Goal: Task Accomplishment & Management: Manage account settings

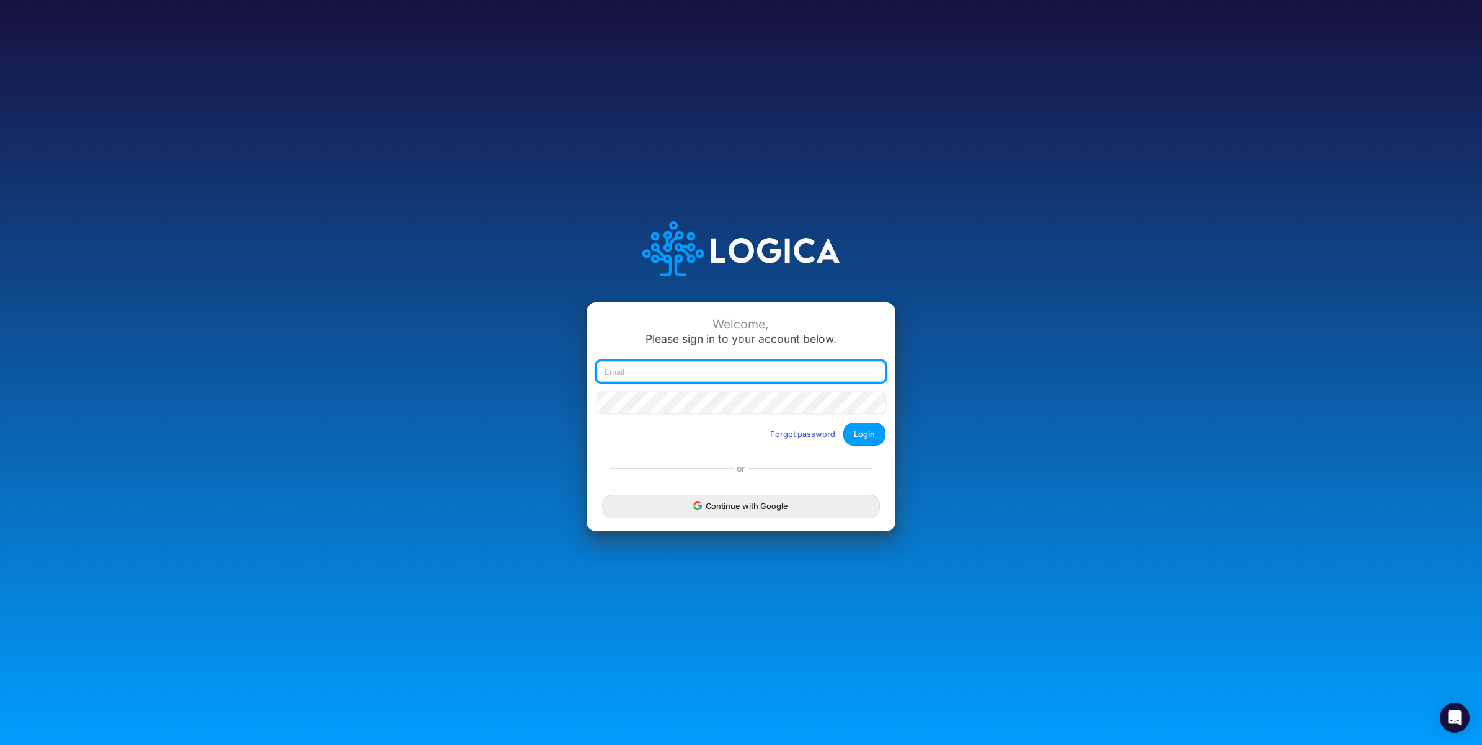
click at [665, 378] on input "email" at bounding box center [740, 371] width 289 height 21
paste input "carissa.castro+cquence@logica.cloud"
type input "carissa.castro+cquence@logica.cloud"
click at [869, 437] on button "Login" at bounding box center [864, 434] width 42 height 23
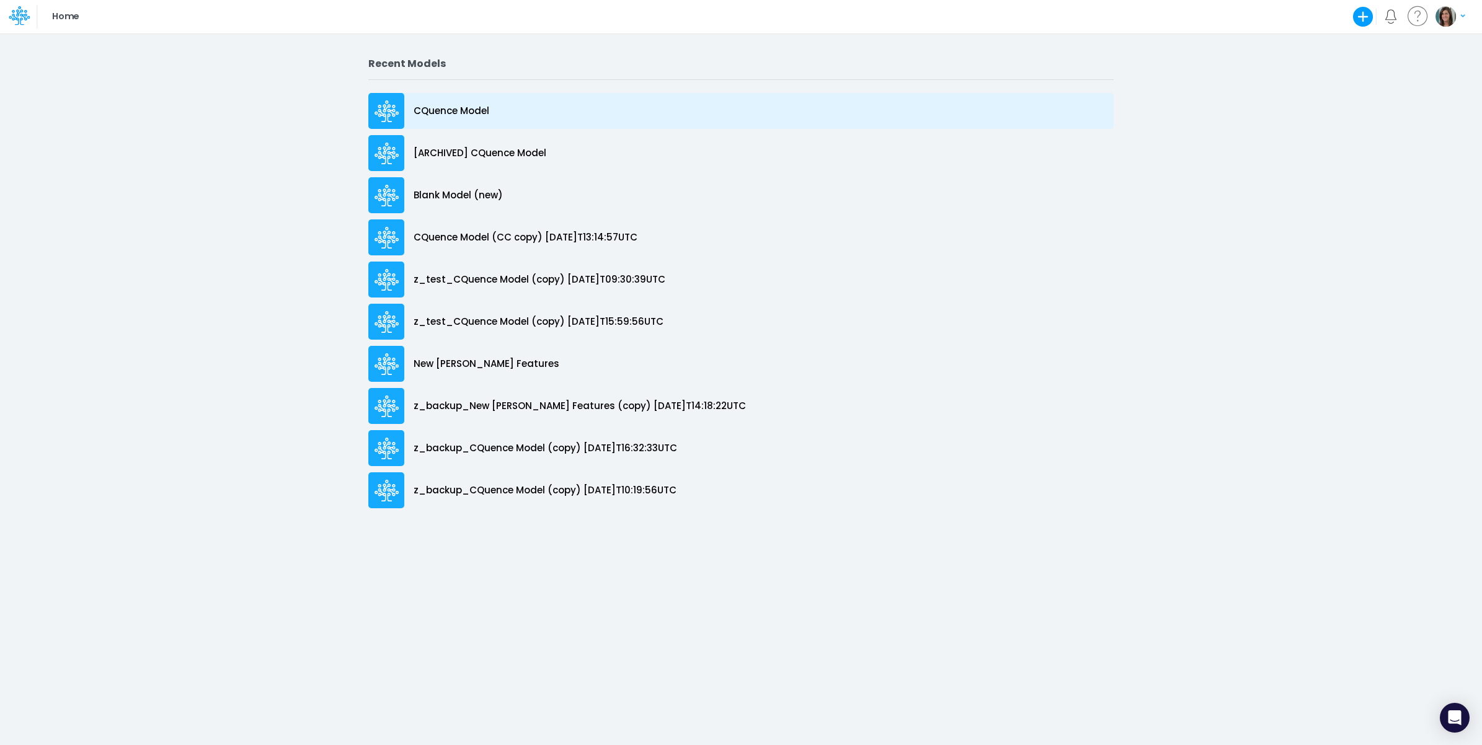
click at [505, 109] on div "CQuence Model" at bounding box center [740, 111] width 745 height 36
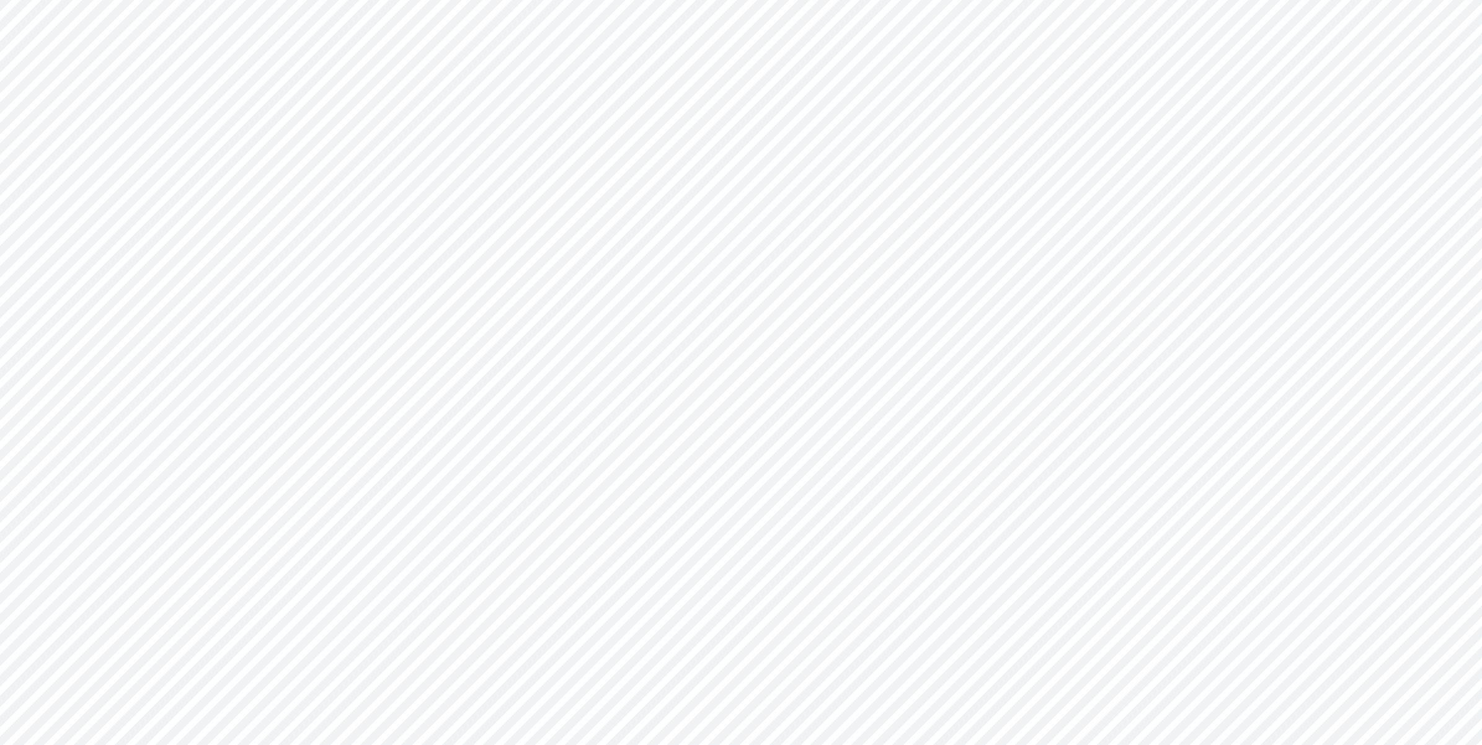
type input "Consolidated All by Month"
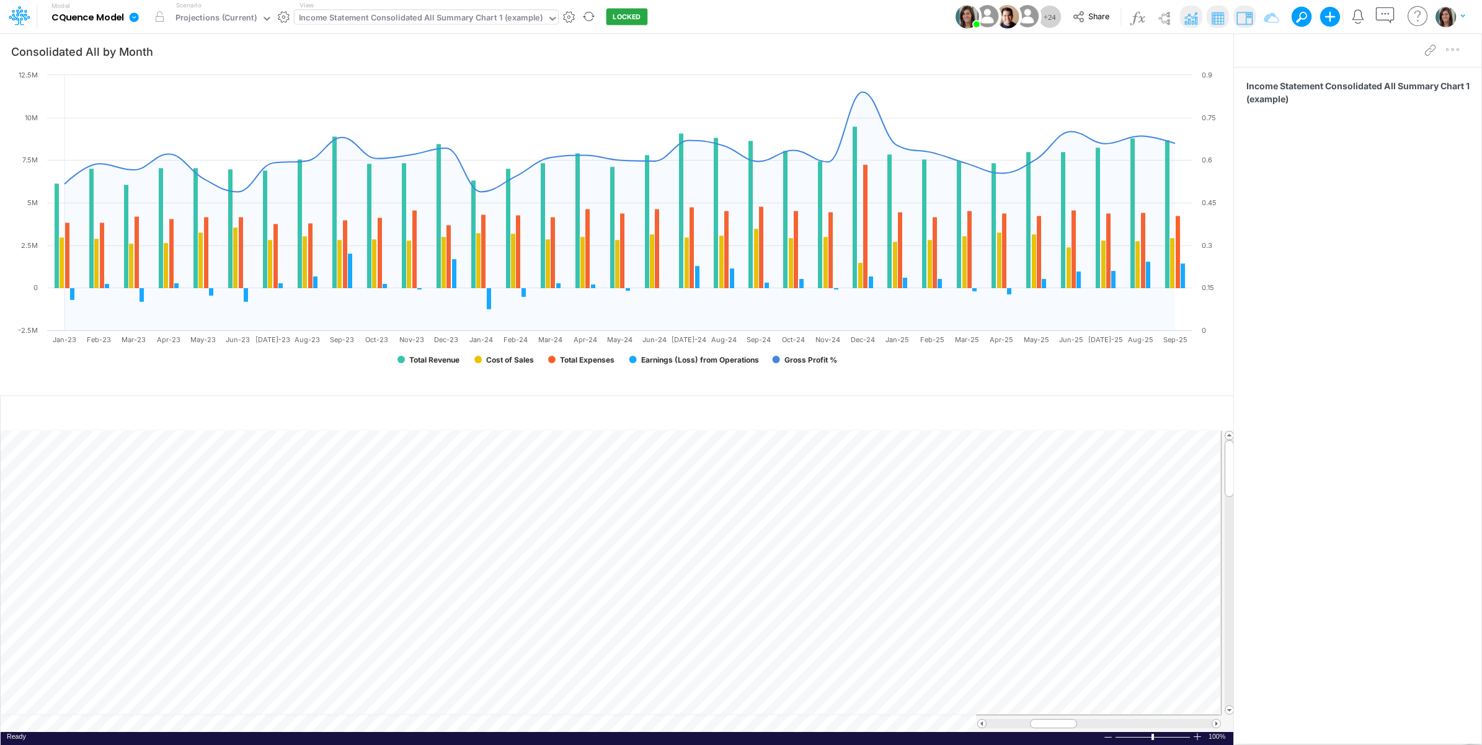
click at [457, 20] on div "Income Statement Consolidated All Summary Chart 1 (example)" at bounding box center [421, 19] width 244 height 14
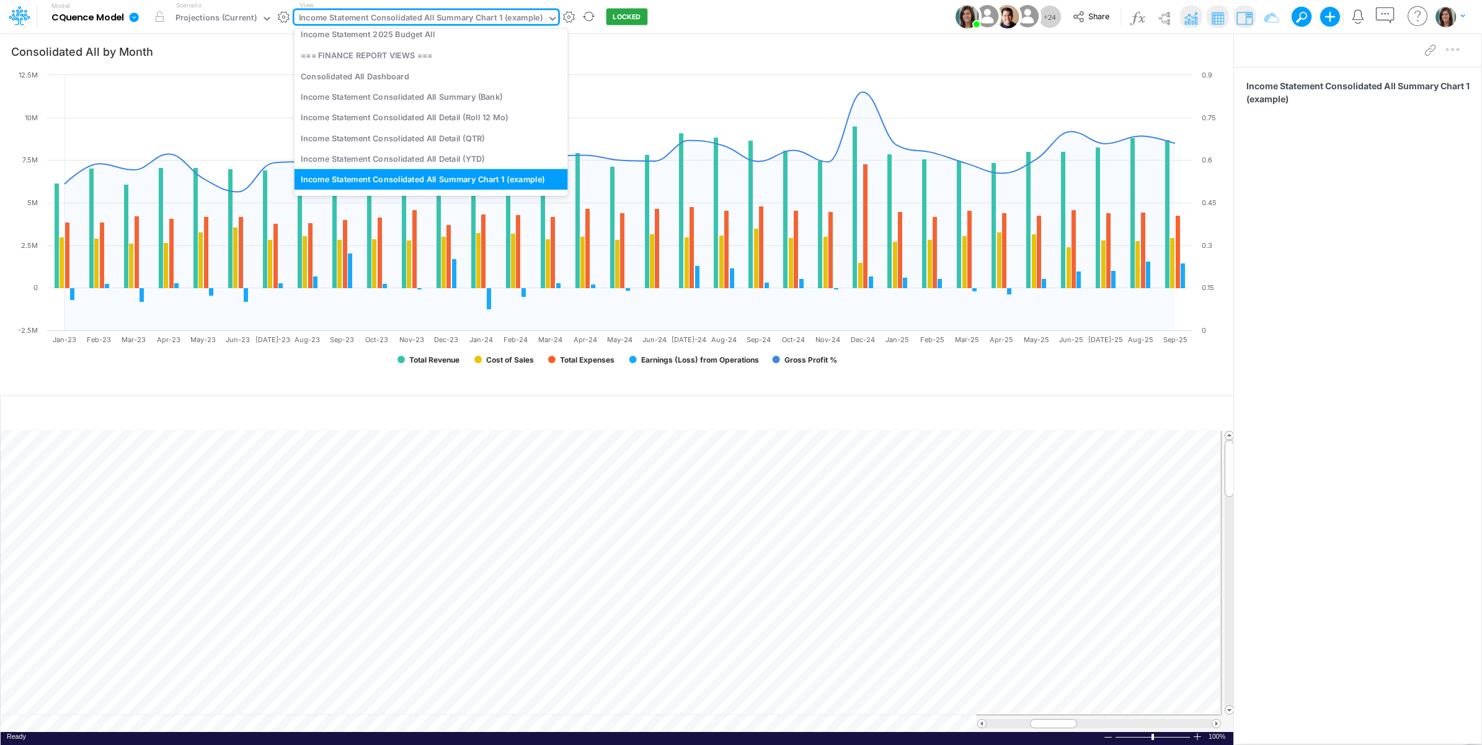
scroll to position [210, 0]
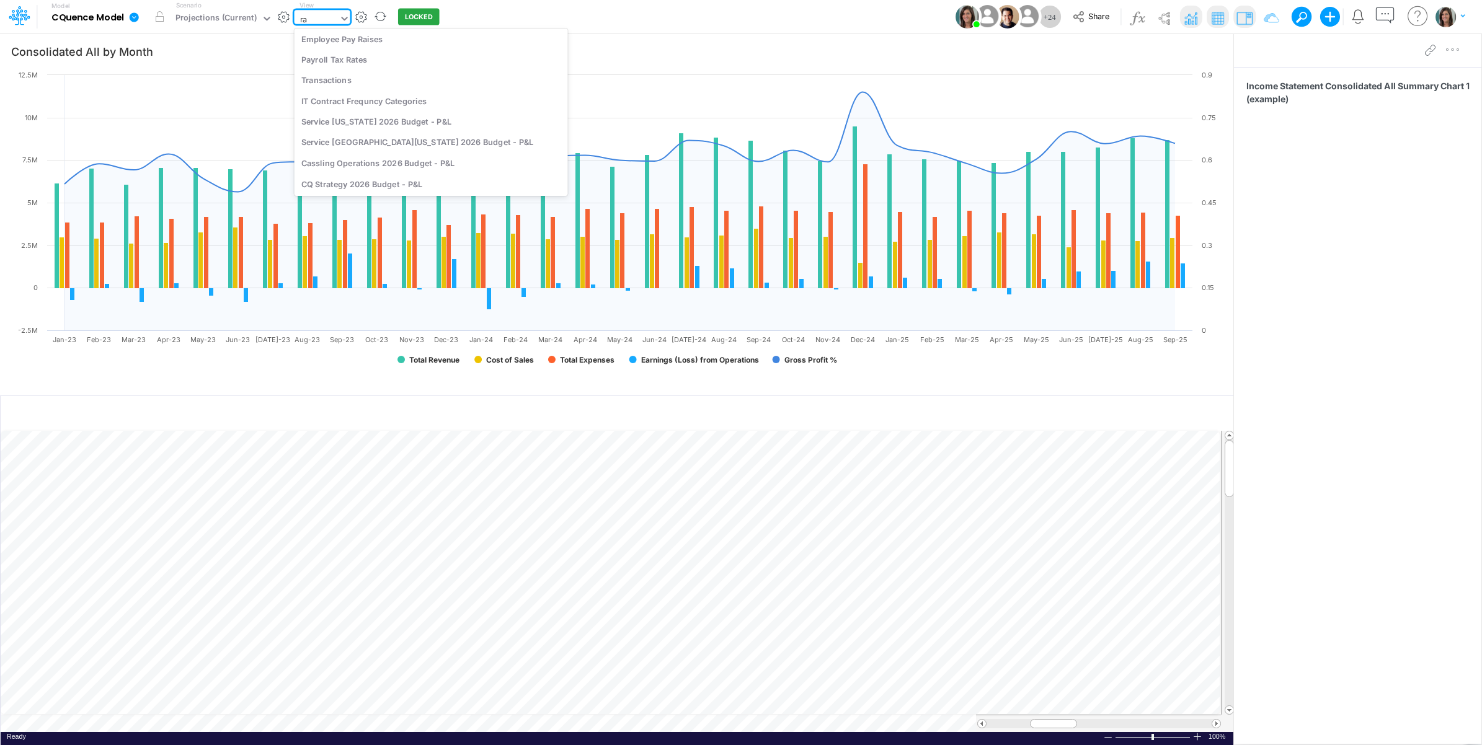
type input "raw"
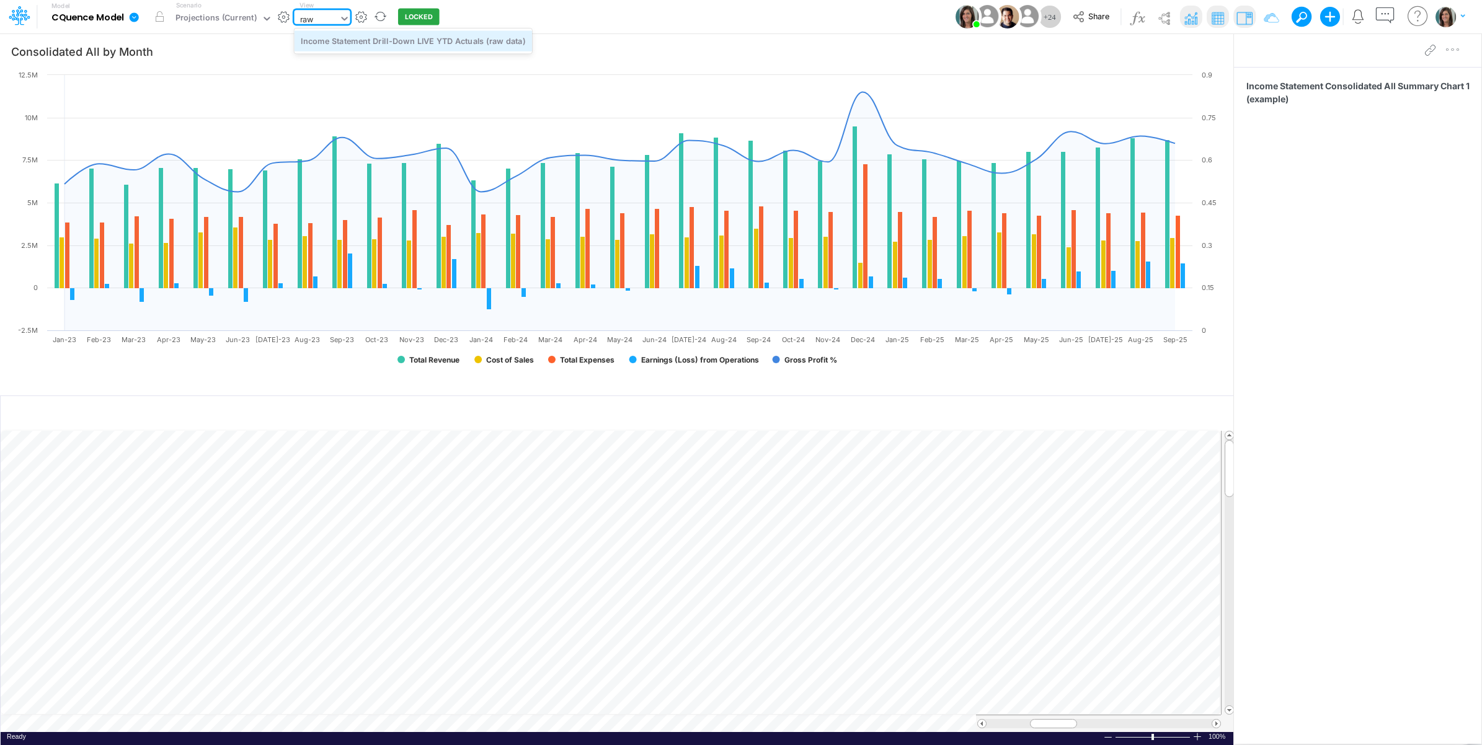
click at [463, 42] on div "Income Statement Drill-Down LIVE YTD Actuals (raw data)" at bounding box center [412, 40] width 237 height 20
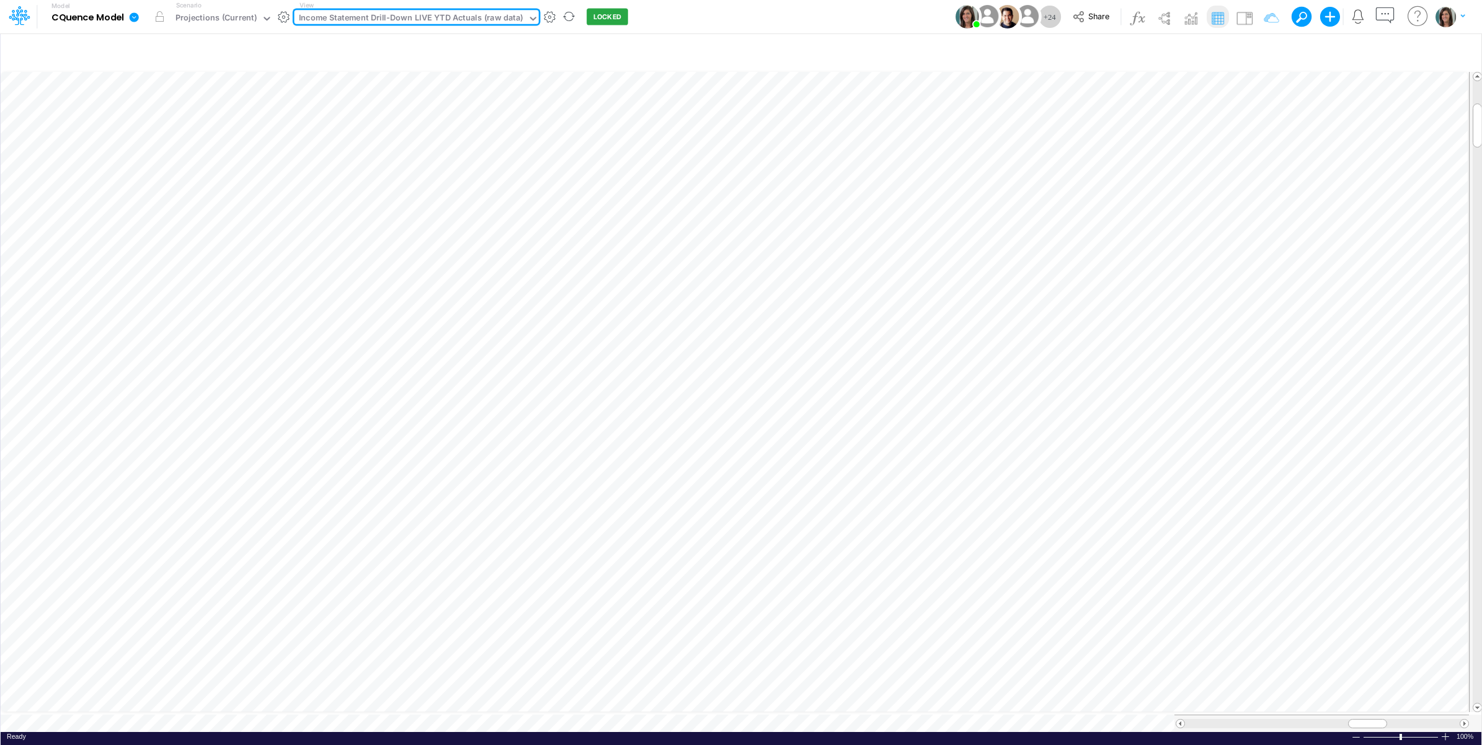
click at [392, 14] on div "Income Statement Drill-Down LIVE YTD Actuals (raw data)" at bounding box center [411, 19] width 224 height 14
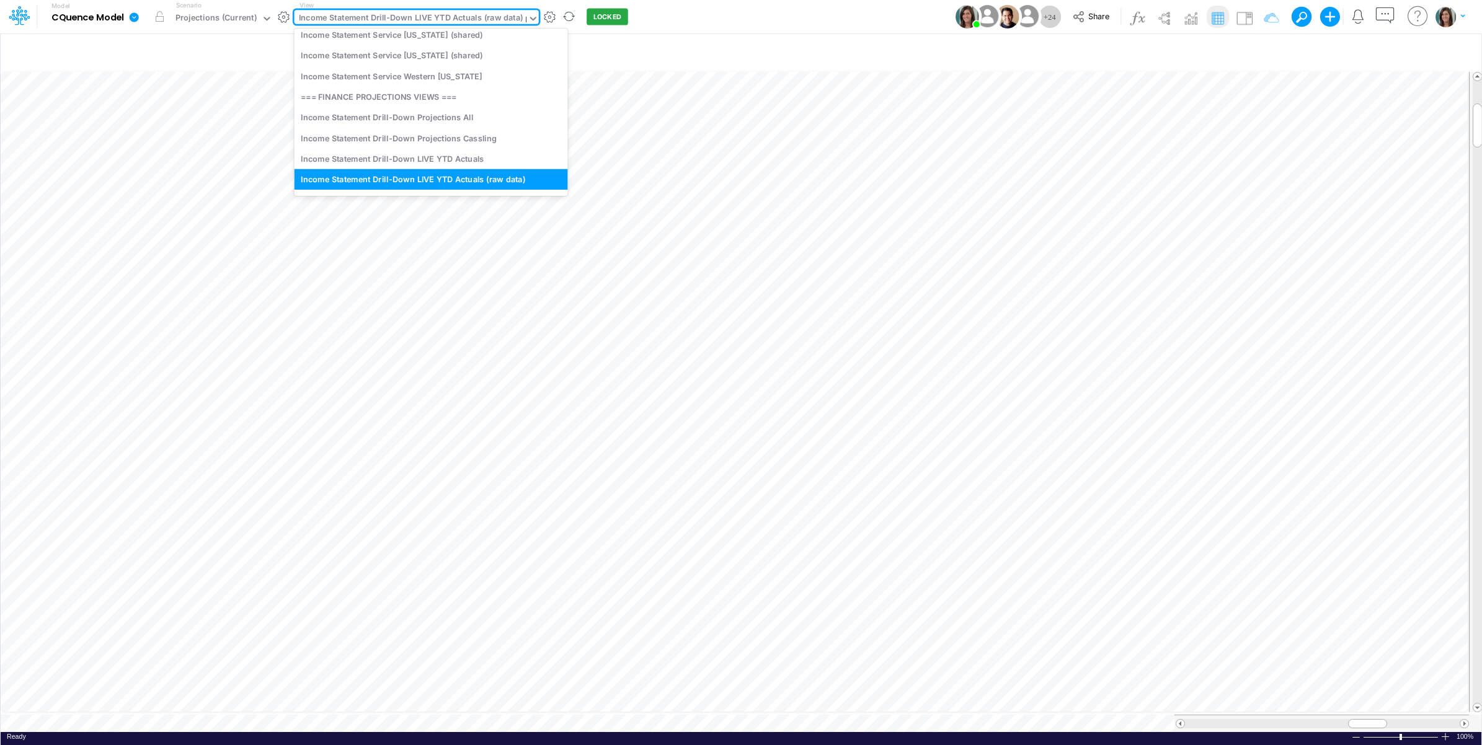
scroll to position [169, 0]
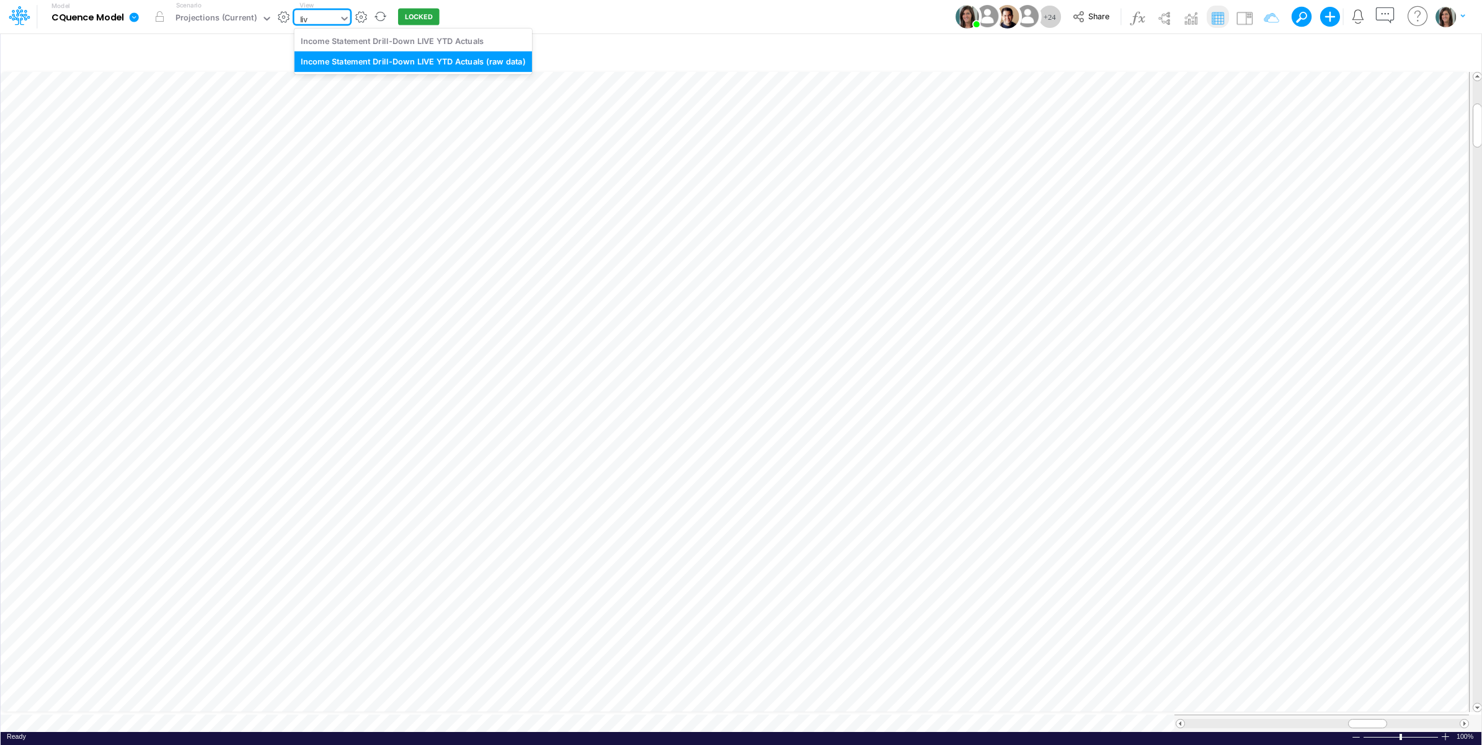
type input "live"
click at [408, 38] on div "Income Statement Drill-Down LIVE YTD Actuals" at bounding box center [412, 40] width 237 height 20
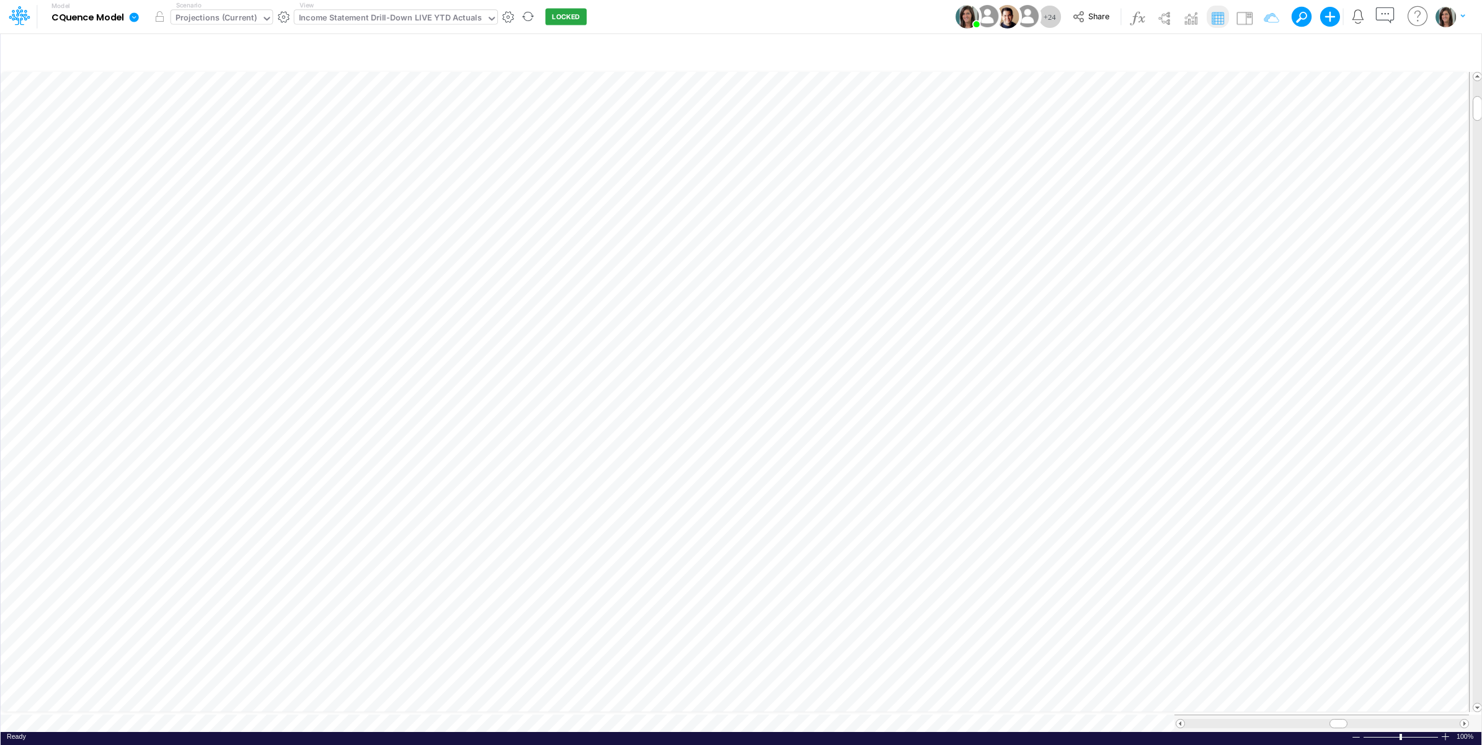
click at [227, 16] on div "Projections (Current)" at bounding box center [215, 19] width 81 height 14
click at [208, 86] on div "Actual Live Actuals" at bounding box center [233, 82] width 112 height 12
click at [704, 723] on div "Paste Cut Copy AutoFill Ready 100% Sum: null Max: null Min: null Numerical Coun…" at bounding box center [741, 400] width 1480 height 663
click at [251, 15] on div "Projections (Current)" at bounding box center [215, 19] width 81 height 14
click at [237, 81] on div "Live Actuals" at bounding box center [229, 81] width 37 height 9
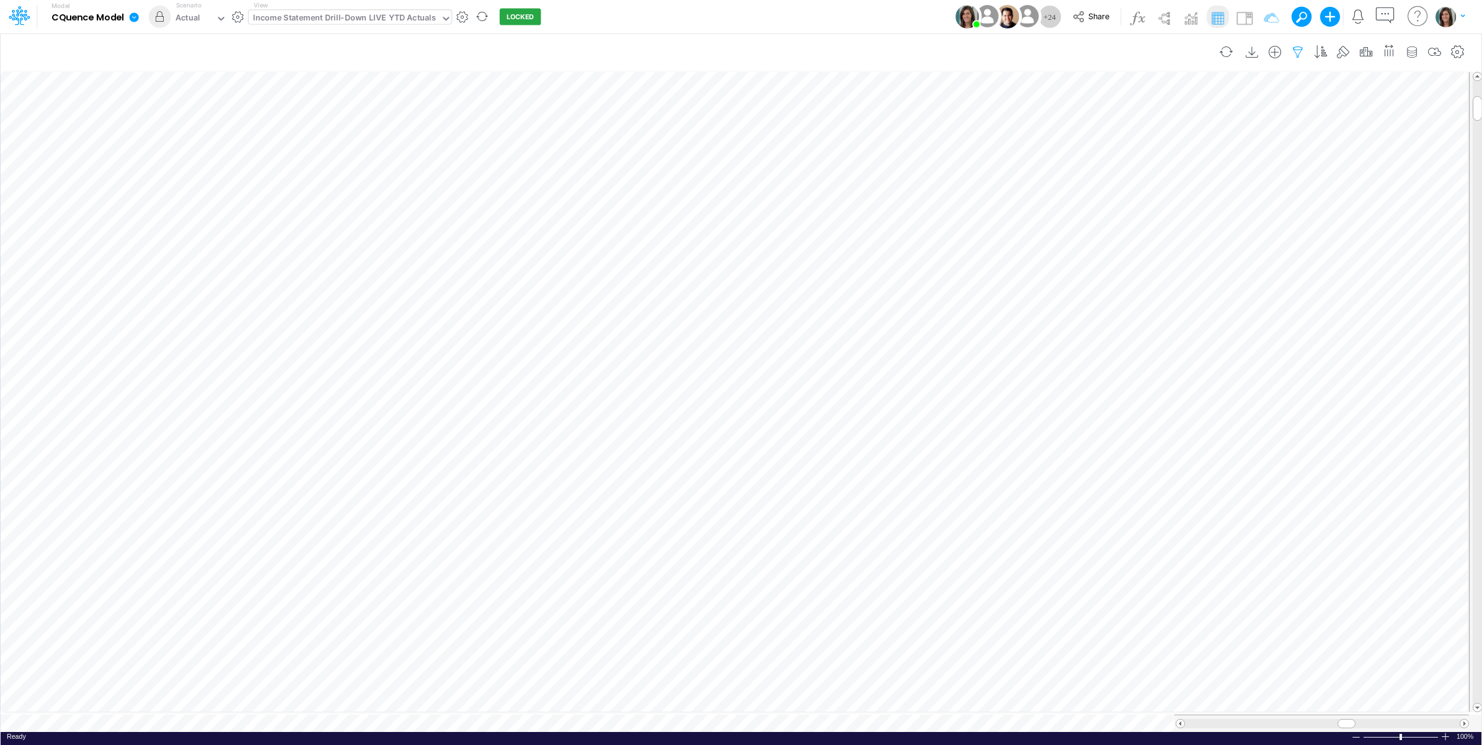
click at [1300, 53] on icon "button" at bounding box center [1297, 52] width 19 height 13
select select "notEqual"
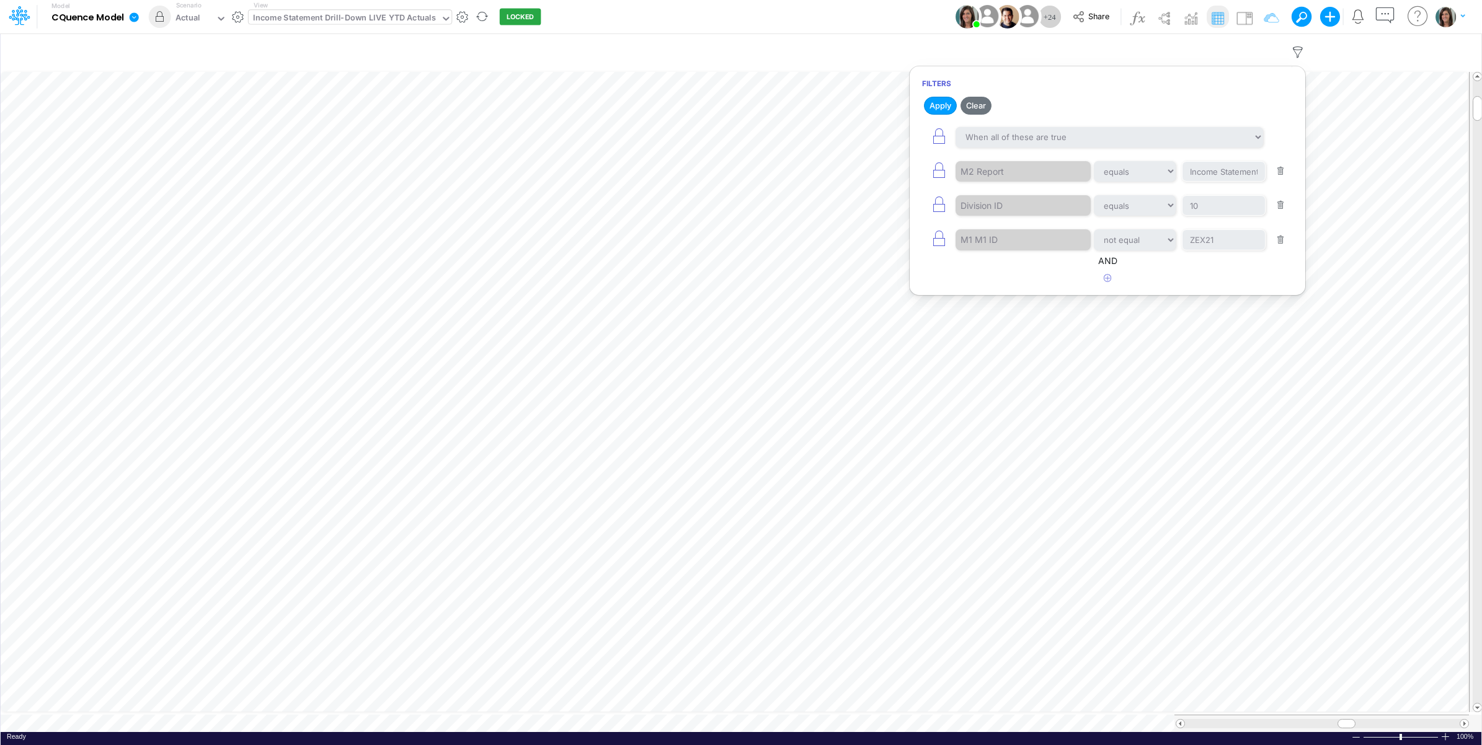
click at [1274, 213] on button "button" at bounding box center [1280, 205] width 24 height 17
select select "notEqual"
type input "ZEX21"
click at [1278, 208] on button "button" at bounding box center [1280, 205] width 24 height 17
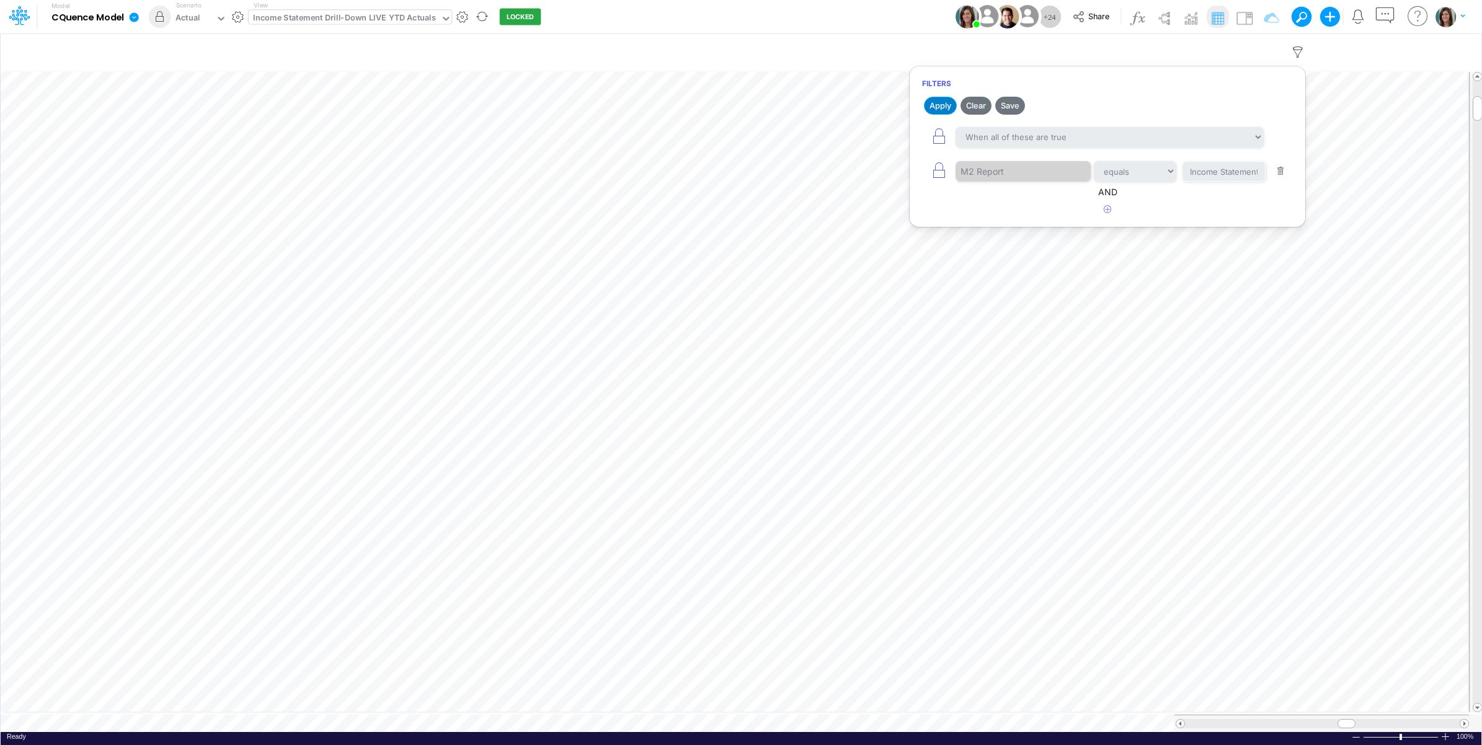
click at [938, 105] on button "Apply" at bounding box center [940, 106] width 33 height 18
click at [860, 14] on div "Model CQuence Model Edit model settings Duplicate Import QuickBooks QuickBooks …" at bounding box center [740, 16] width 1333 height 33
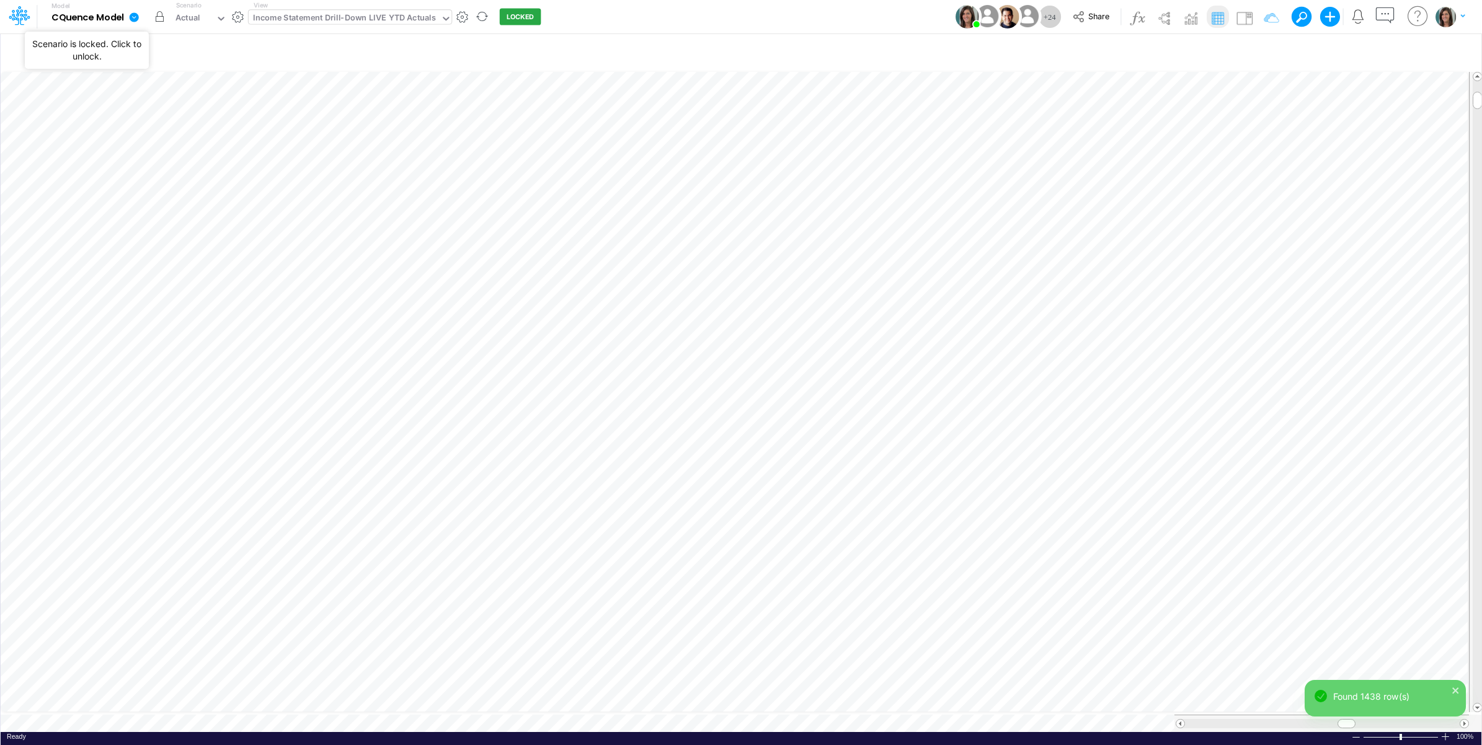
click at [159, 15] on button "button" at bounding box center [160, 17] width 22 height 22
click at [663, 720] on div "Paste Cut Copy AutoFill Ready 100% Sum: null Max: null Min: null Numerical Coun…" at bounding box center [741, 400] width 1480 height 663
click at [208, 24] on div "Projections (Current)" at bounding box center [215, 19] width 81 height 14
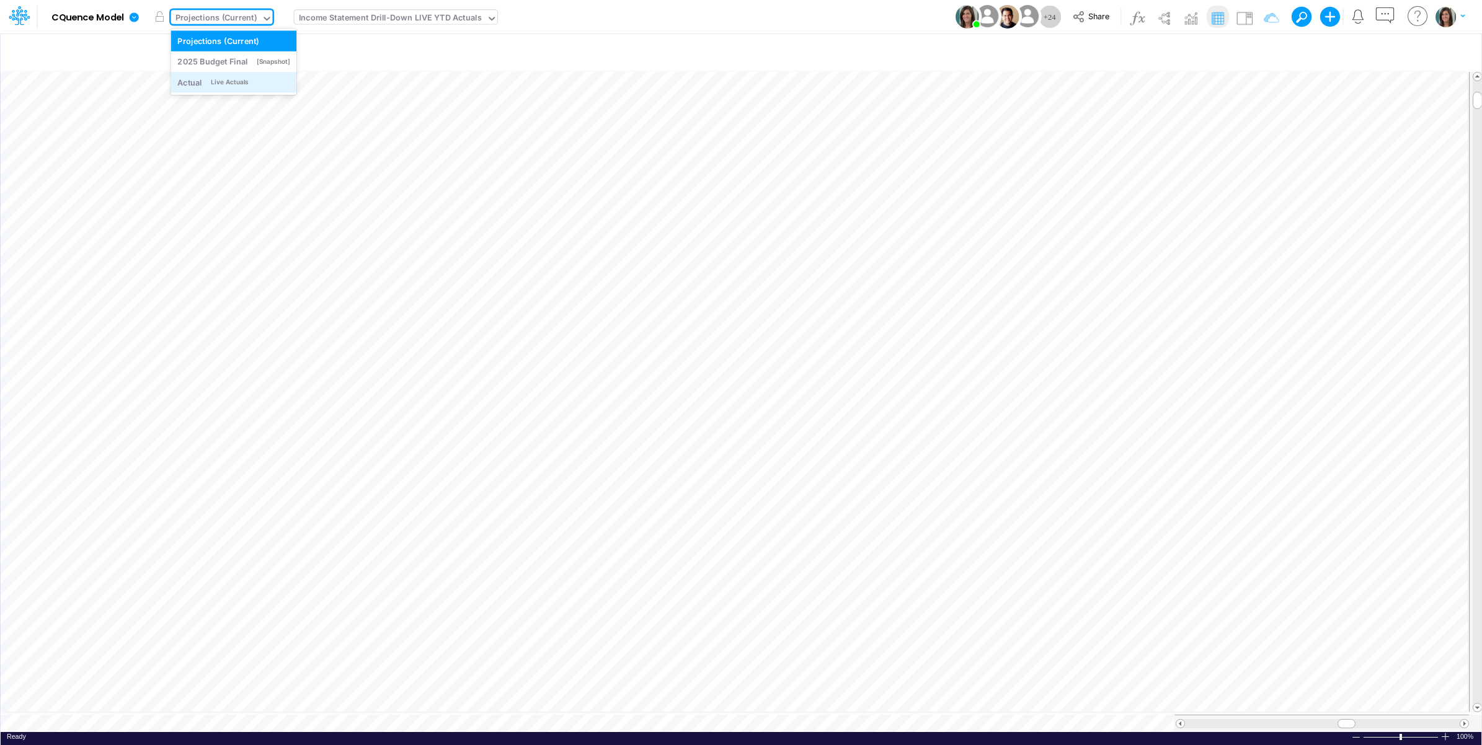
click at [205, 79] on div "Actual Live Actuals" at bounding box center [233, 82] width 112 height 12
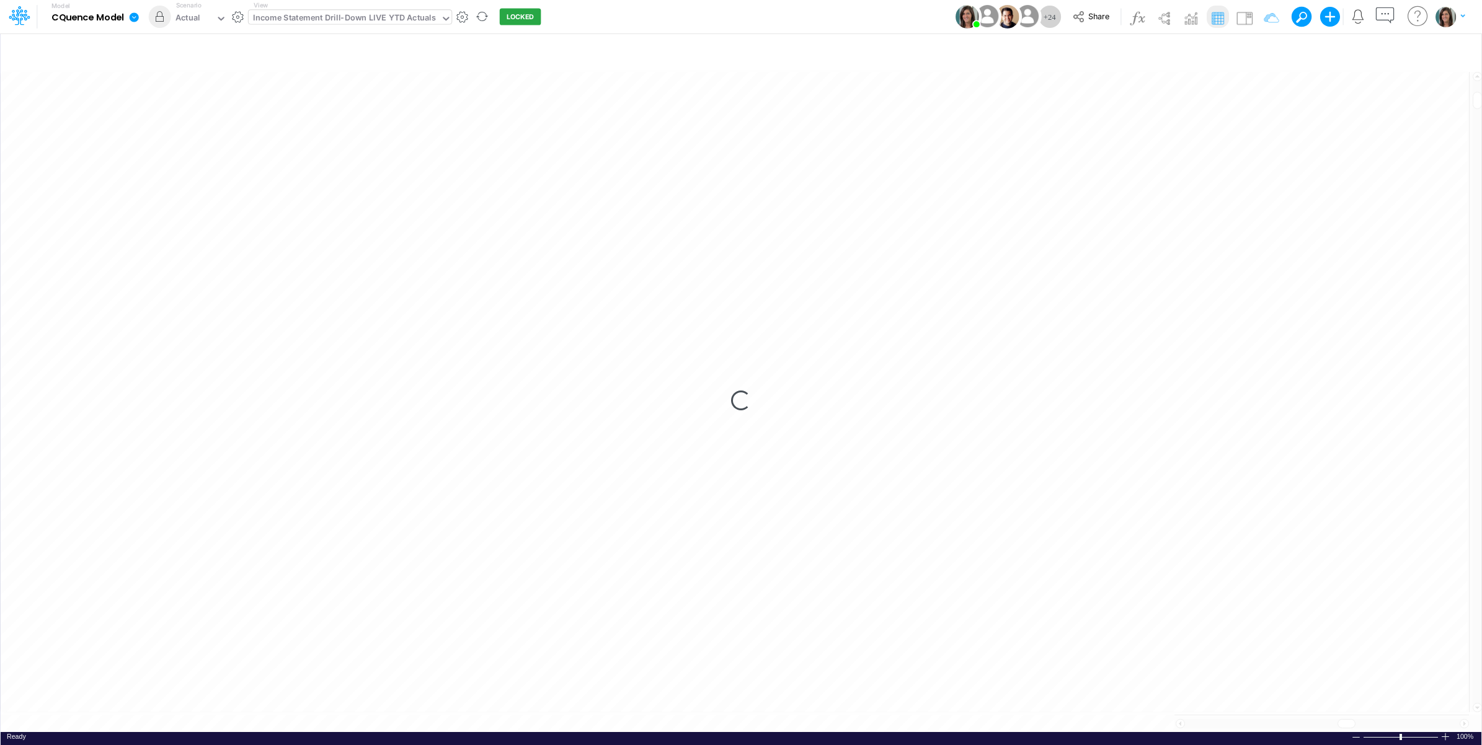
click at [453, 11] on div at bounding box center [459, 16] width 17 height 13
click at [611, 28] on div "Model CQuence Model Edit model settings Duplicate Import QuickBooks QuickBooks …" at bounding box center [740, 16] width 1333 height 33
click at [259, 14] on div "Income Statement Drill-Down LIVE YTD Actuals" at bounding box center [344, 19] width 183 height 14
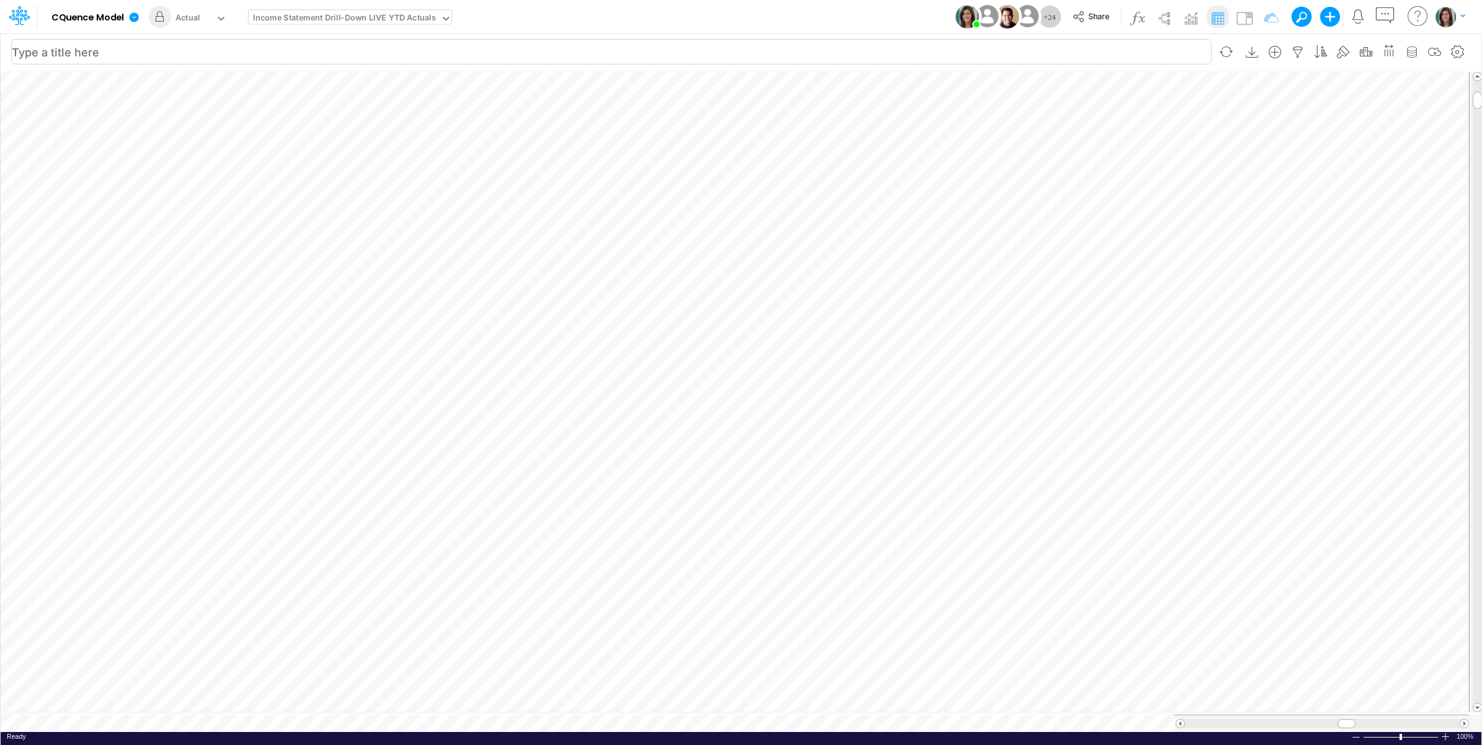
click at [200, 12] on div "Actual" at bounding box center [187, 19] width 25 height 14
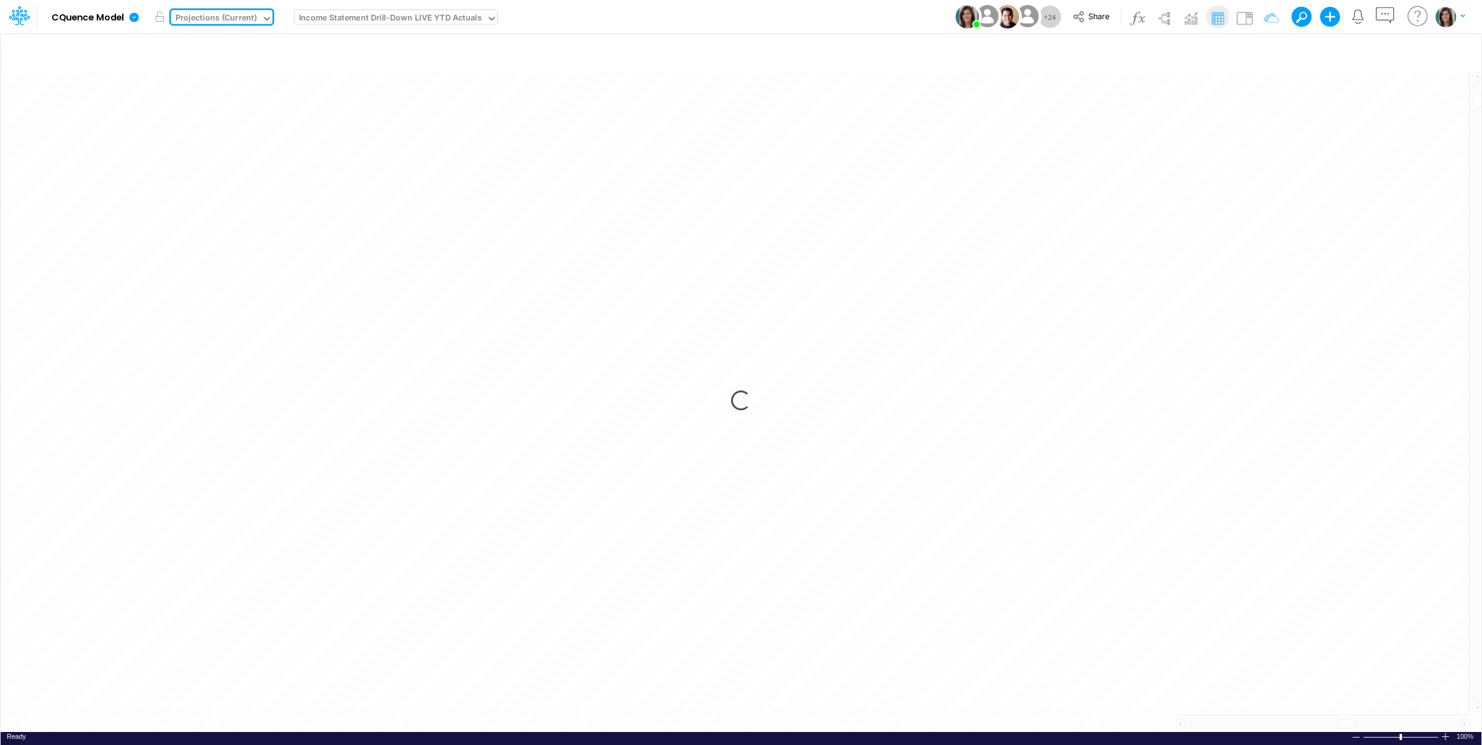
click at [752, 17] on div "Model CQuence Model Edit model settings Duplicate Import QuickBooks QuickBooks …" at bounding box center [740, 16] width 1333 height 33
click at [702, 22] on div "Model CQuence Model Edit model settings Duplicate Import QuickBooks QuickBooks …" at bounding box center [740, 16] width 1333 height 33
click at [187, 14] on div "Actual" at bounding box center [187, 19] width 25 height 14
click at [338, 17] on div "Income Statement Drill-Down LIVE YTD Actuals" at bounding box center [344, 19] width 183 height 14
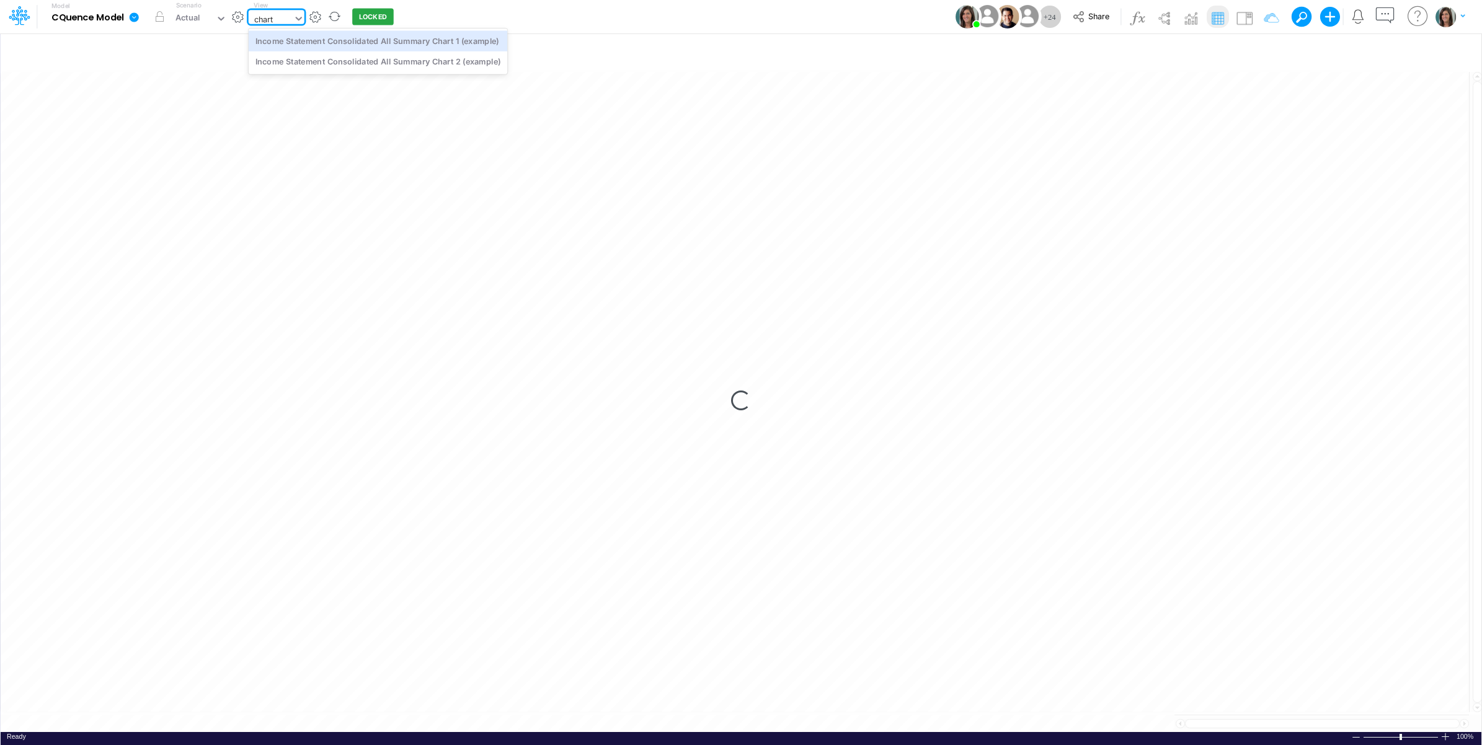
type input "chart"
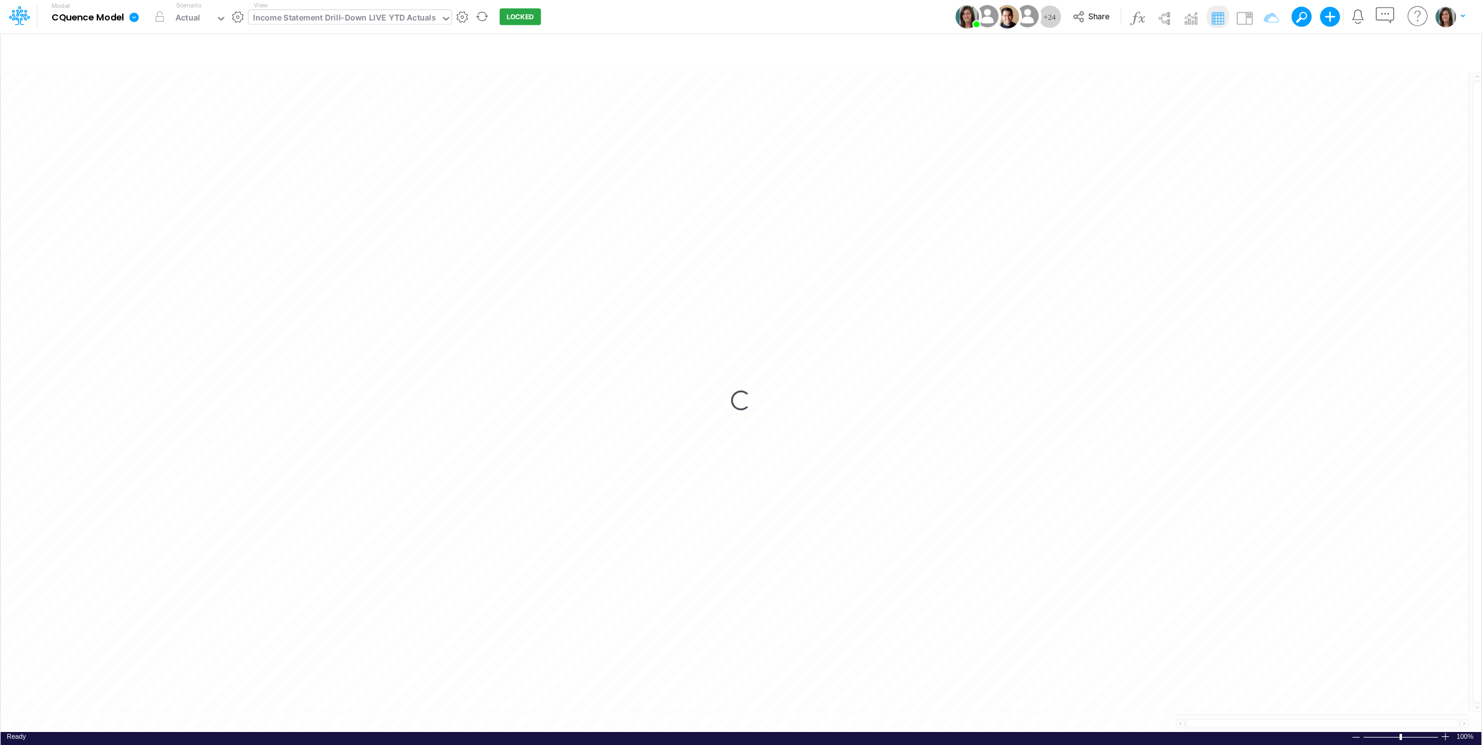
drag, startPoint x: 488, startPoint y: 17, endPoint x: 386, endPoint y: 15, distance: 102.3
click at [482, 17] on div "Model CQuence Model Edit model settings Duplicate Import QuickBooks QuickBooks …" at bounding box center [740, 16] width 1333 height 33
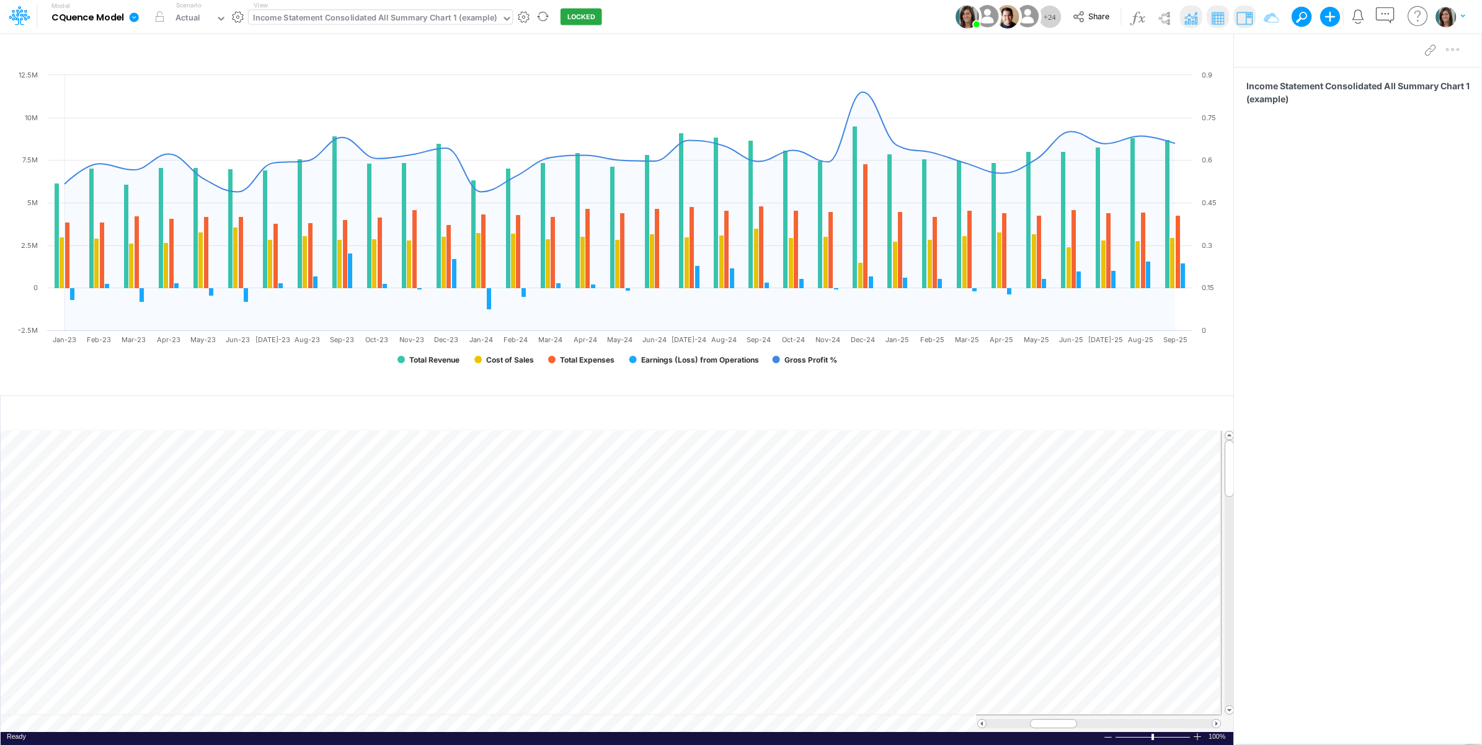
click at [426, 13] on div "Income Statement Consolidated All Summary Chart 1 (example)" at bounding box center [375, 19] width 244 height 14
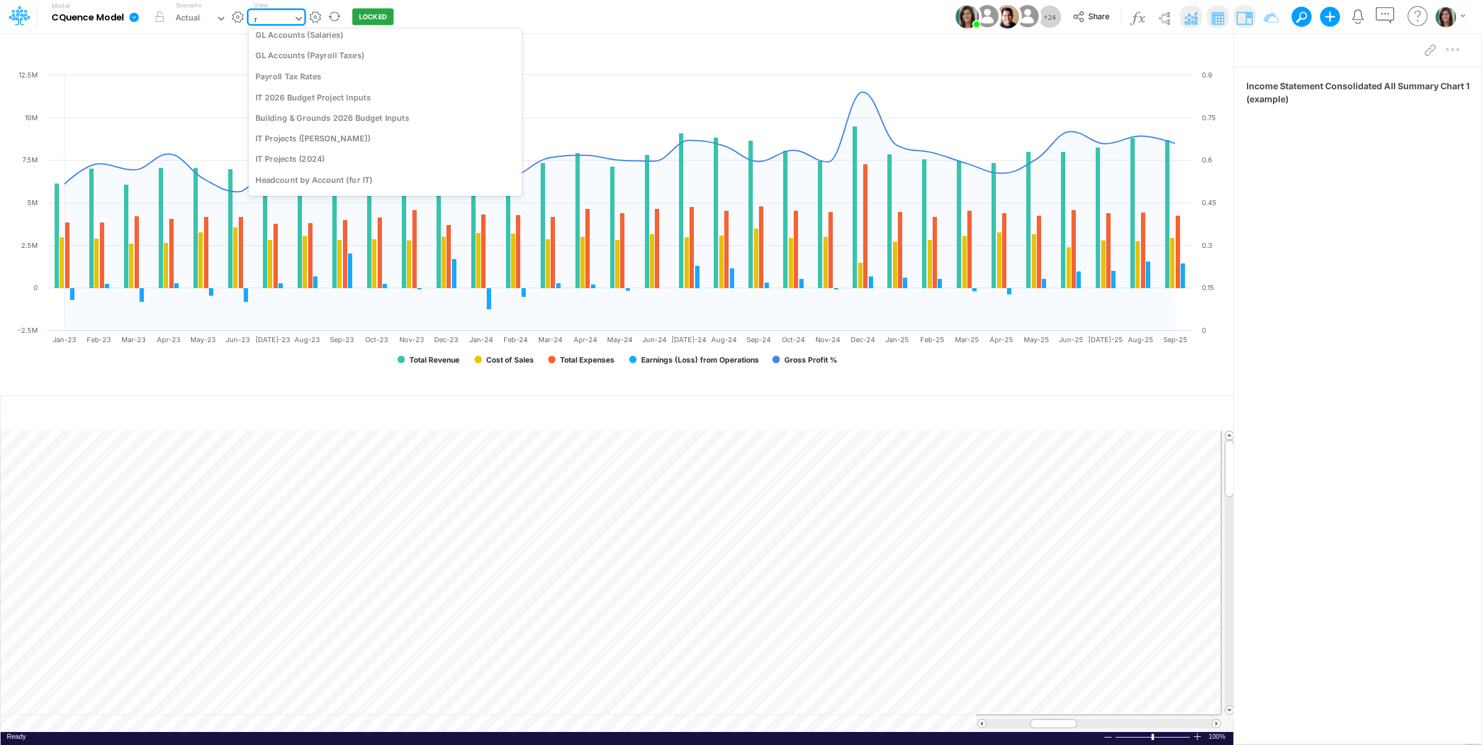
scroll to position [210, 0]
type input "raw"
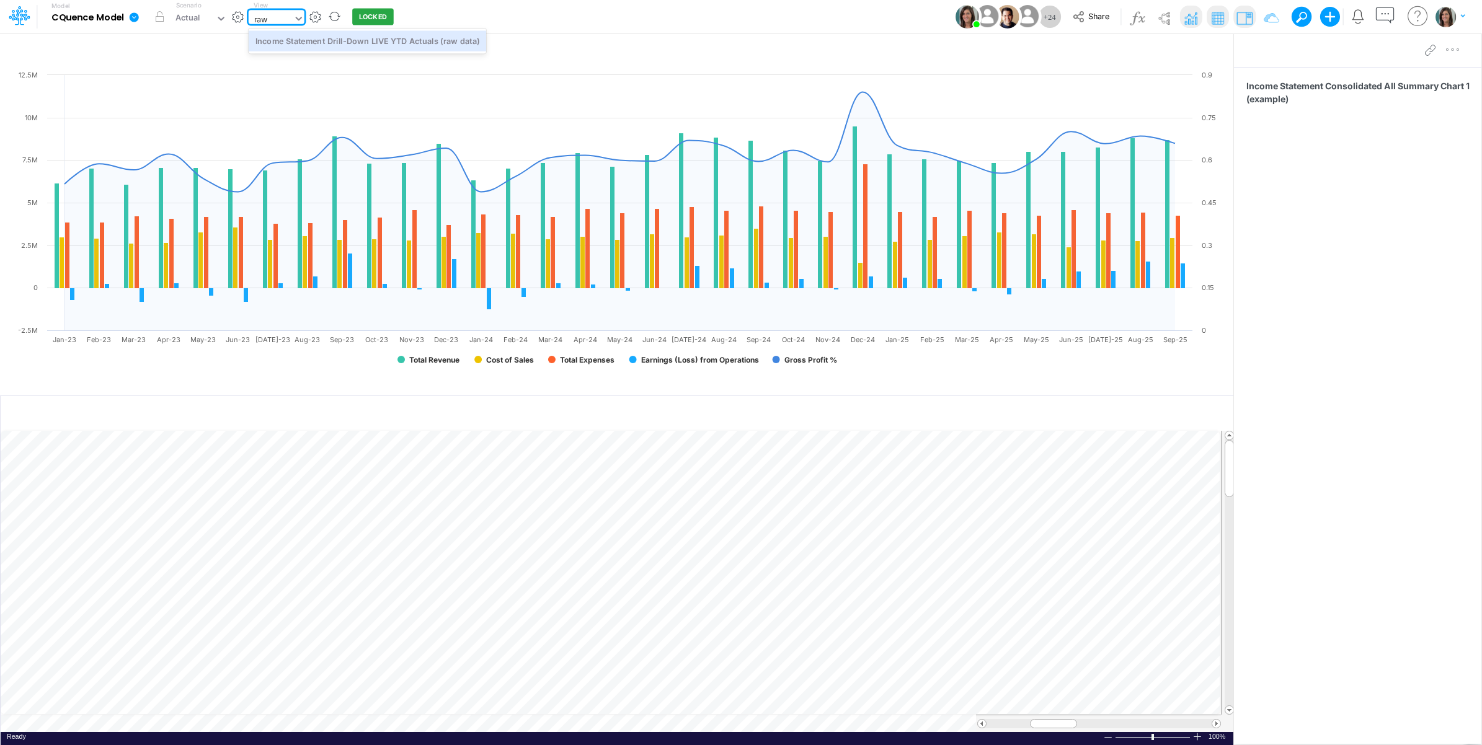
scroll to position [0, 0]
click at [416, 43] on div "Income Statement Drill-Down LIVE YTD Actuals (raw data)" at bounding box center [367, 40] width 237 height 20
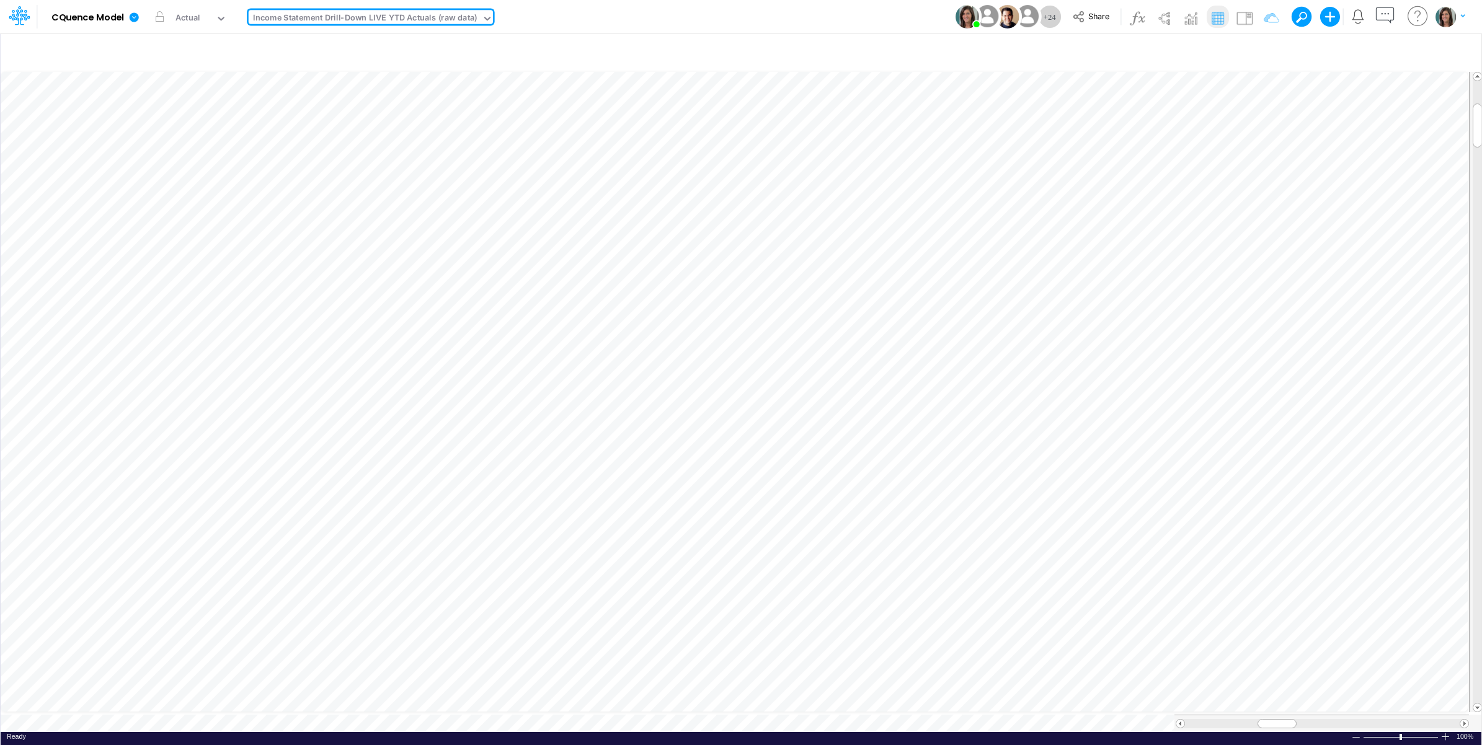
click at [388, 16] on div "Income Statement Drill-Down LIVE YTD Actuals (raw data)" at bounding box center [365, 19] width 224 height 14
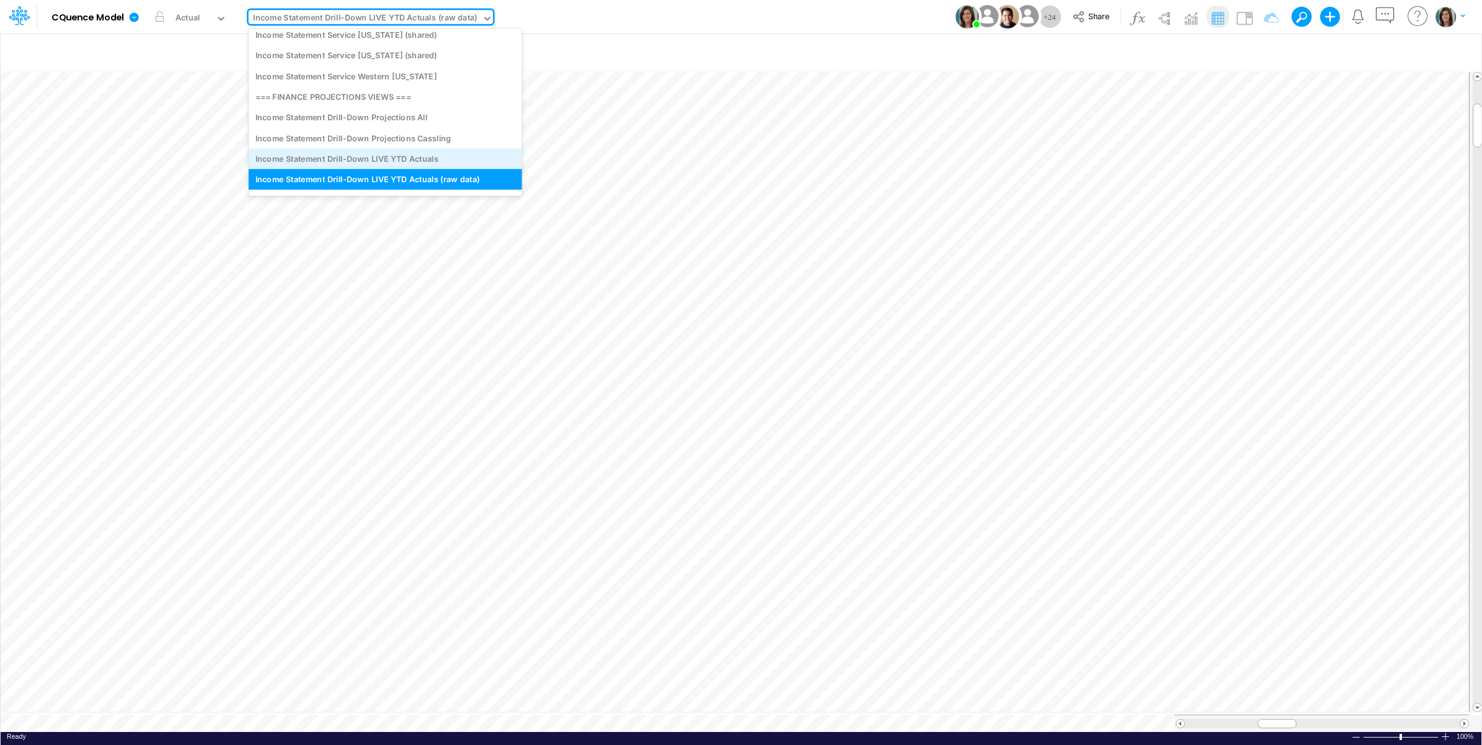
click at [416, 163] on div "Income Statement Drill-Down LIVE YTD Actuals" at bounding box center [385, 159] width 273 height 20
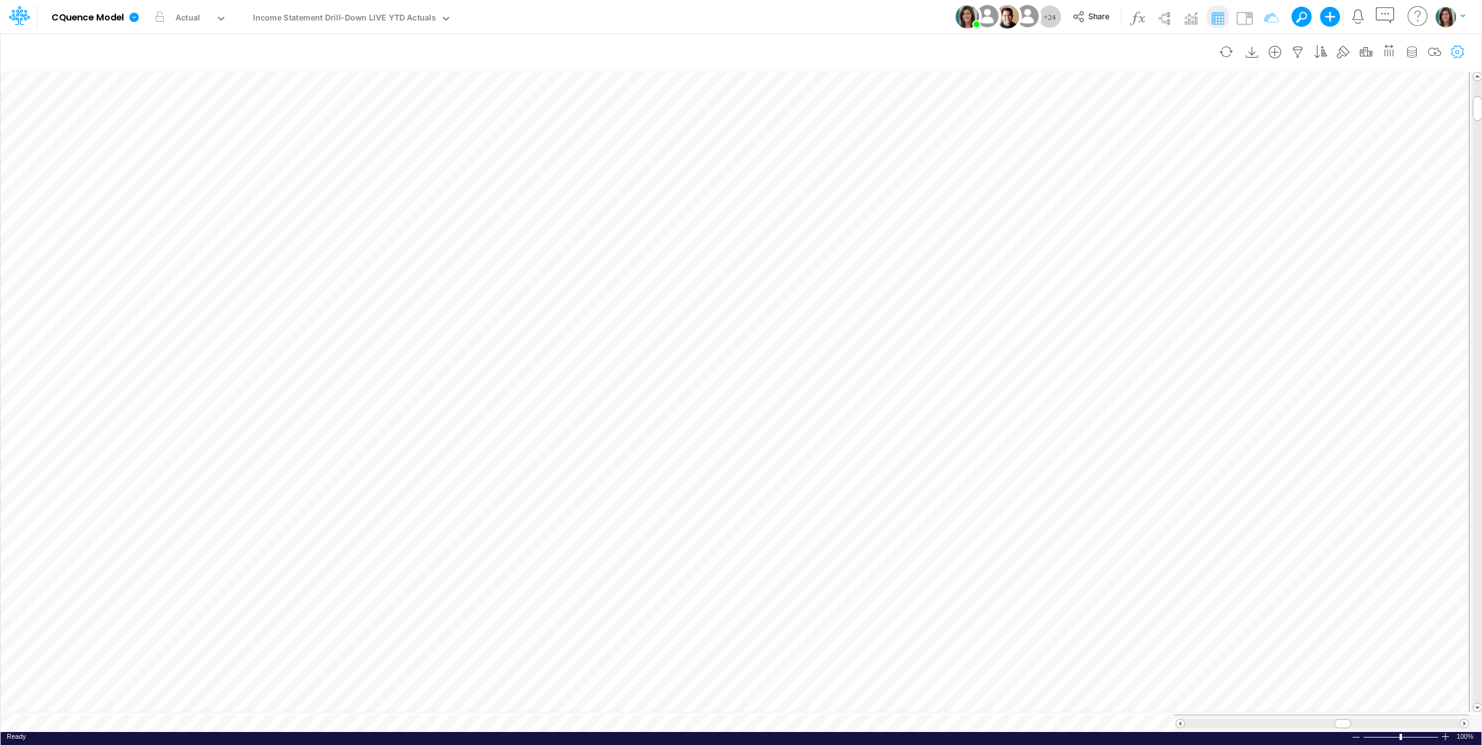
click at [1457, 60] on button "button" at bounding box center [1457, 52] width 23 height 25
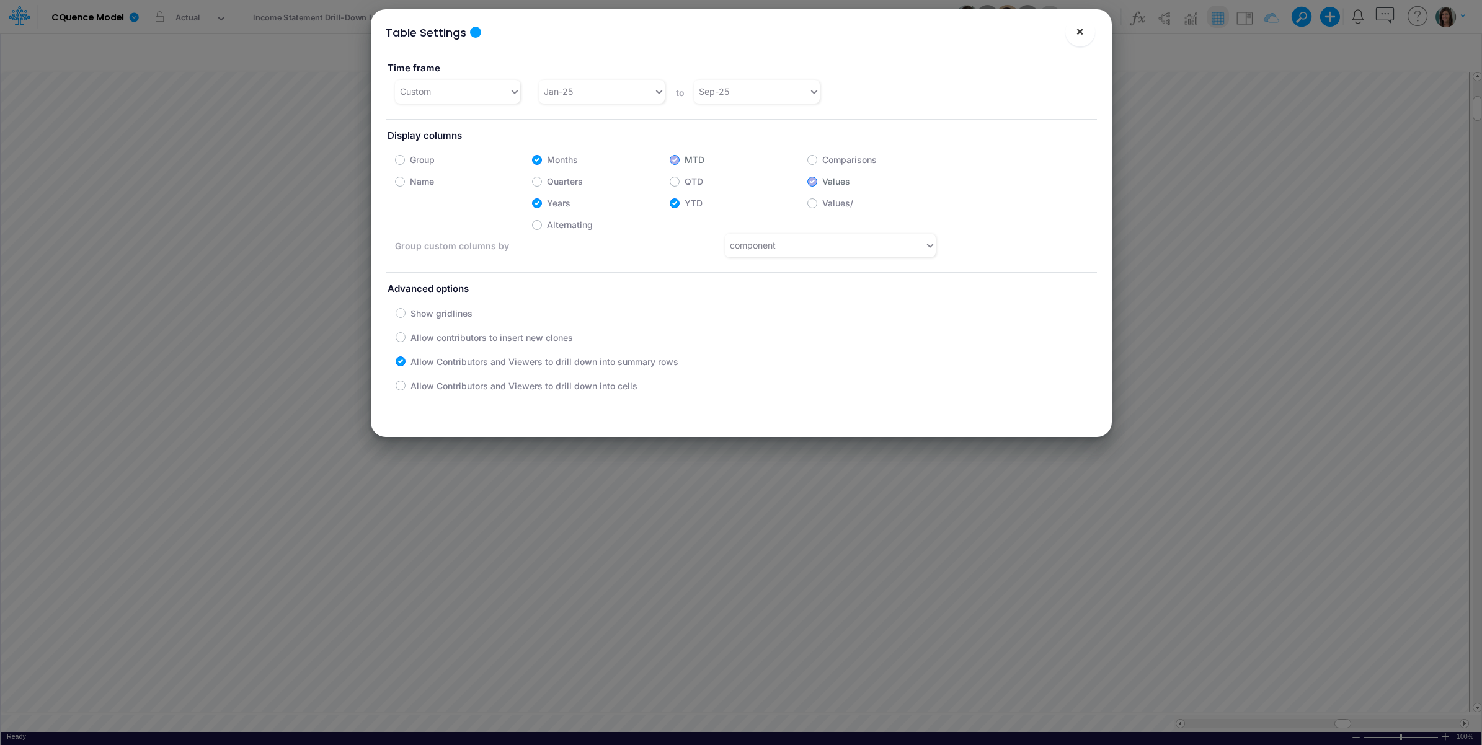
click at [1077, 33] on span "×" at bounding box center [1080, 31] width 8 height 15
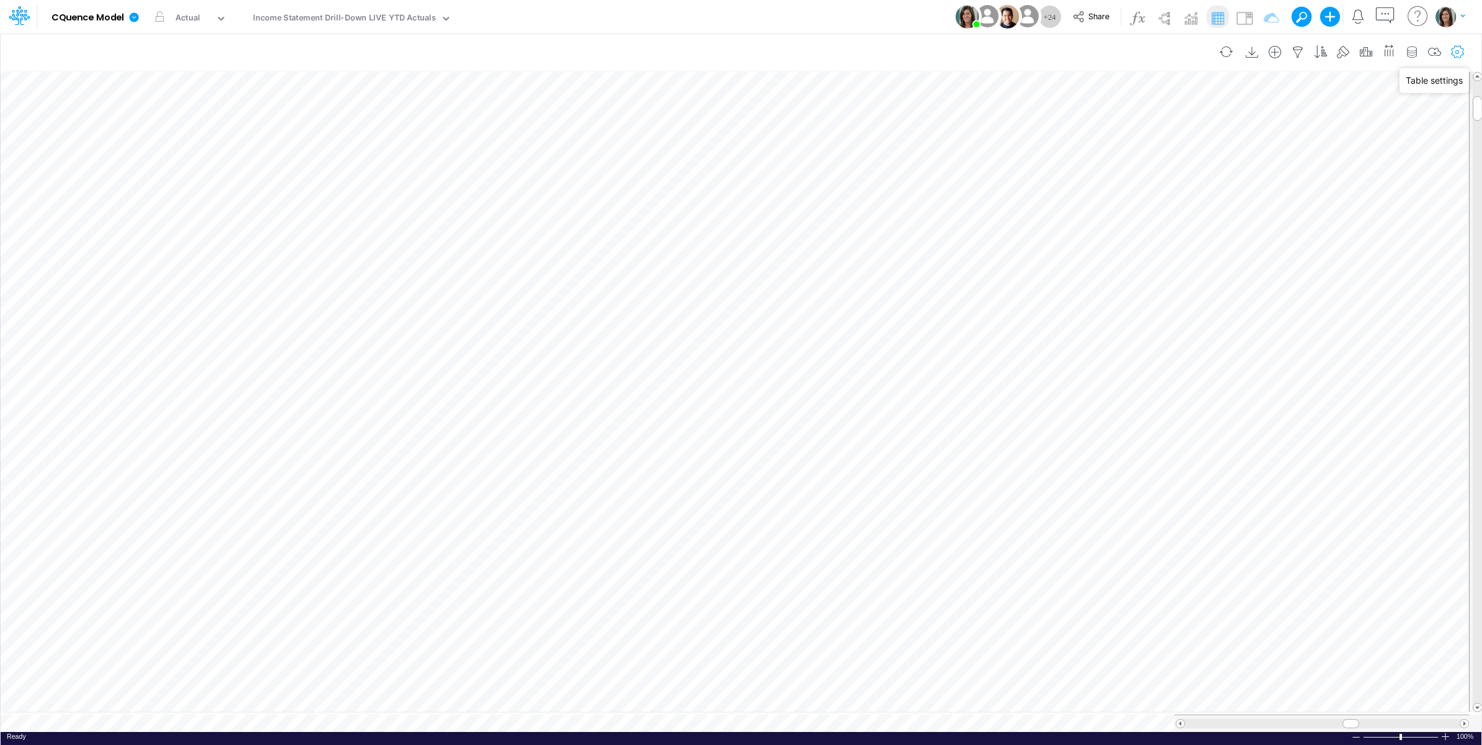
click at [1455, 50] on icon "button" at bounding box center [1457, 52] width 19 height 13
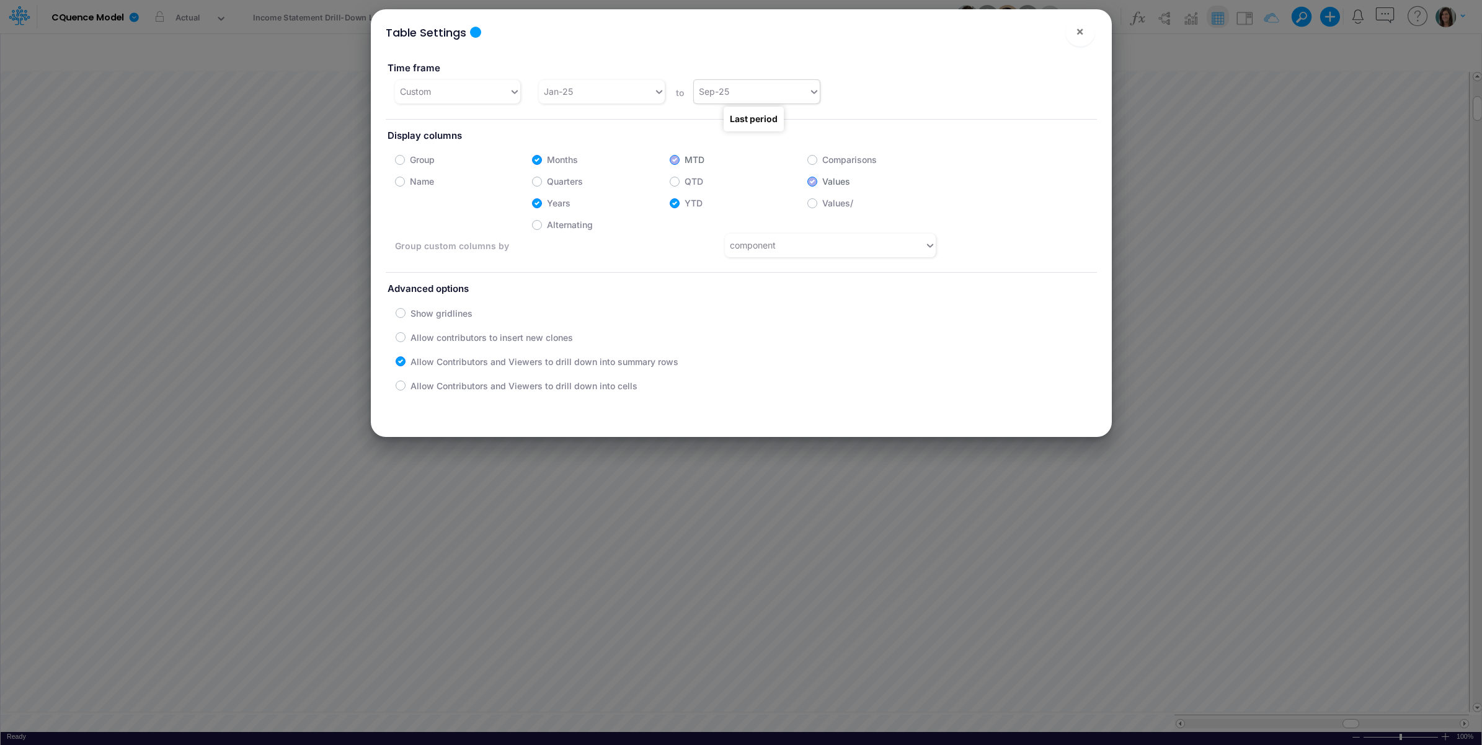
click at [784, 97] on div "Sep-25" at bounding box center [751, 91] width 115 height 20
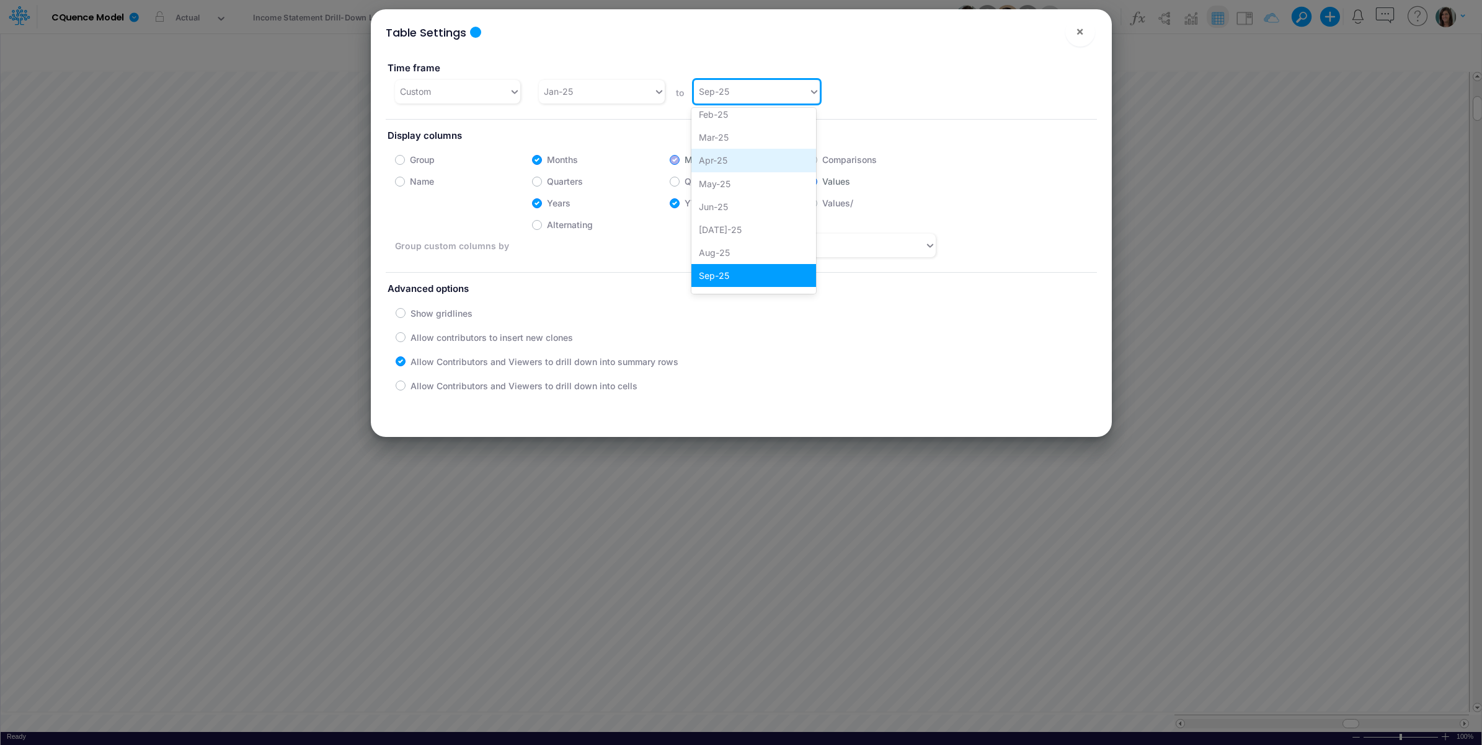
scroll to position [686, 0]
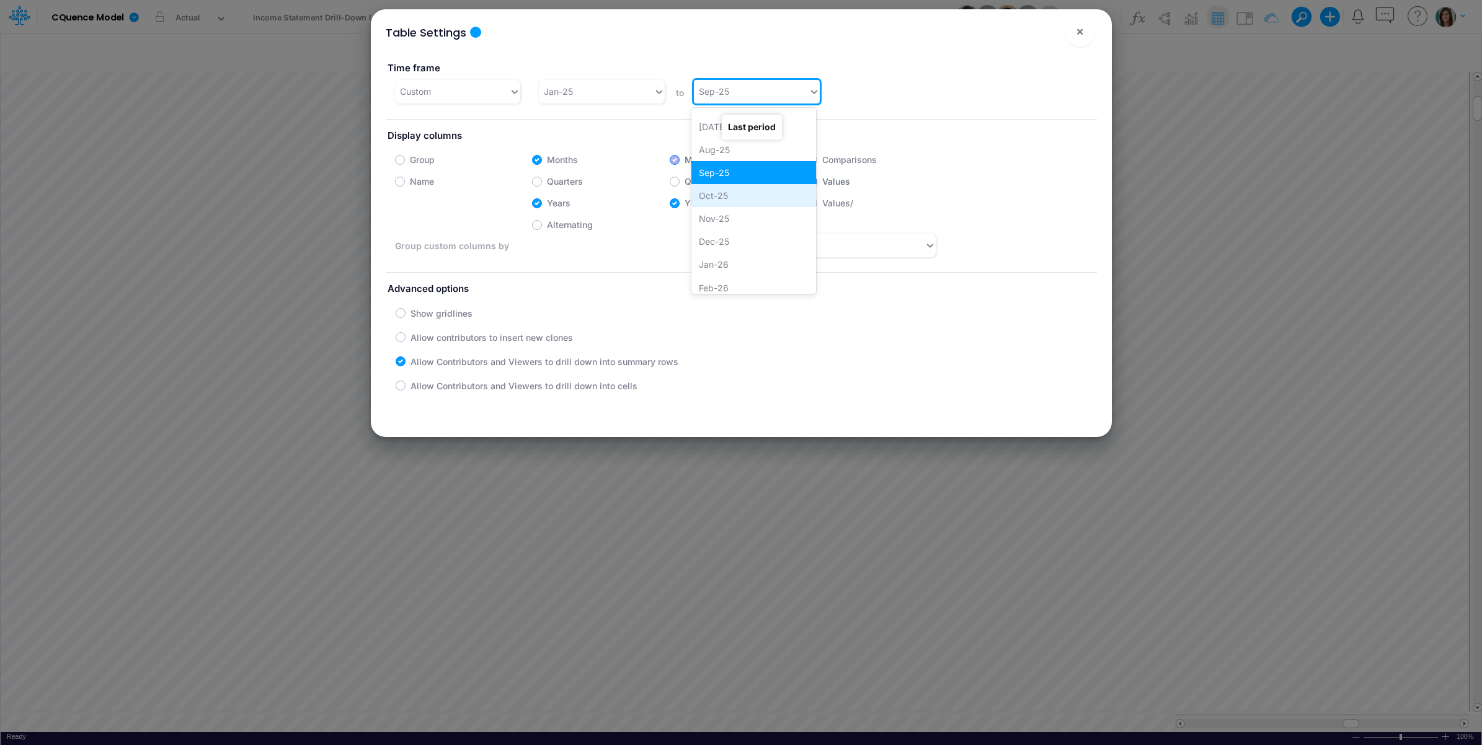
click at [749, 198] on div "Oct-25" at bounding box center [753, 195] width 125 height 23
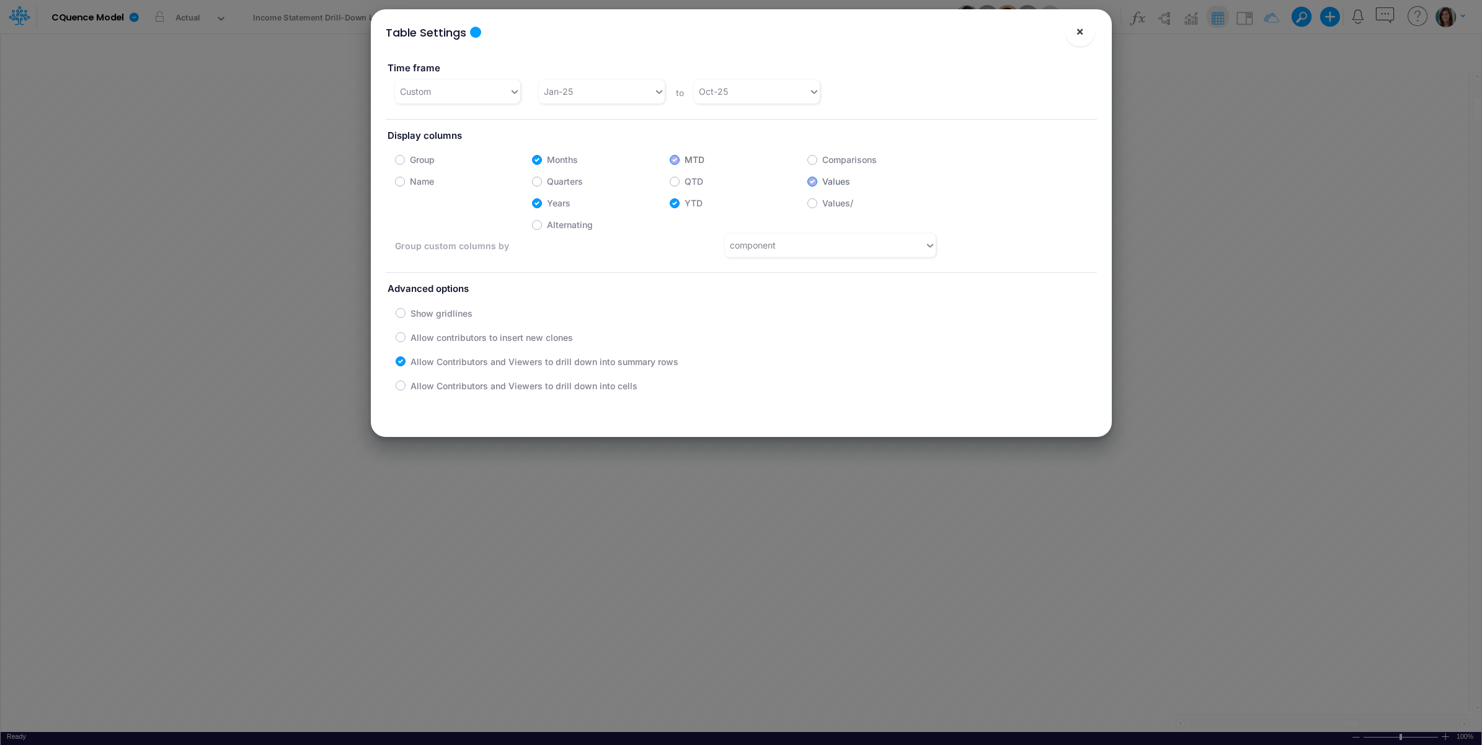
click at [1079, 32] on span "×" at bounding box center [1080, 31] width 8 height 15
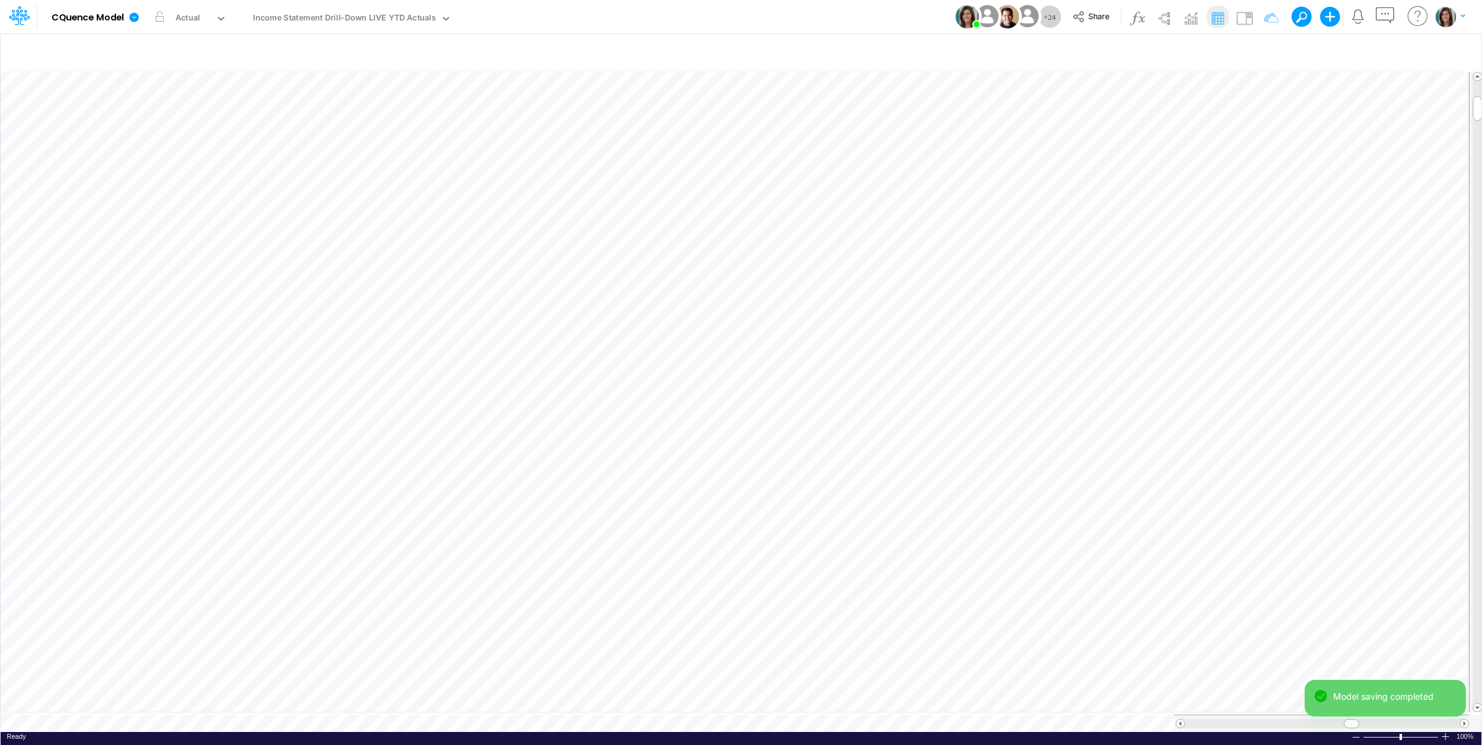
drag, startPoint x: 885, startPoint y: 20, endPoint x: 816, endPoint y: 24, distance: 68.3
click at [884, 20] on div "Model CQuence Model Edit model settings Duplicate Import QuickBooks QuickBooks …" at bounding box center [740, 16] width 1333 height 33
click at [346, 15] on div "Income Statement Drill-Down LIVE YTD Actuals" at bounding box center [344, 19] width 183 height 14
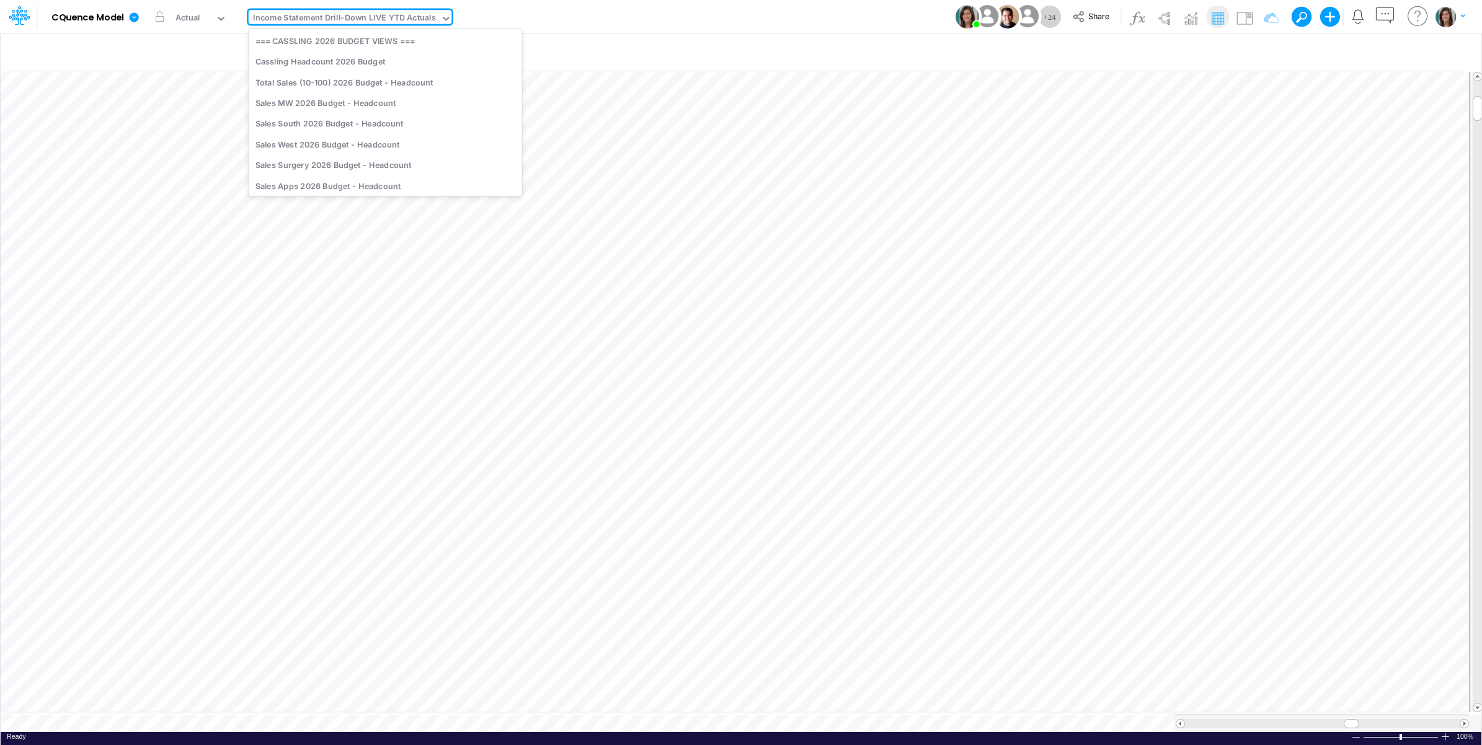
scroll to position [1410, 0]
type input "gl"
click at [349, 125] on div "GL Accounts" at bounding box center [332, 121] width 167 height 20
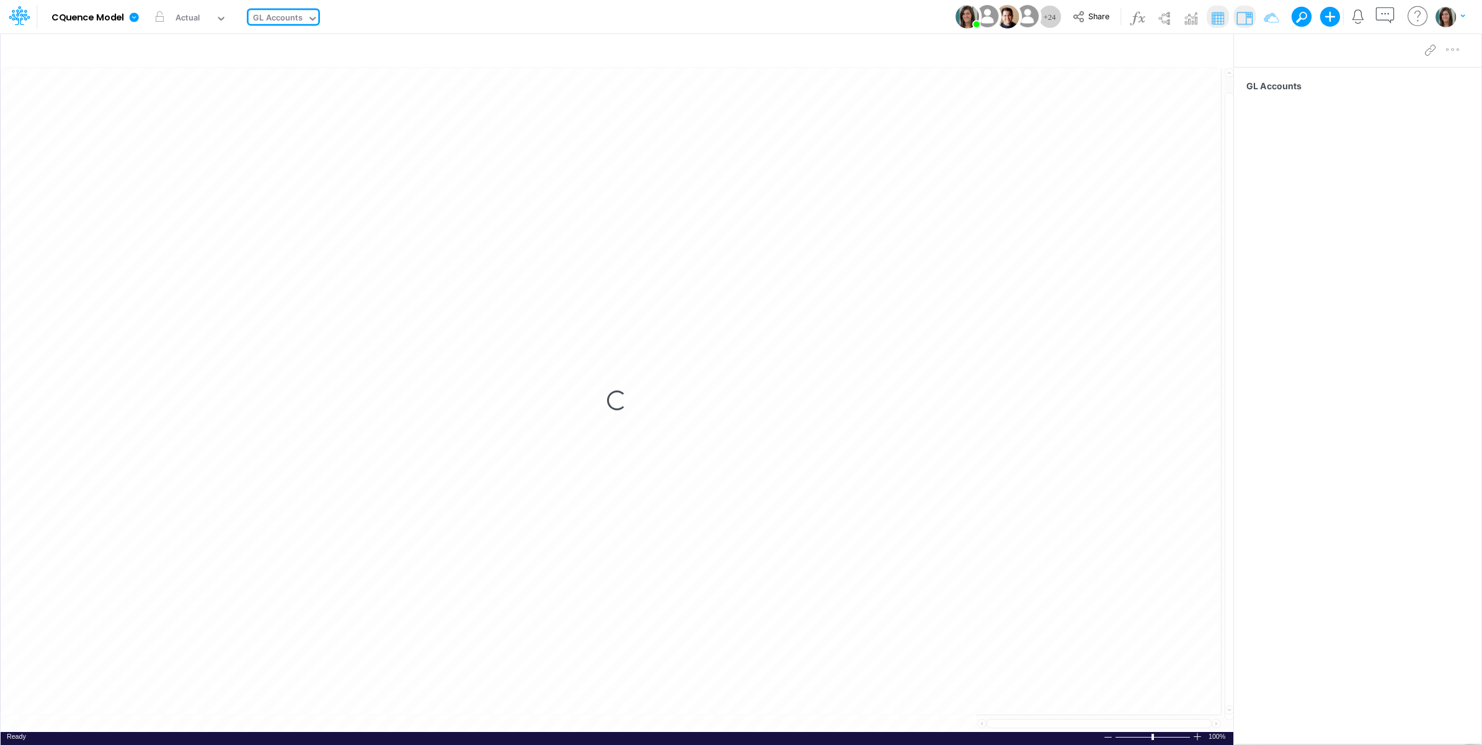
click at [550, 11] on div "Model CQuence Model Edit model settings Duplicate Import QuickBooks QuickBooks …" at bounding box center [740, 16] width 1333 height 33
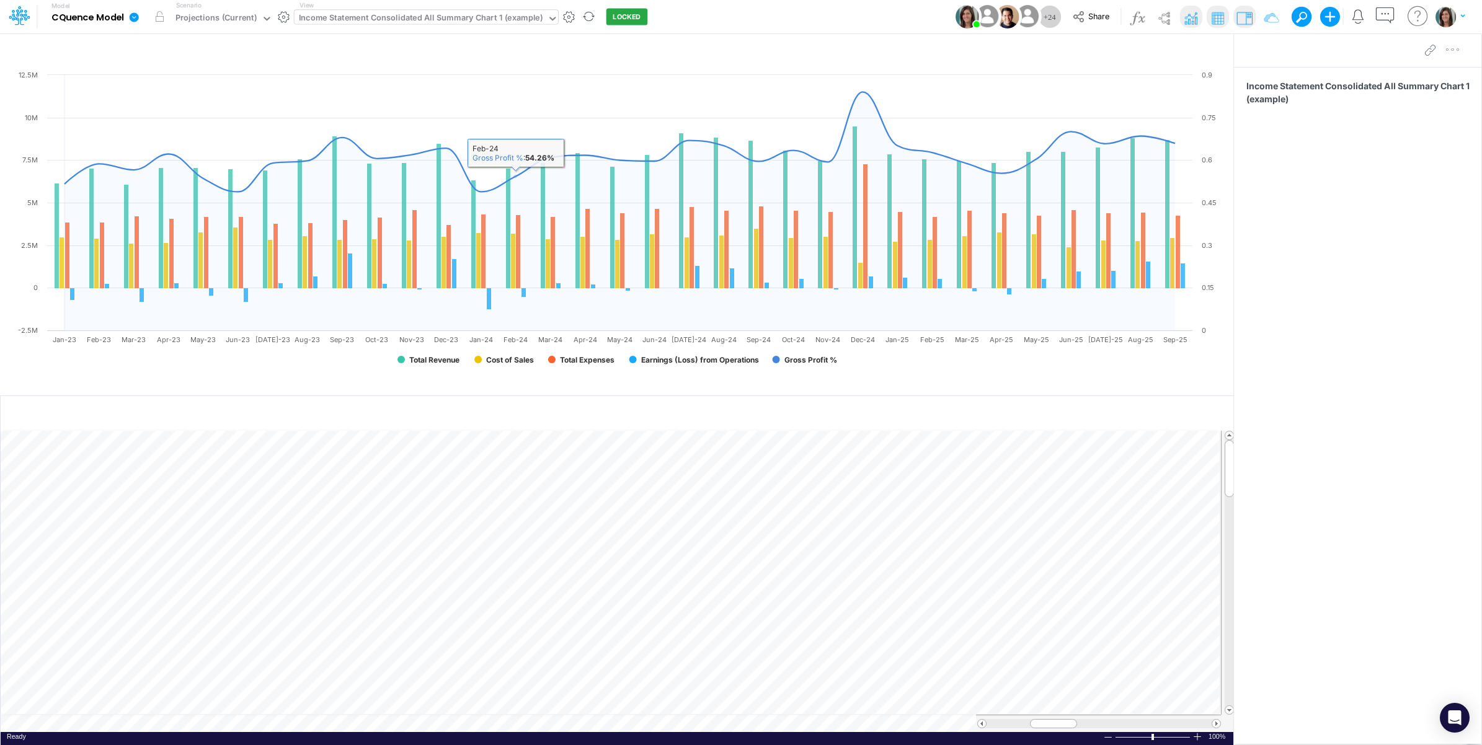
click at [428, 22] on div "Income Statement Consolidated All Summary Chart 1 (example)" at bounding box center [421, 19] width 244 height 14
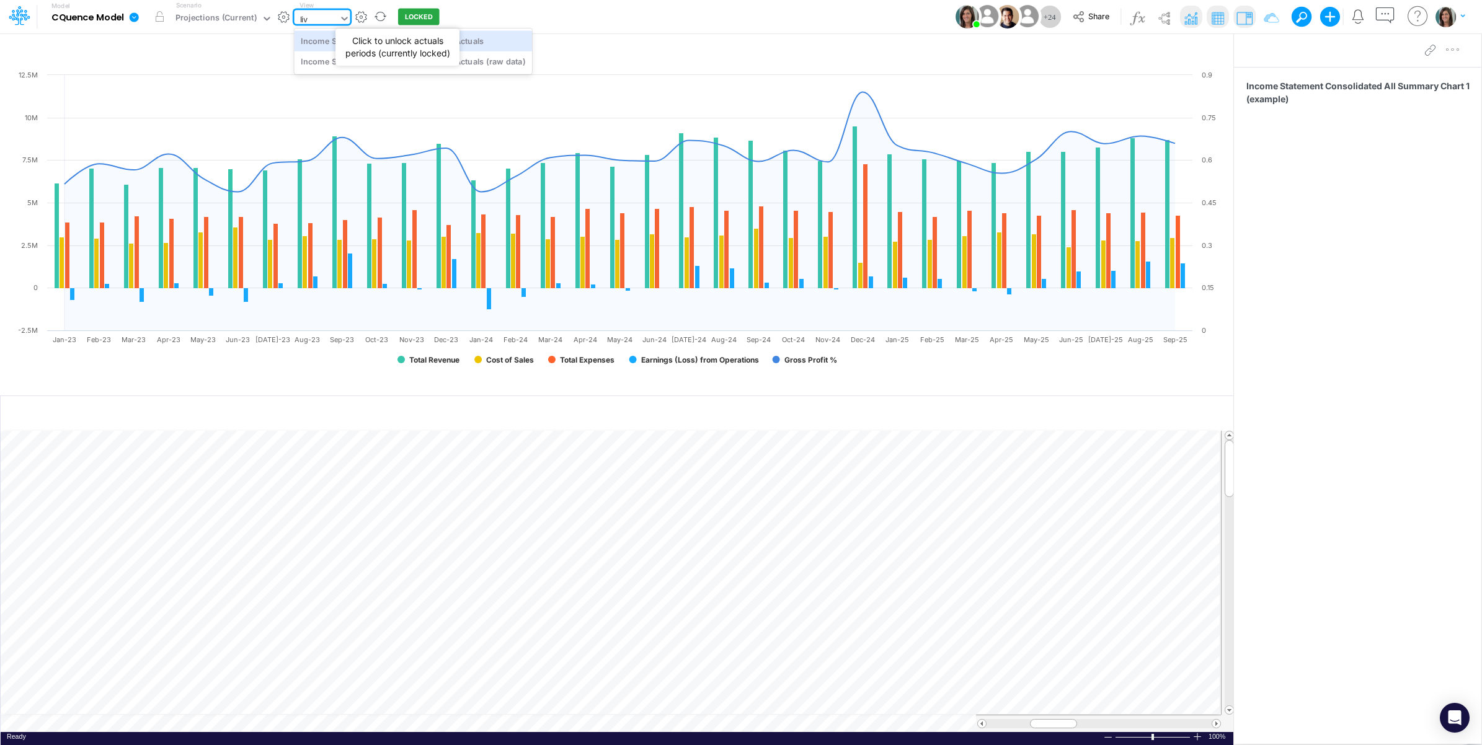
type input "live"
click at [503, 60] on div "Income Statement Drill-Down LIVE YTD Actuals (raw data)" at bounding box center [412, 61] width 237 height 20
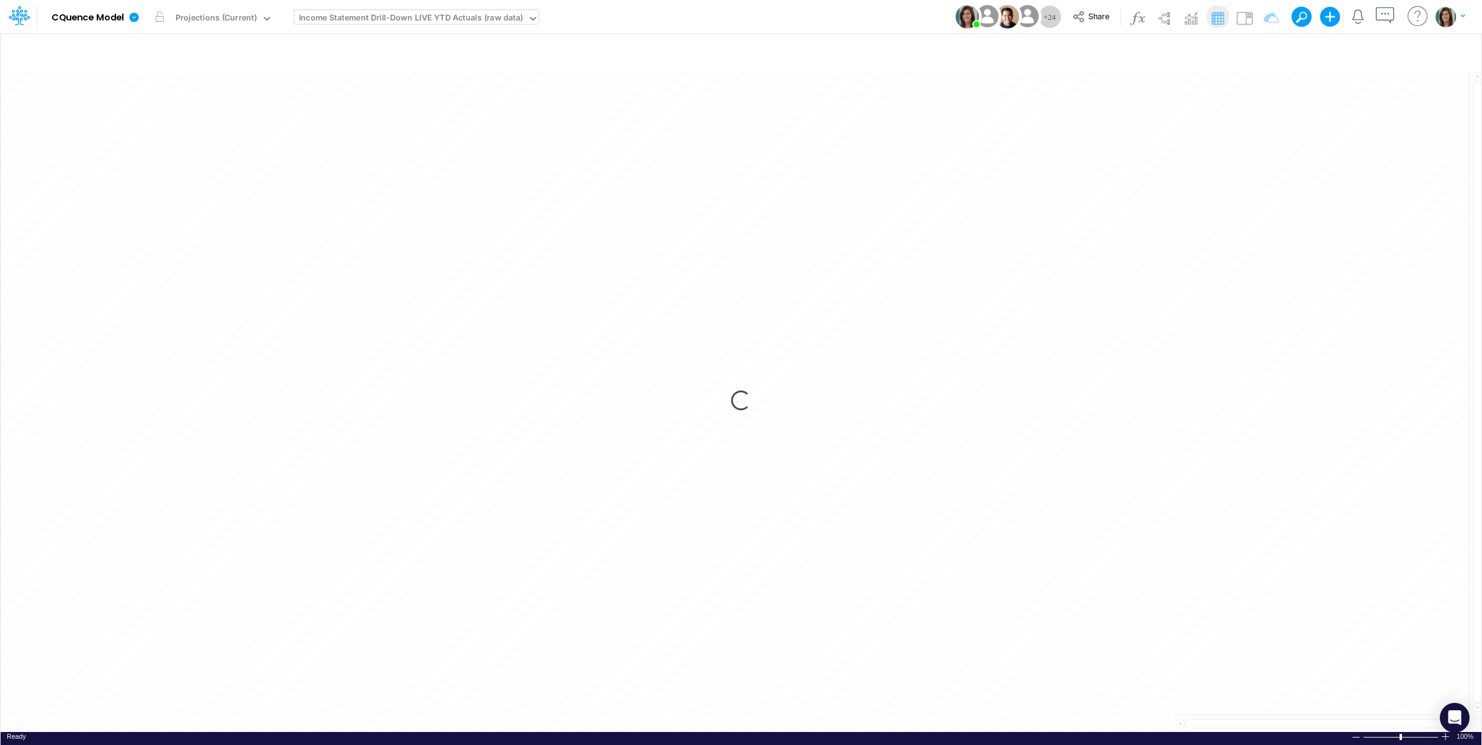
click at [692, 22] on div "Model CQuence Model Edit model settings Duplicate Import QuickBooks QuickBooks …" at bounding box center [740, 16] width 1333 height 33
click at [28, 12] on icon at bounding box center [19, 15] width 21 height 21
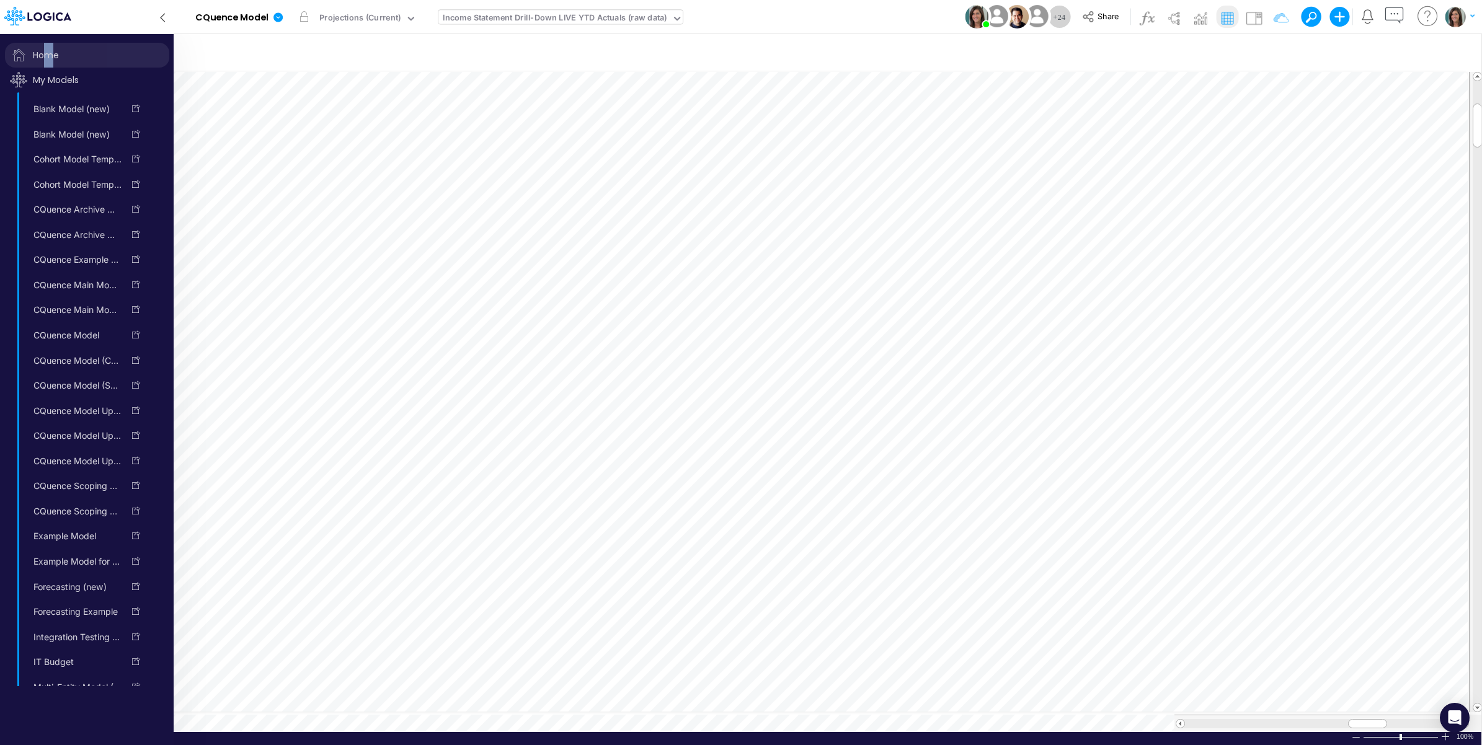
click at [50, 51] on span "Home" at bounding box center [87, 55] width 164 height 25
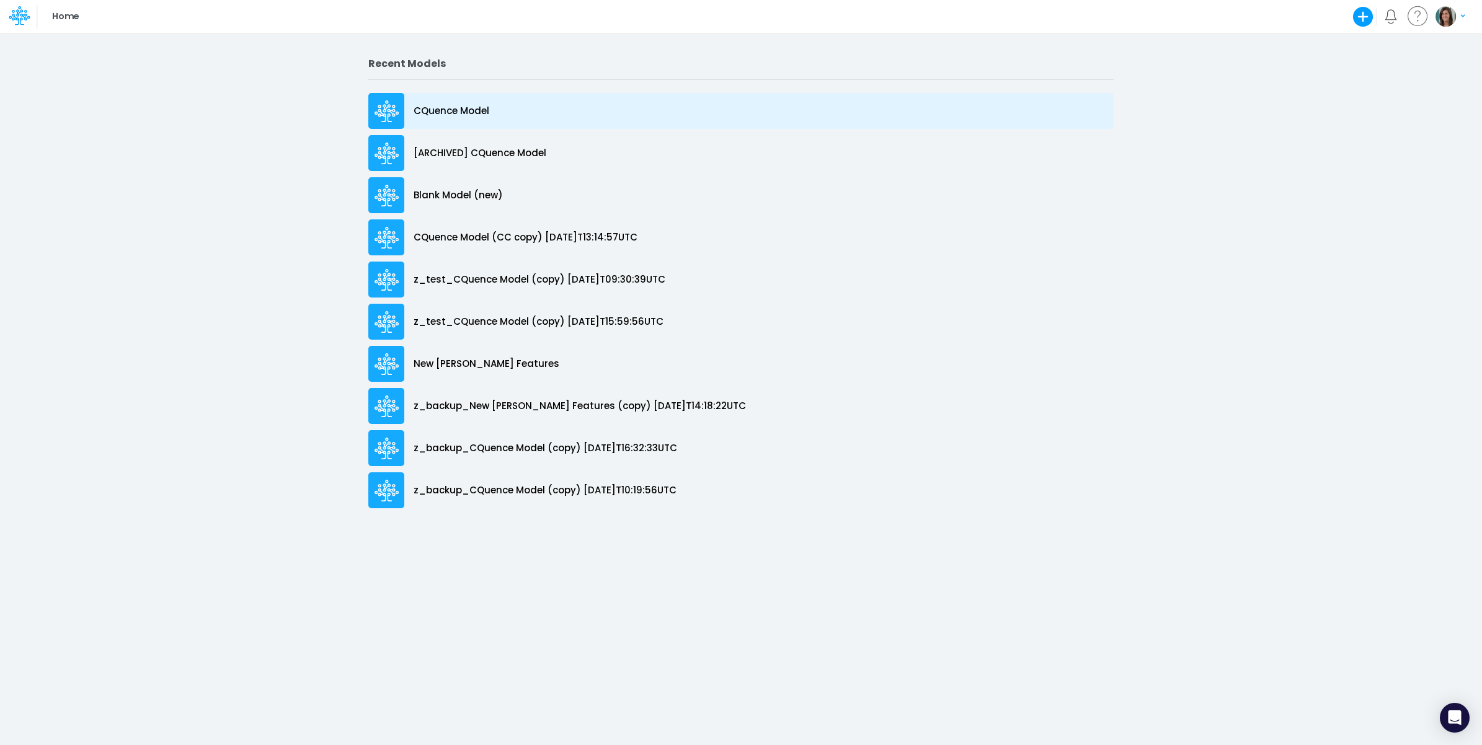
click at [381, 109] on p "CQuence Model" at bounding box center [451, 111] width 76 height 14
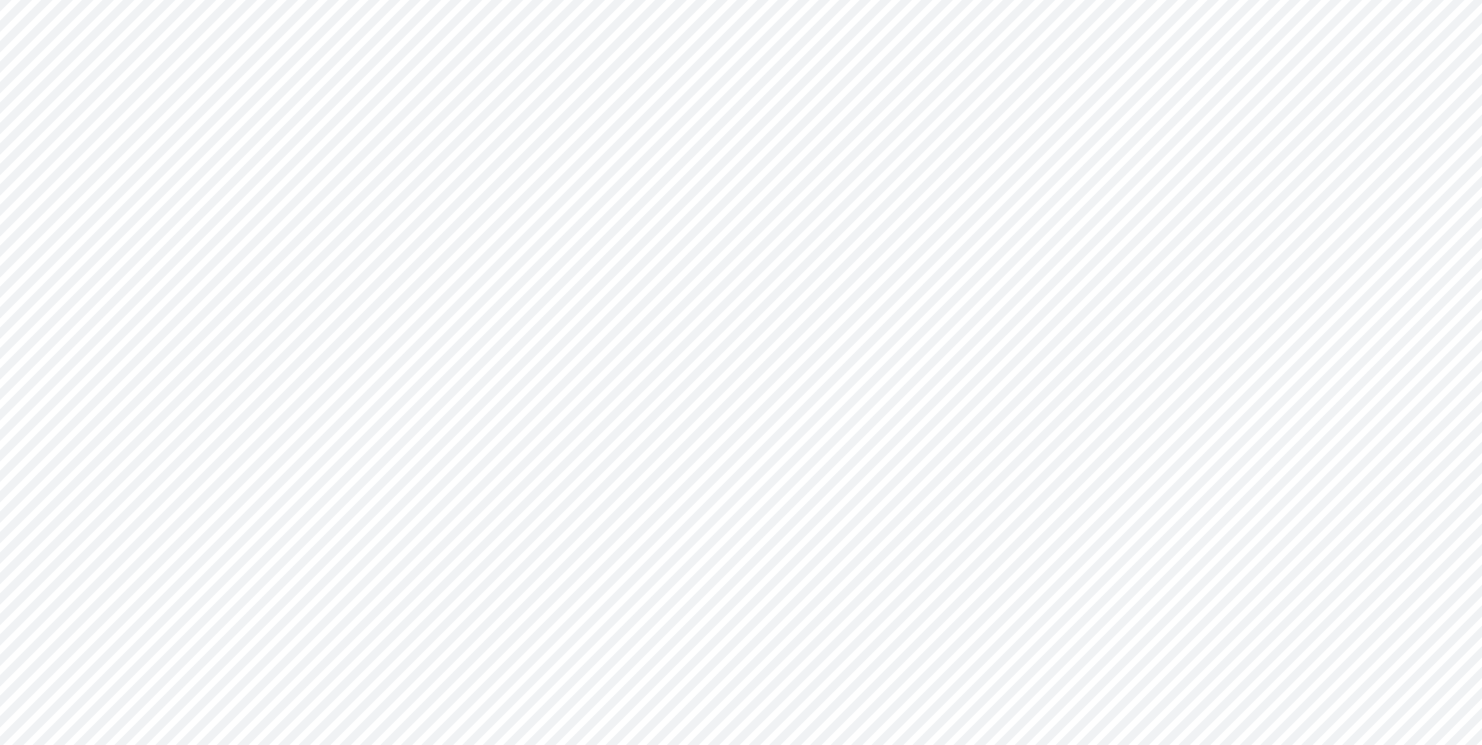
type input "Consolidated All by Month"
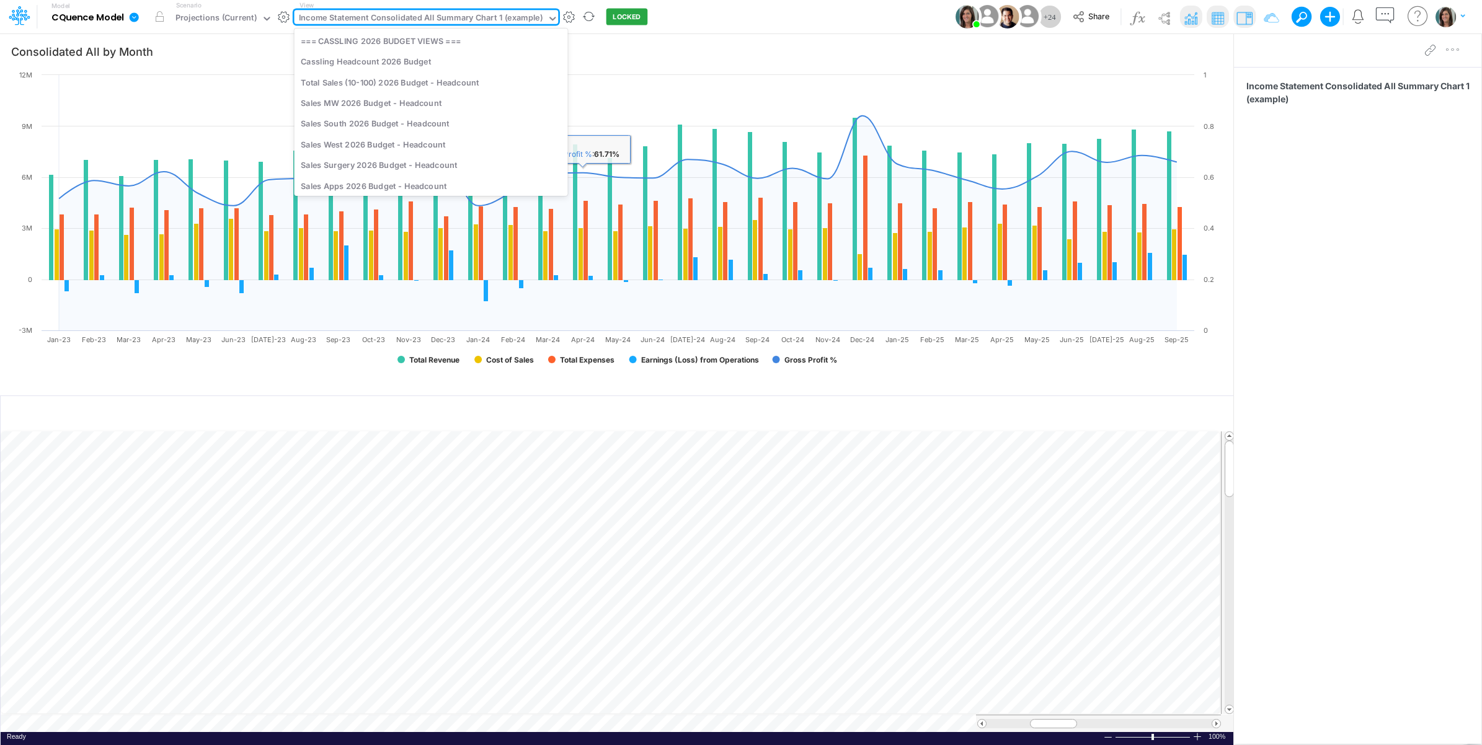
click at [381, 20] on div "Income Statement Consolidated All Summary Chart 1 (example)" at bounding box center [421, 19] width 244 height 14
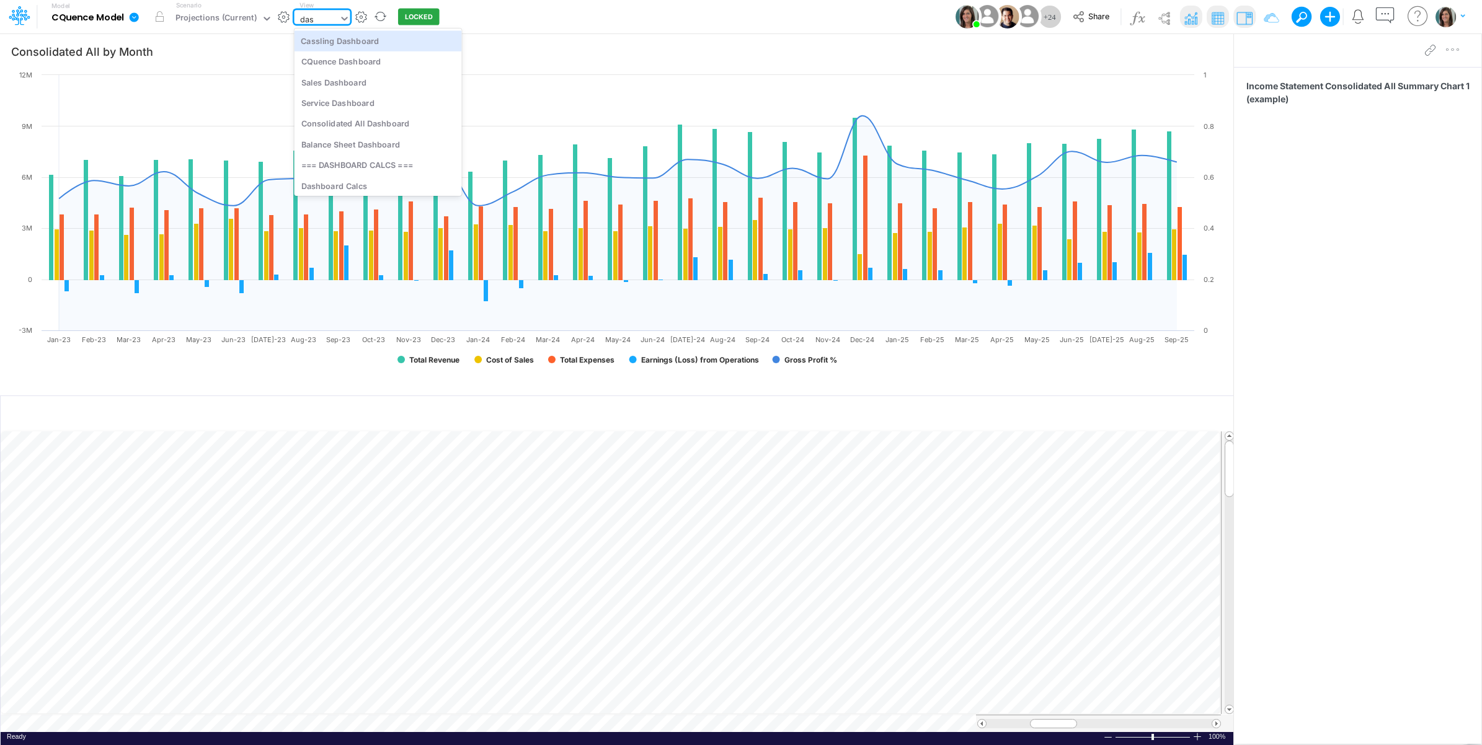
type input "dash"
click at [381, 48] on div "Cassling Dashboard" at bounding box center [377, 40] width 167 height 20
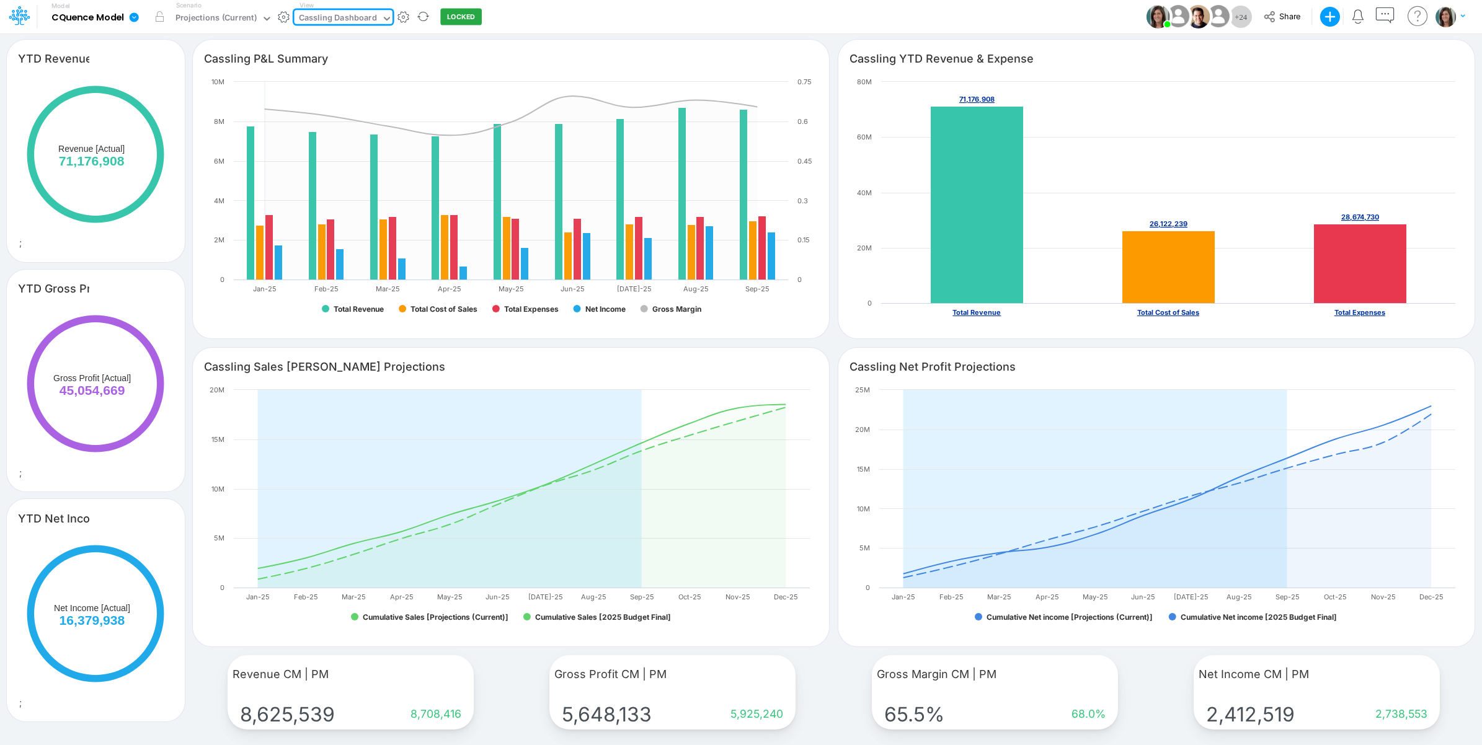
click at [367, 14] on div "Cassling Dashboard" at bounding box center [338, 19] width 78 height 14
type input "live"
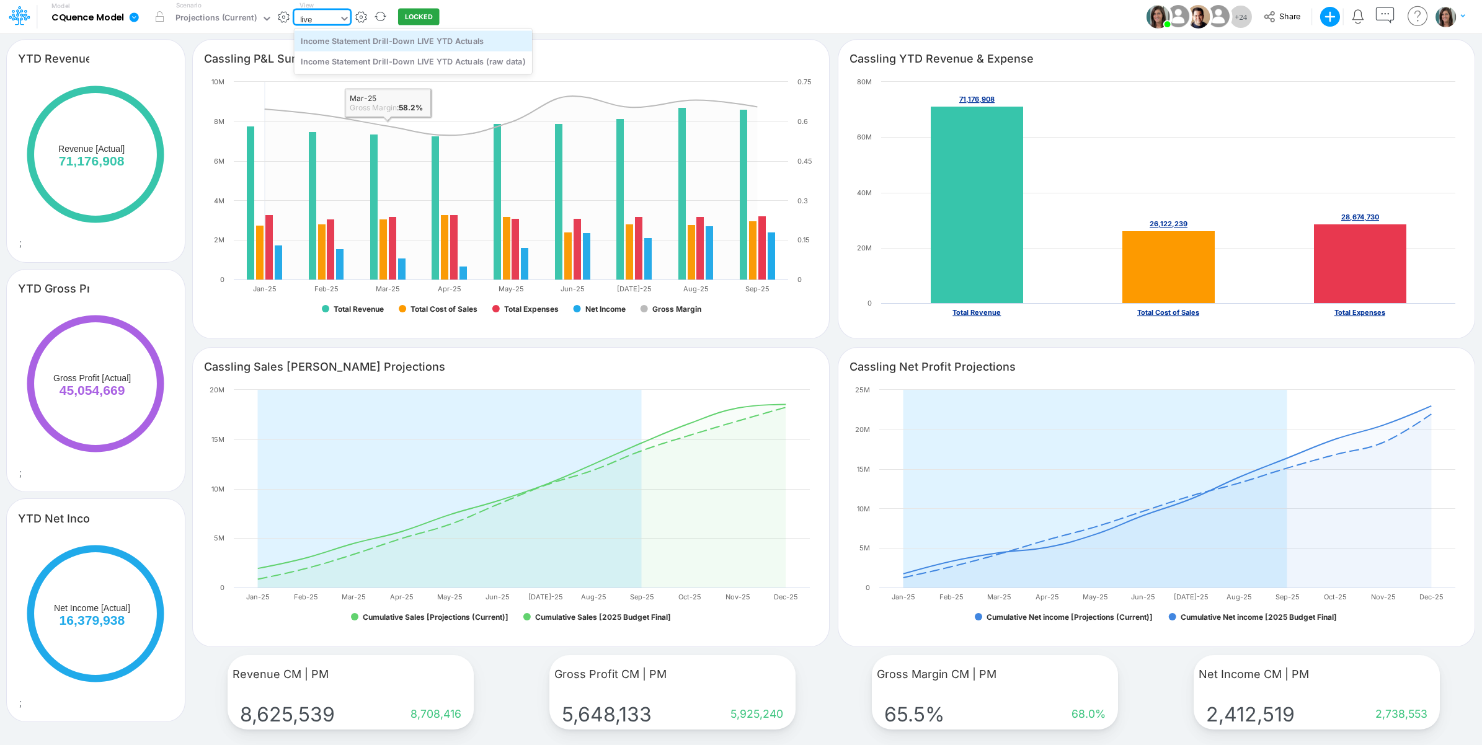
click at [381, 42] on div "Income Statement Drill-Down LIVE YTD Actuals" at bounding box center [412, 40] width 237 height 20
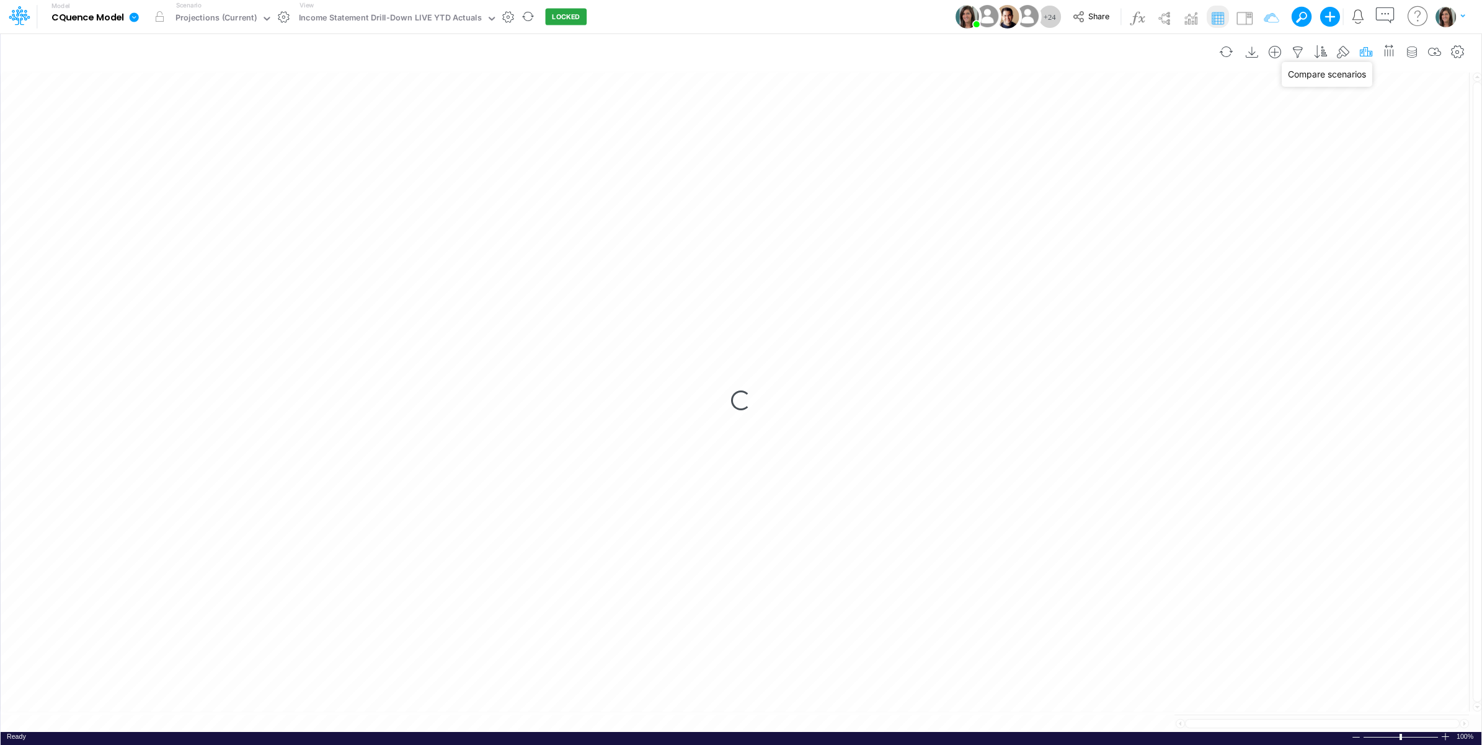
click at [381, 48] on icon "button" at bounding box center [1365, 52] width 19 height 13
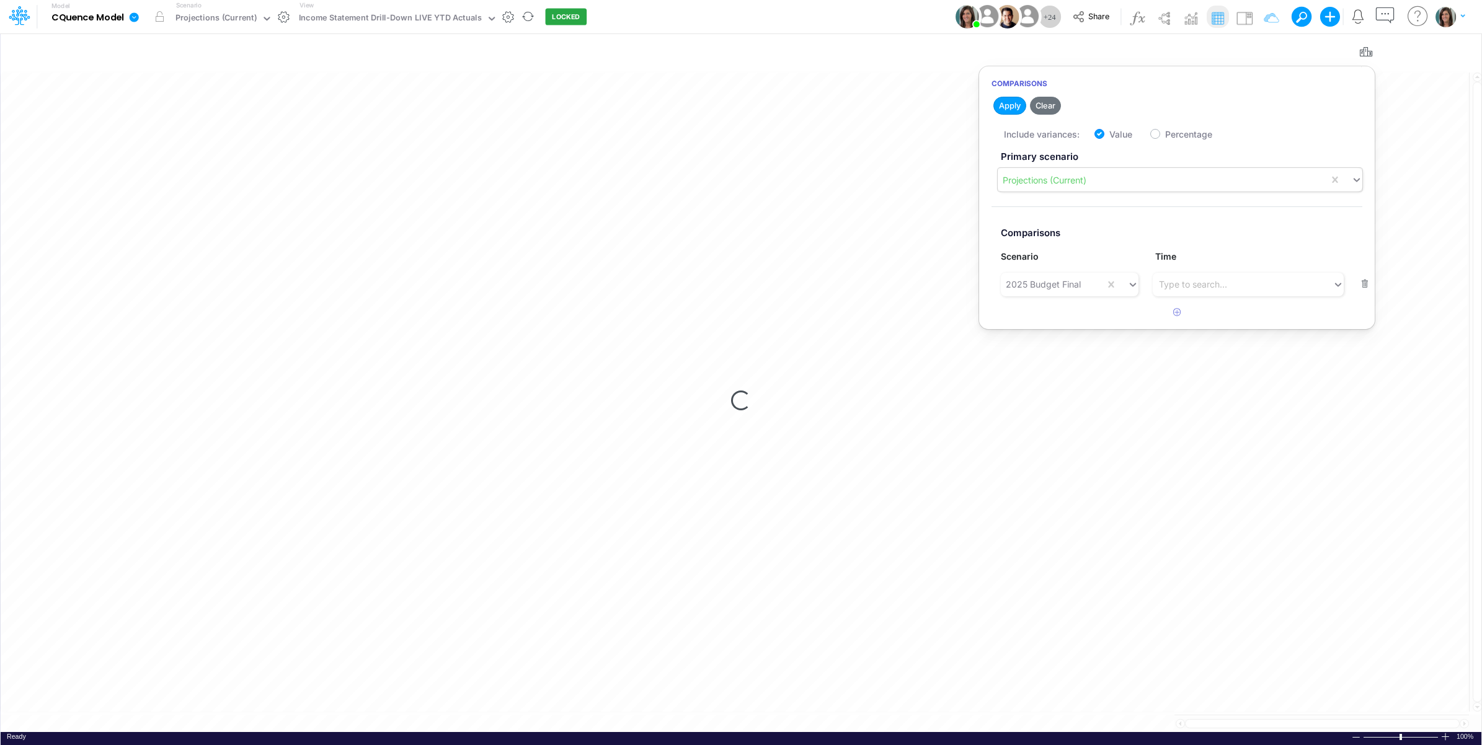
click at [381, 136] on div "Projections (Current)" at bounding box center [1044, 180] width 84 height 13
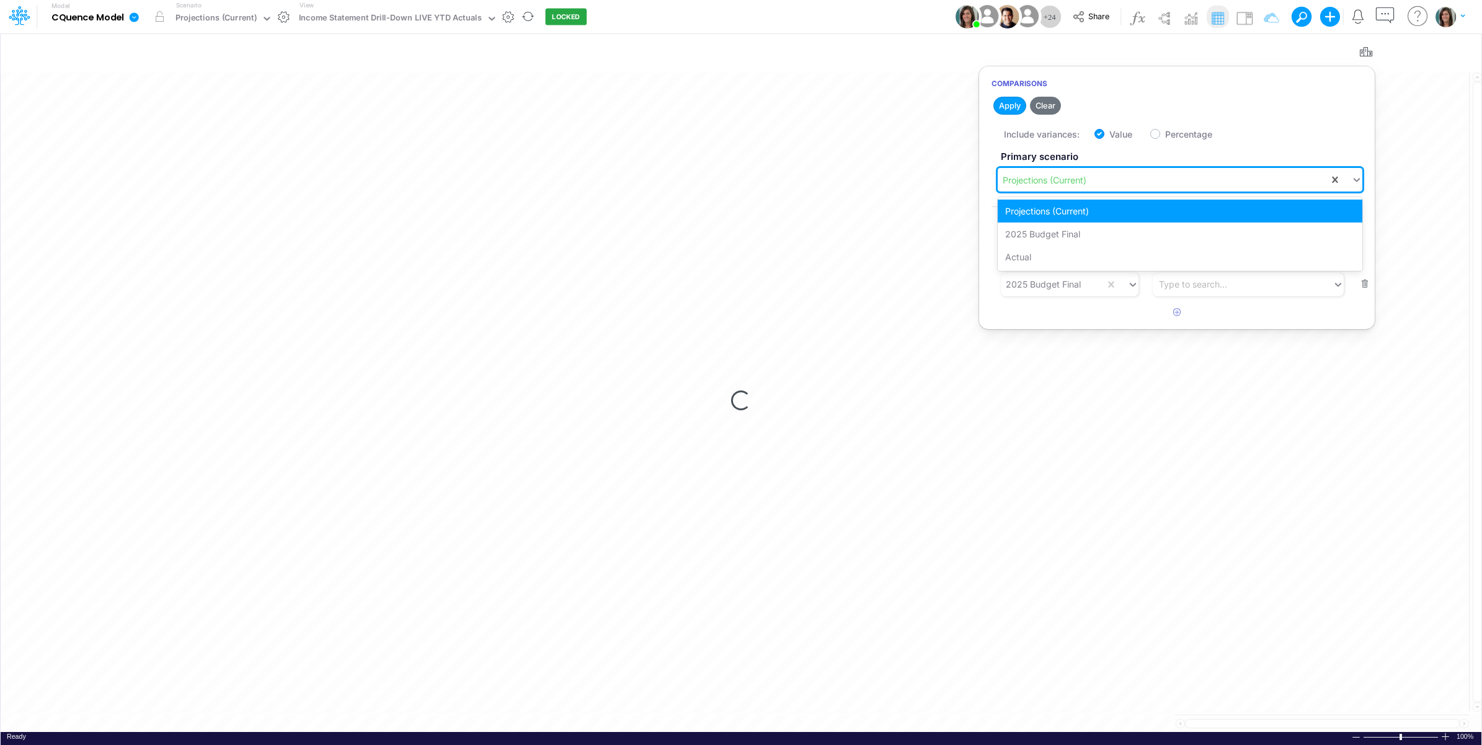
click at [381, 13] on div "Model CQuence Model Edit model settings Duplicate Import QuickBooks QuickBooks …" at bounding box center [740, 16] width 1333 height 33
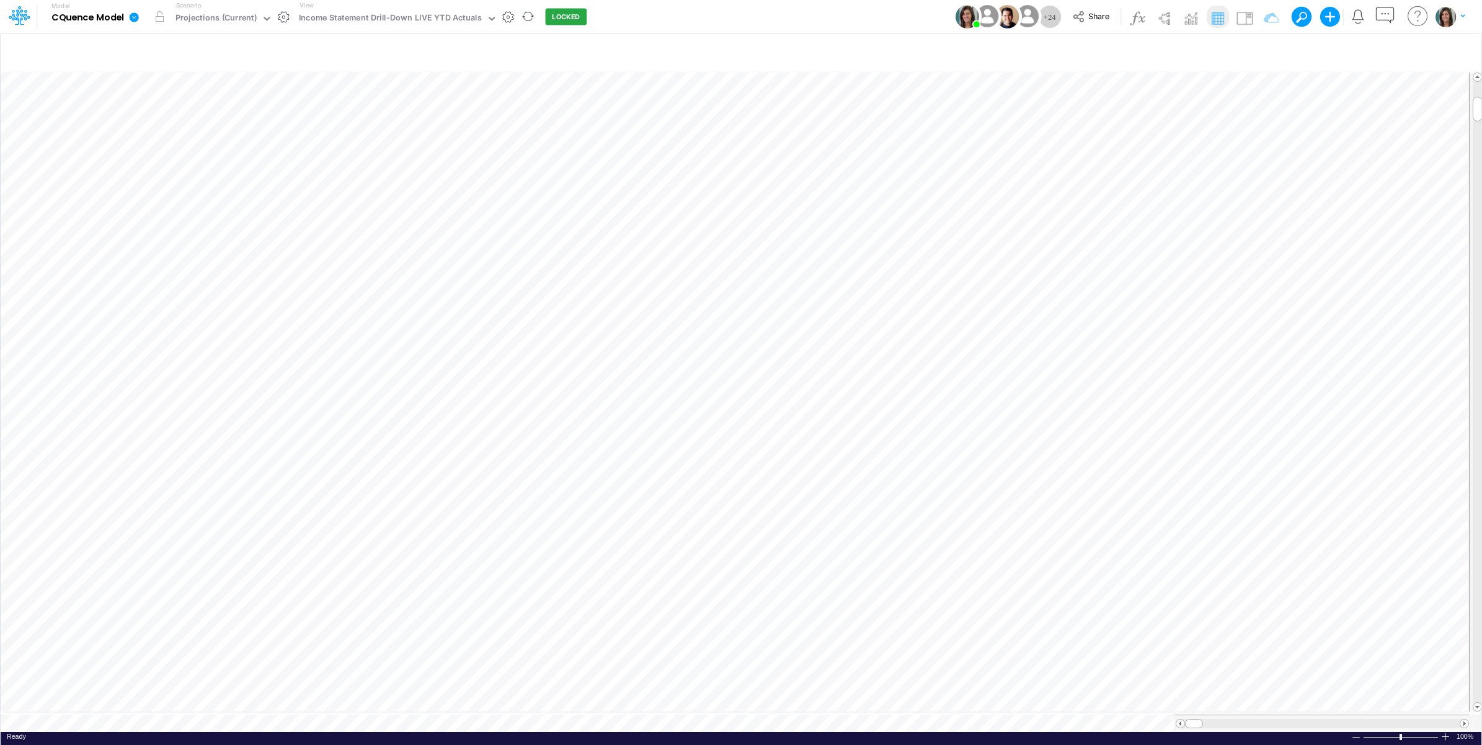
click at [128, 14] on link at bounding box center [136, 17] width 25 height 32
click at [177, 71] on button "Duplicate" at bounding box center [196, 68] width 133 height 19
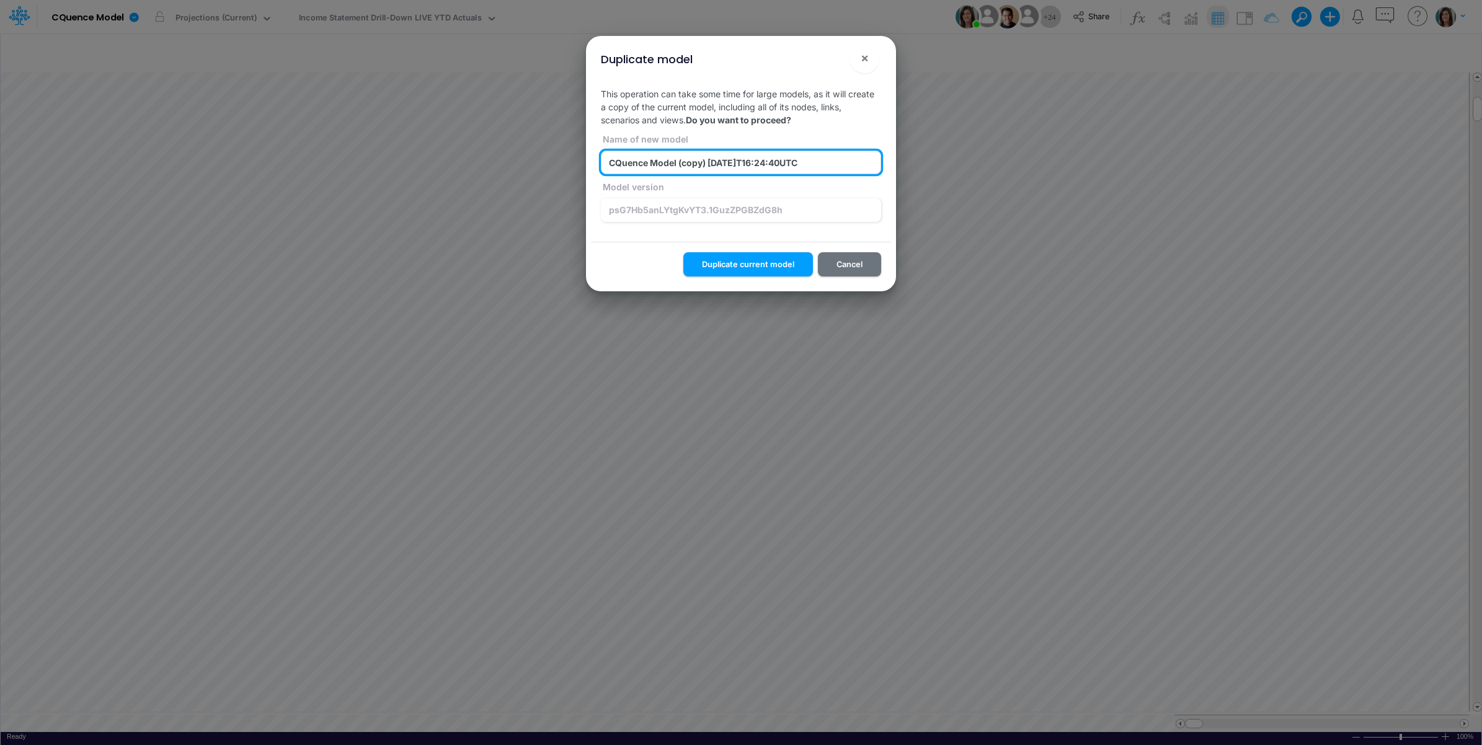
click at [381, 136] on input "CQuence Model (copy) 2025-10-14T16:24:40UTC" at bounding box center [741, 163] width 280 height 24
type input "z_test_CQuence Model (copy) [DATE]T16:24:40UTC"
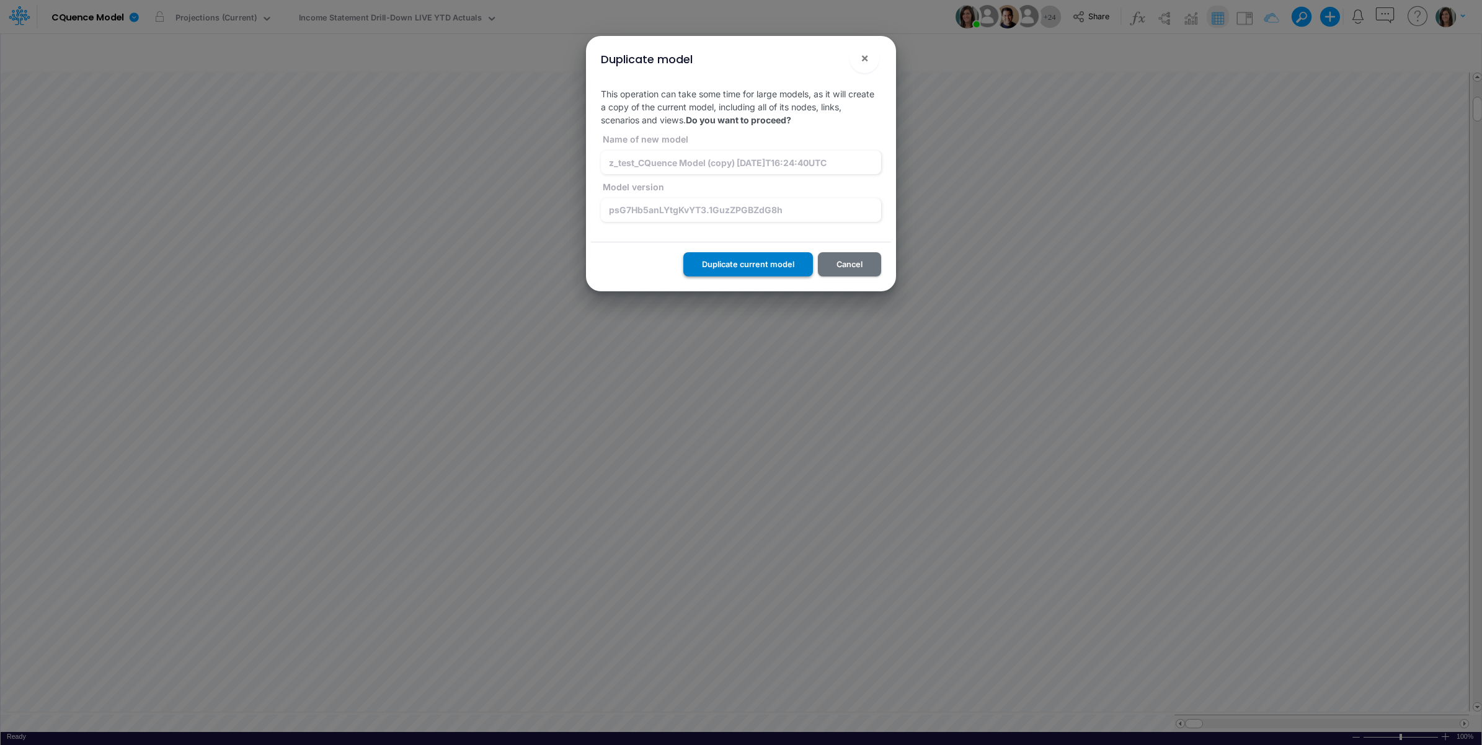
click at [381, 136] on button "Duplicate current model" at bounding box center [748, 264] width 130 height 24
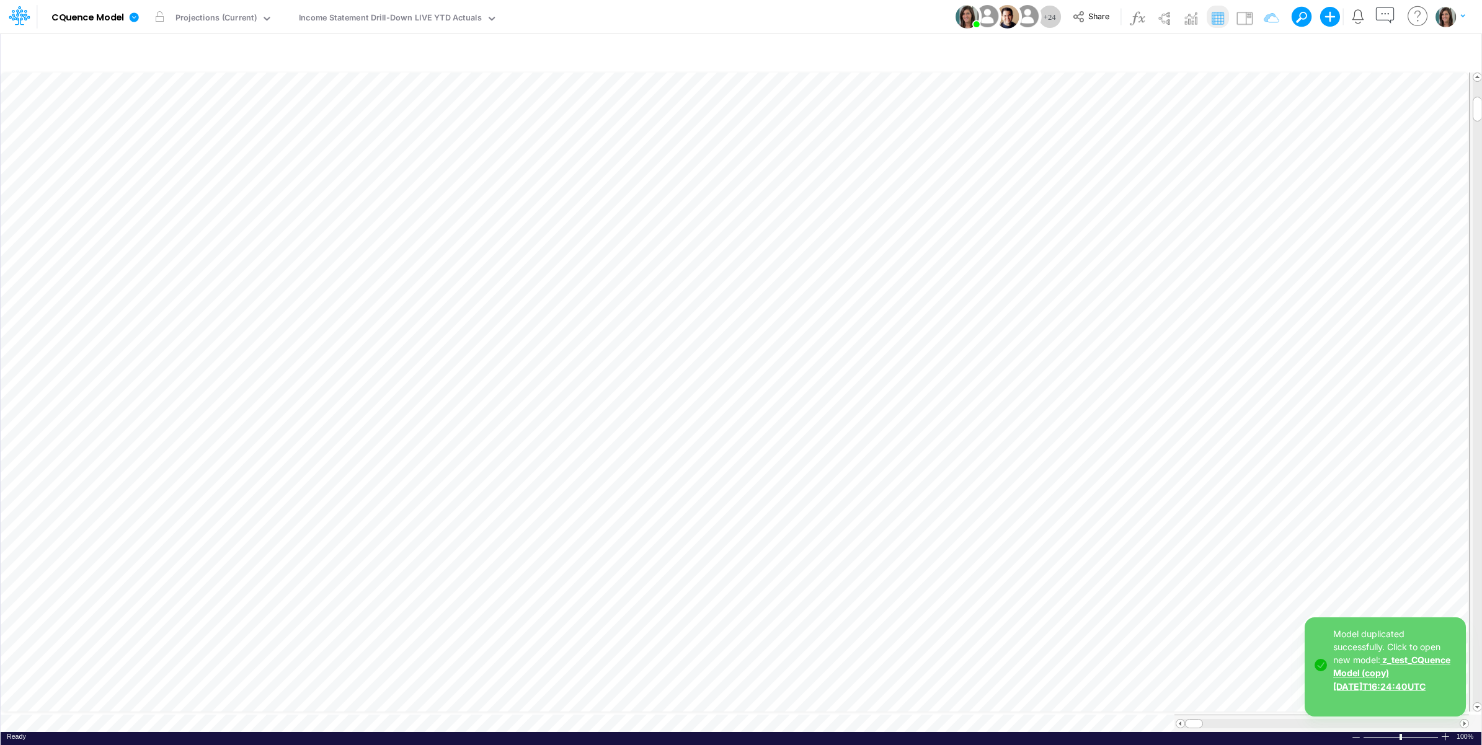
click at [381, 136] on link "z_test_CQuence Model (copy) [DATE]T16:24:40UTC" at bounding box center [1391, 673] width 117 height 37
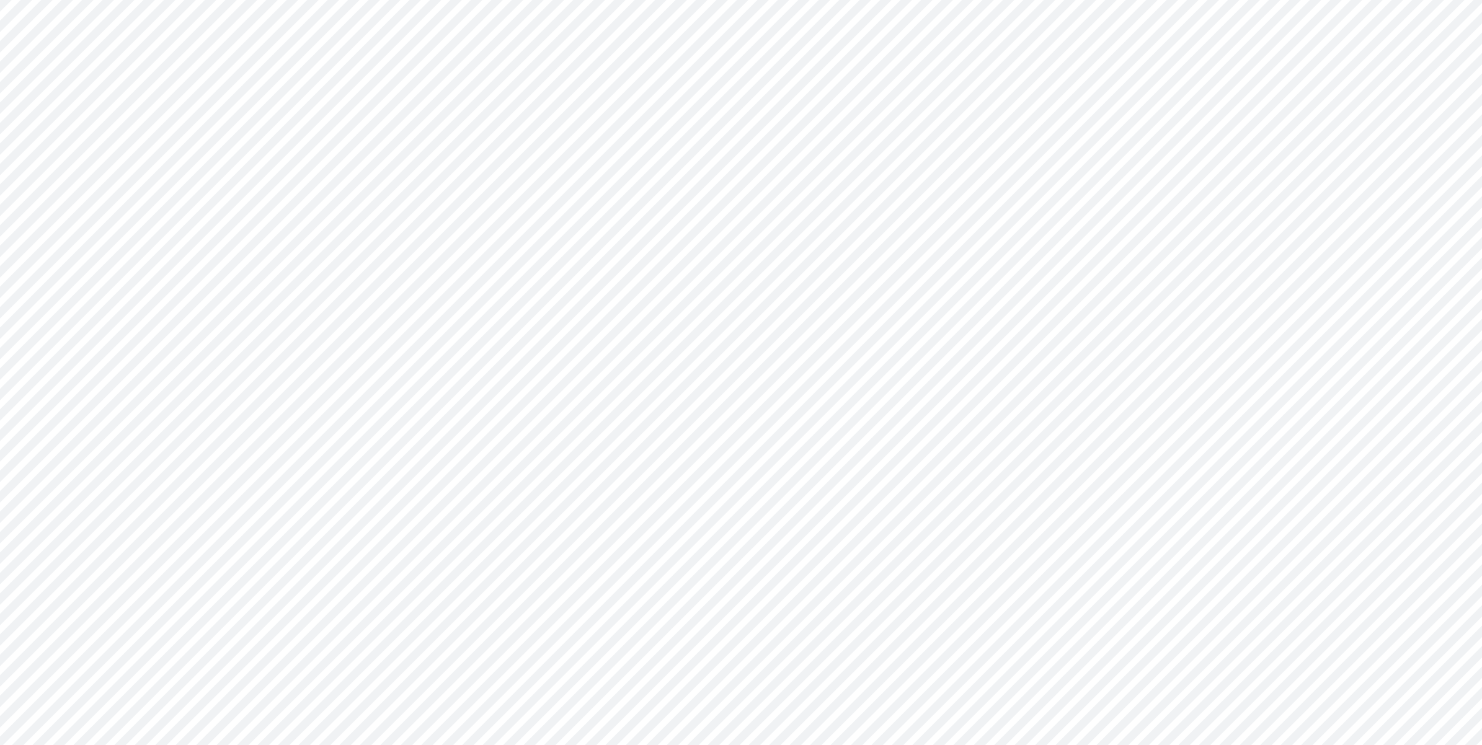
type input "Consolidated All by Month"
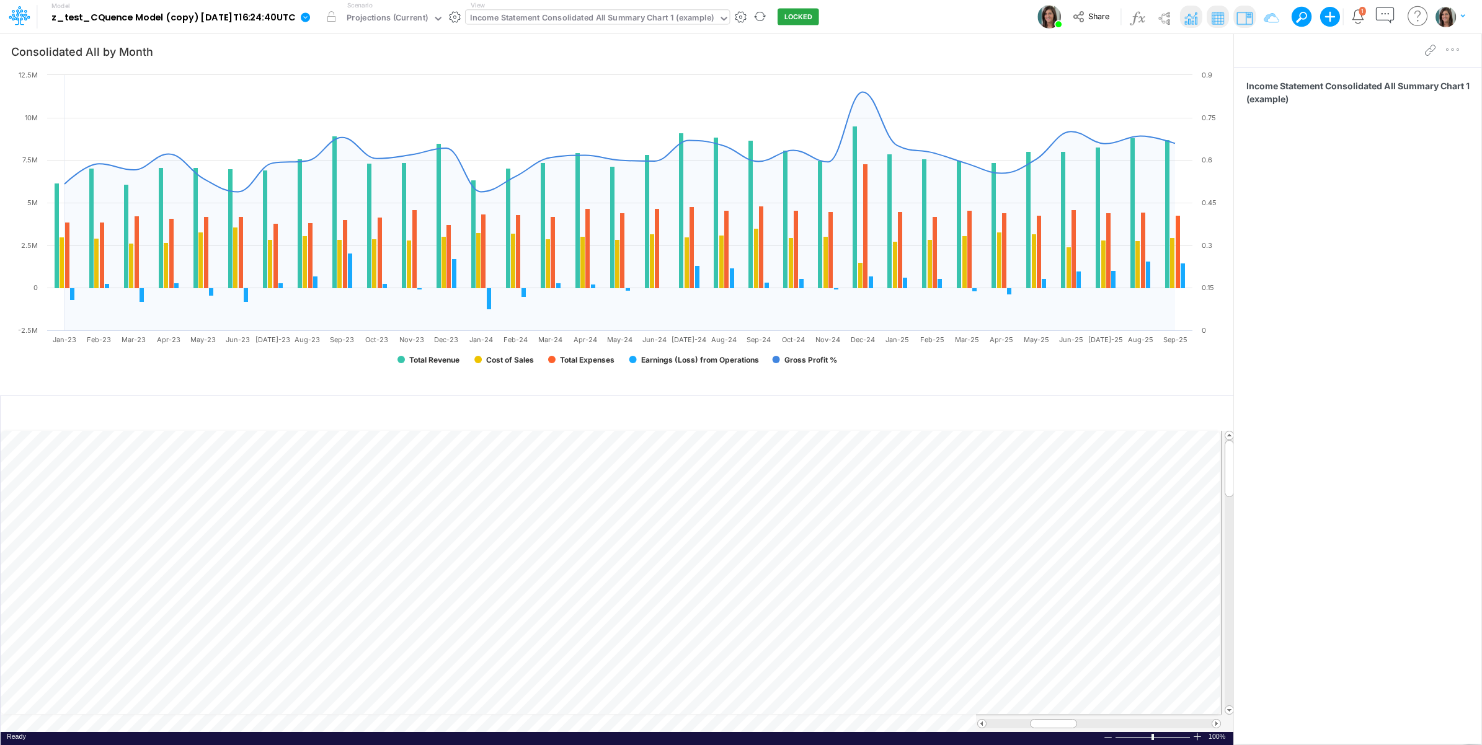
click at [601, 16] on div "Income Statement Consolidated All Summary Chart 1 (example)" at bounding box center [592, 19] width 244 height 14
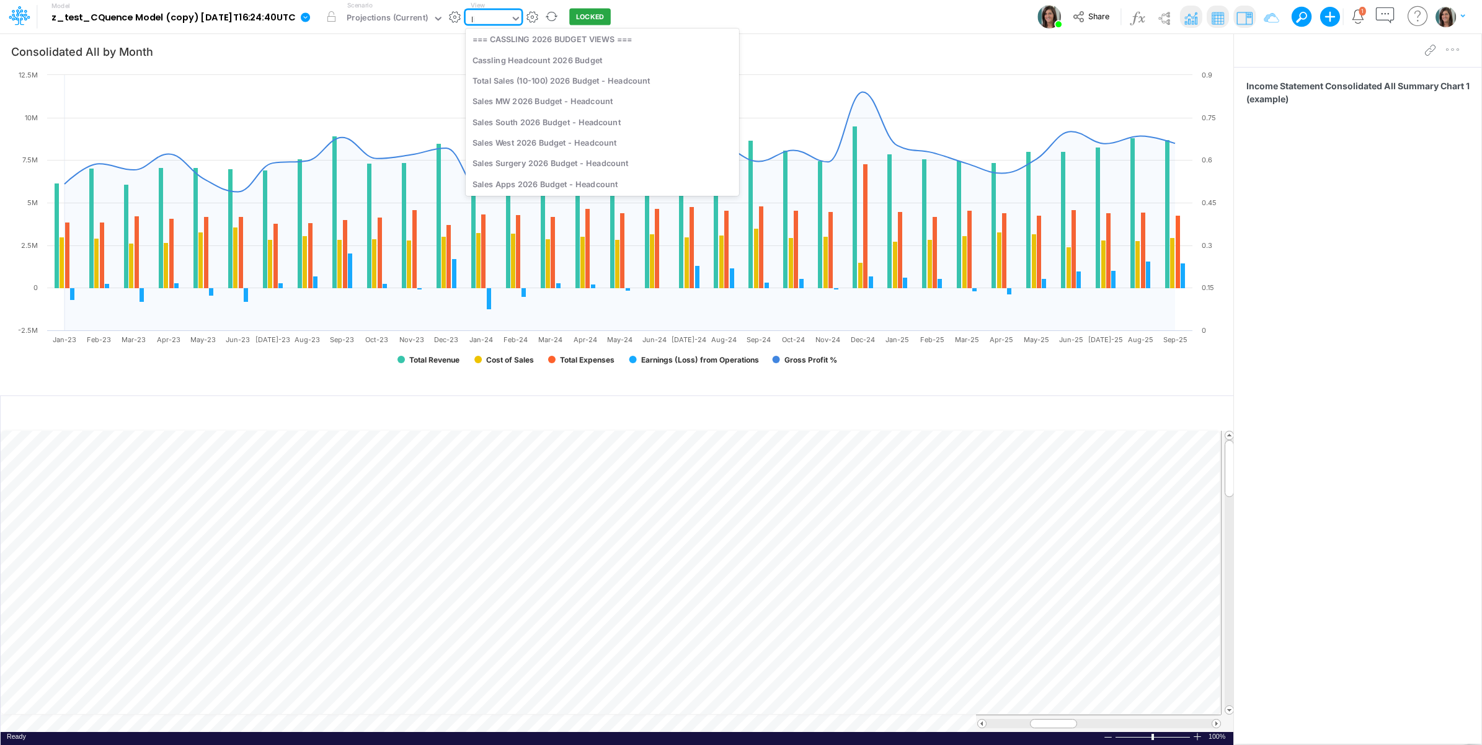
type input "live"
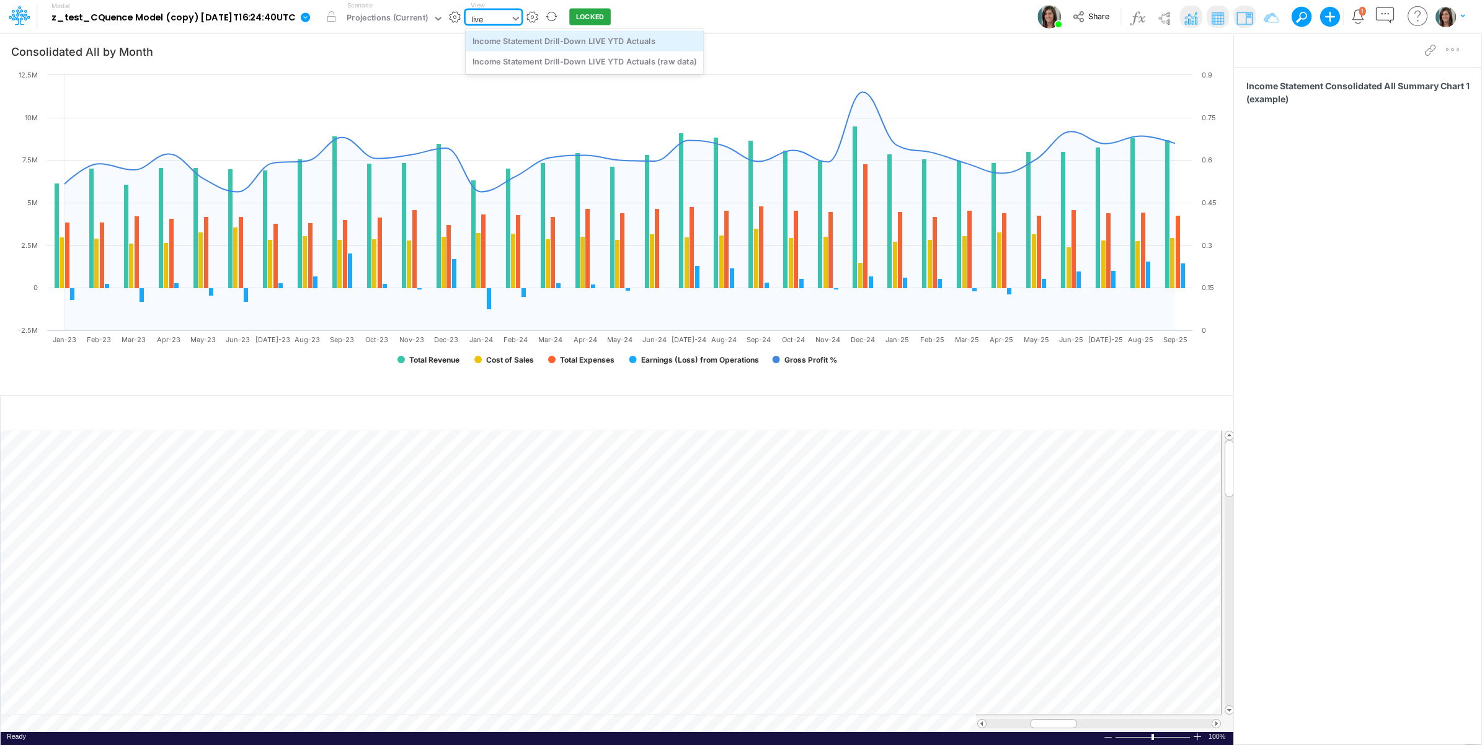
click at [667, 42] on div "Income Statement Drill-Down LIVE YTD Actuals" at bounding box center [584, 40] width 237 height 20
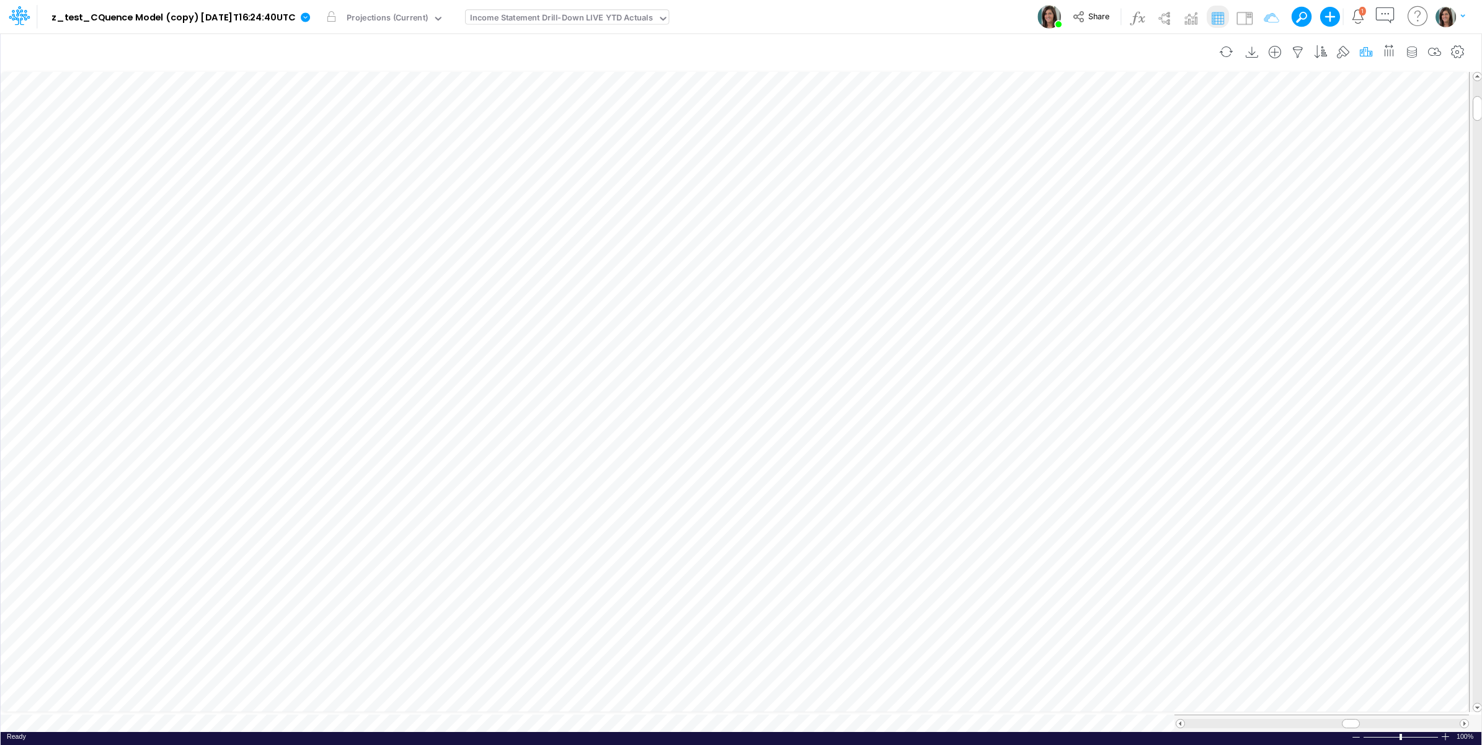
click at [1362, 50] on icon "button" at bounding box center [1365, 52] width 19 height 13
click at [1061, 283] on div "Scenario not found" at bounding box center [1043, 284] width 77 height 13
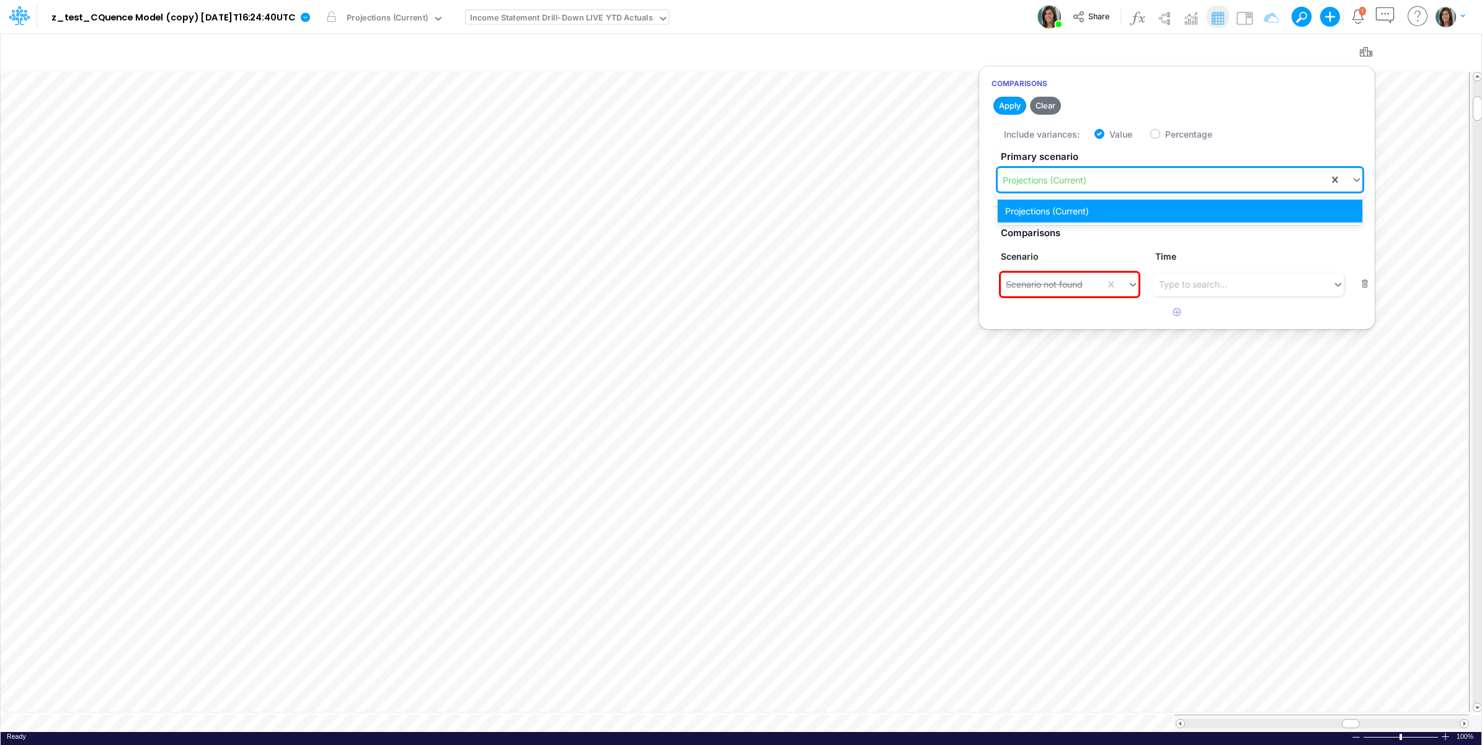
click at [1086, 180] on div "Projections (Current)" at bounding box center [1044, 180] width 84 height 13
click at [409, 19] on div "Projections (Current)" at bounding box center [387, 19] width 81 height 14
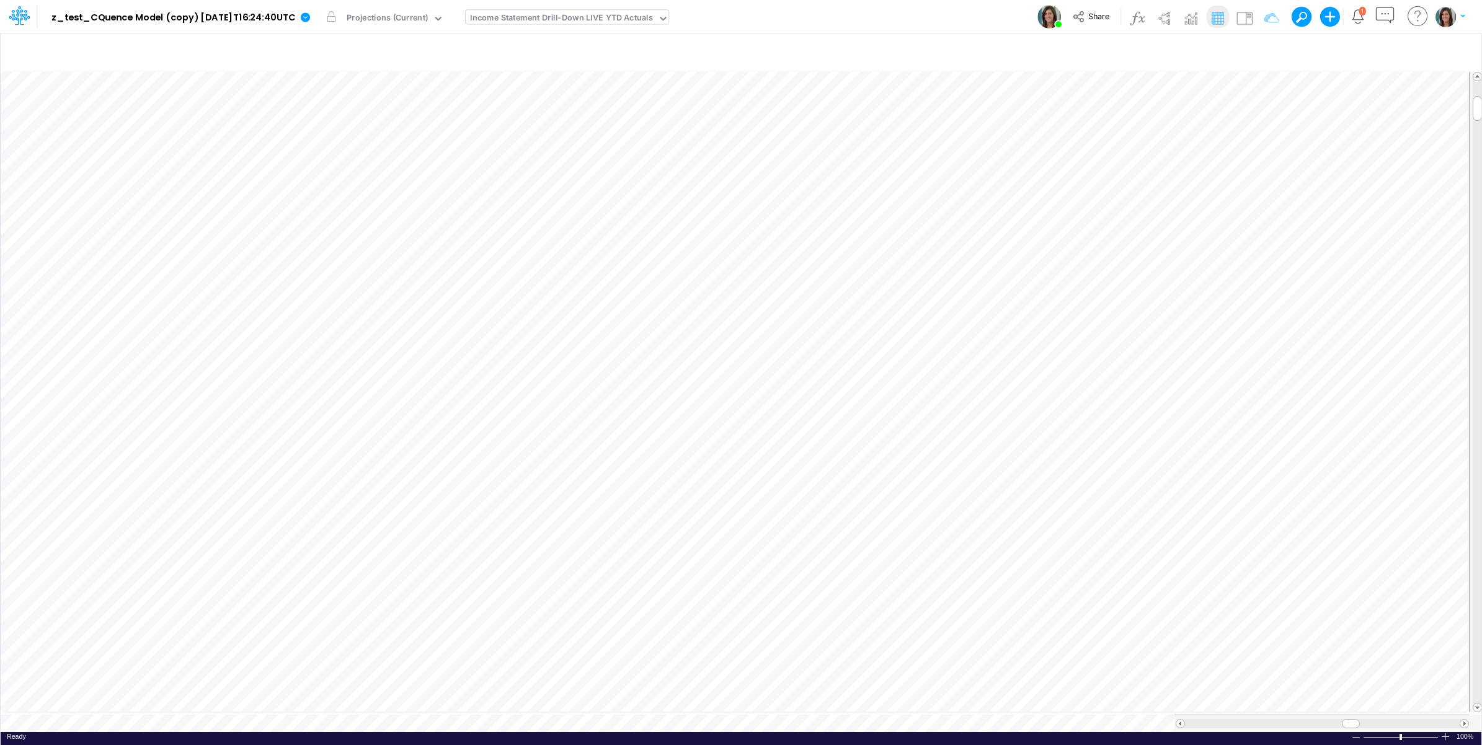
click at [860, 22] on div "Model z_test_CQuence Model (copy) [DATE]T16:24:40UTC Edit model settings Duplic…" at bounding box center [740, 16] width 1333 height 33
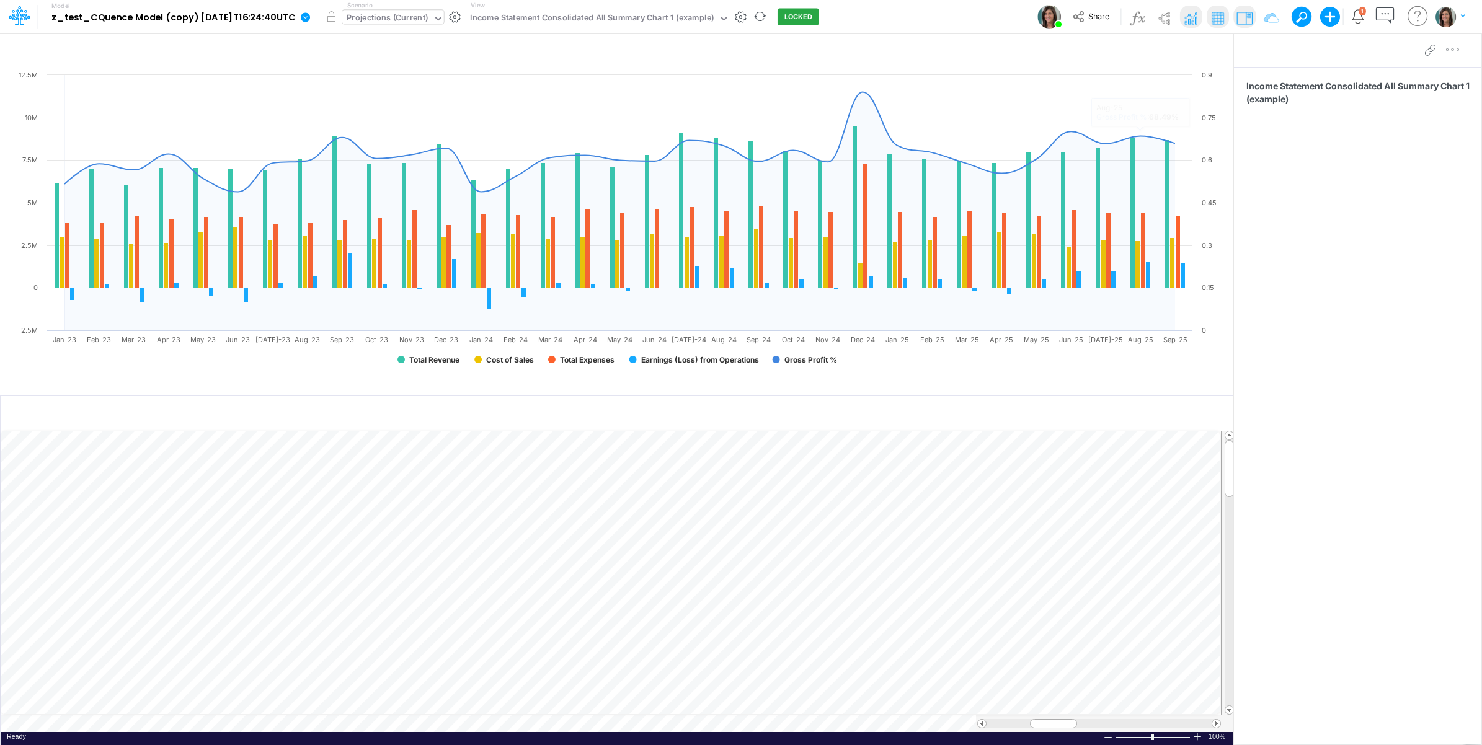
click at [412, 17] on div "Projections (Current)" at bounding box center [387, 19] width 81 height 14
click at [696, 9] on div "View Income Statement Consolidated All Summary Chart 1 (example)" at bounding box center [598, 17] width 264 height 32
click at [696, 17] on div "Income Statement Consolidated All Summary Chart 1 (example)" at bounding box center [592, 19] width 244 height 14
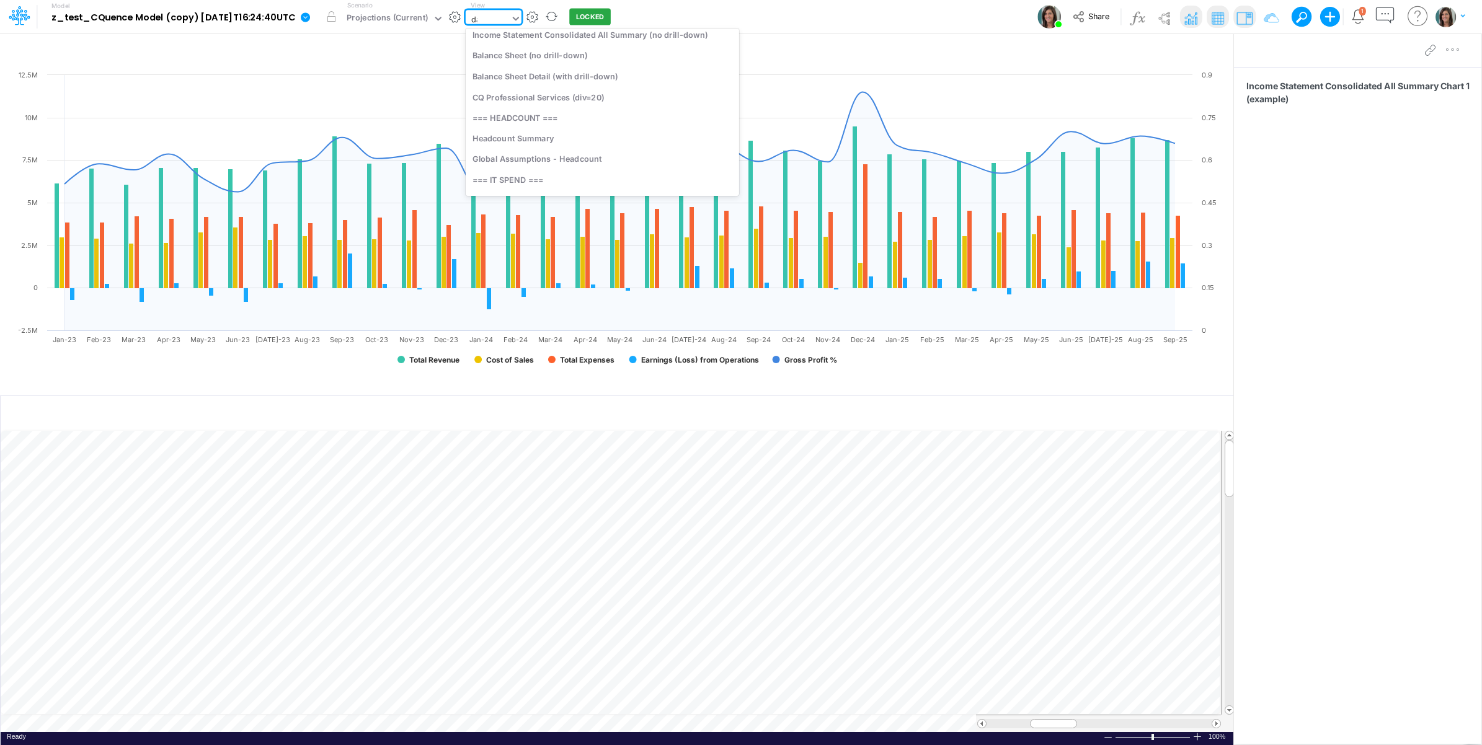
scroll to position [3, 0]
type input "dash"
click at [577, 42] on div "Cassling Dashboard" at bounding box center [549, 38] width 167 height 20
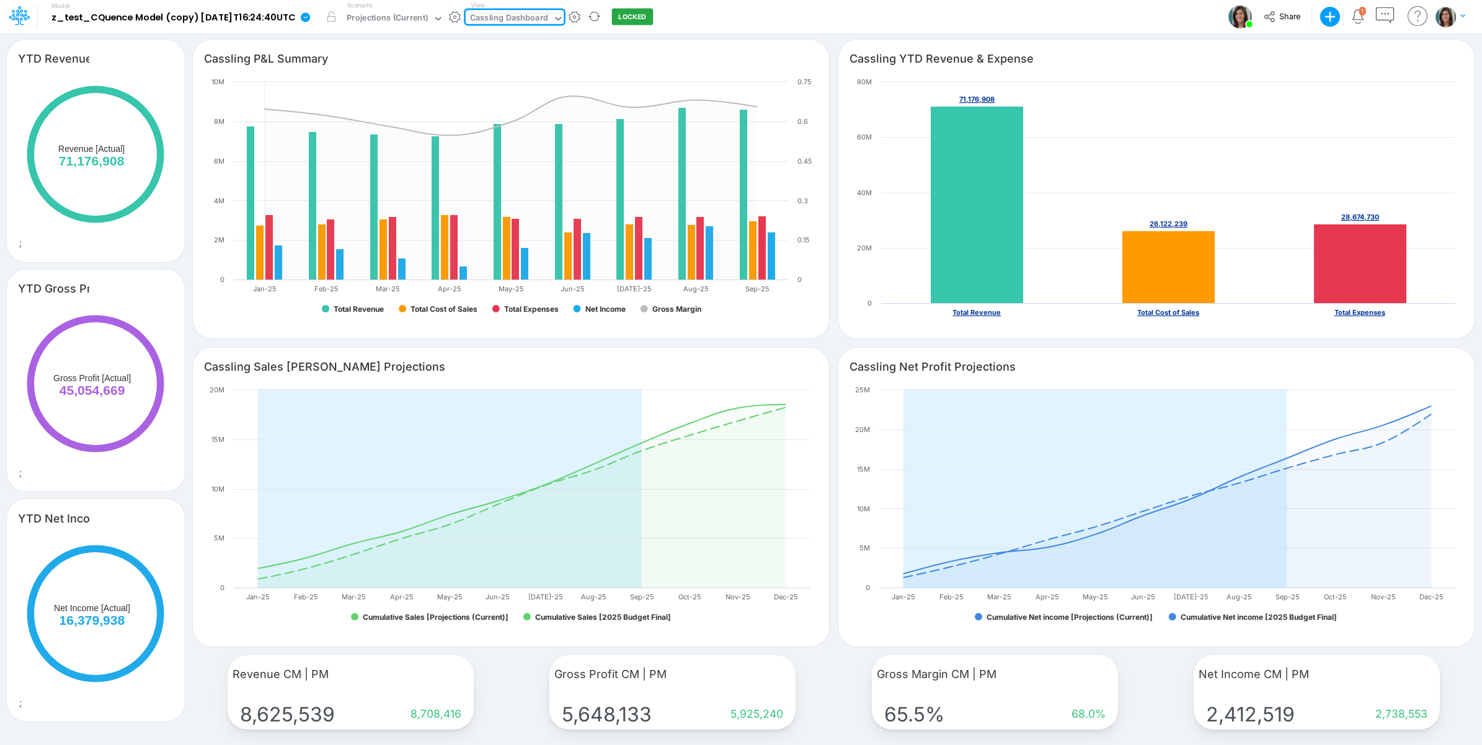
click at [512, 15] on div "Cassling Dashboard" at bounding box center [509, 19] width 78 height 14
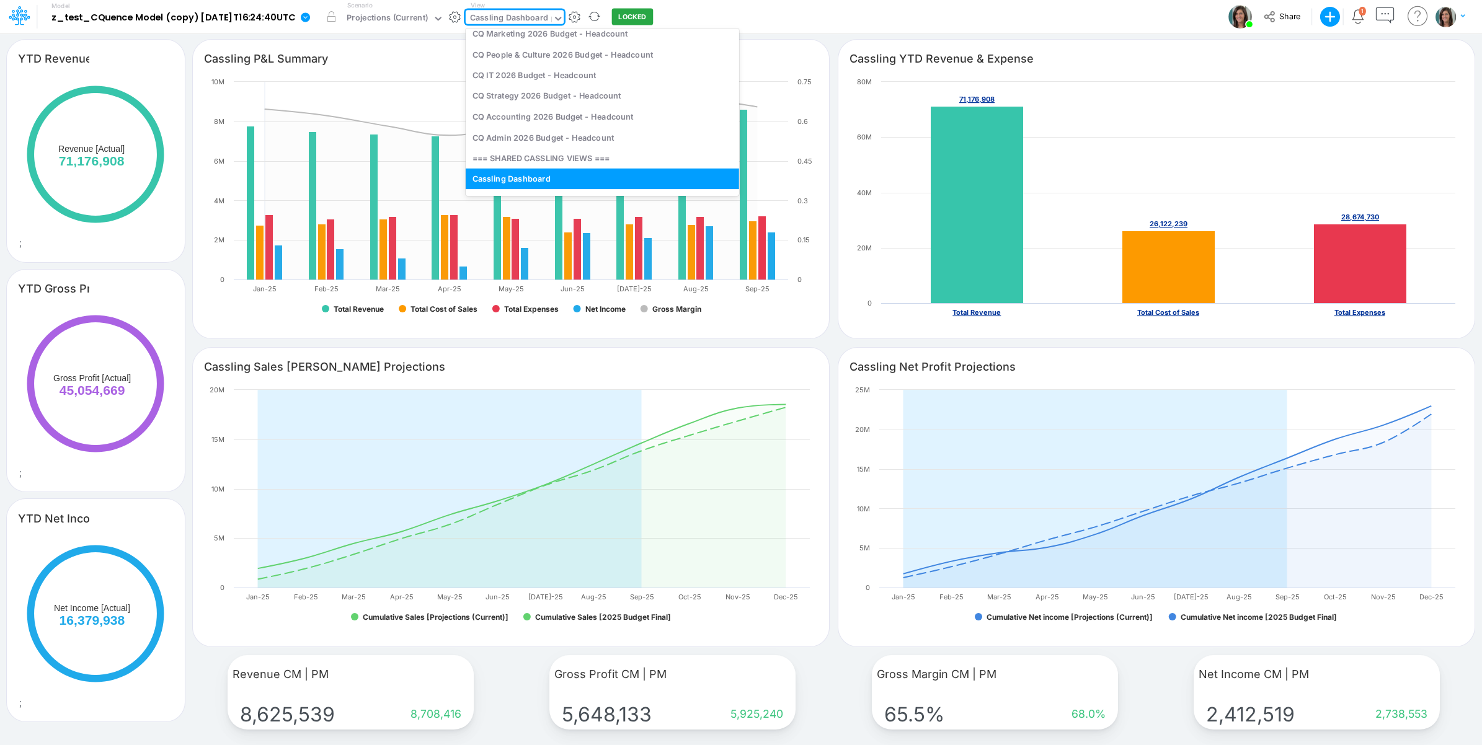
scroll to position [100, 0]
type input "live"
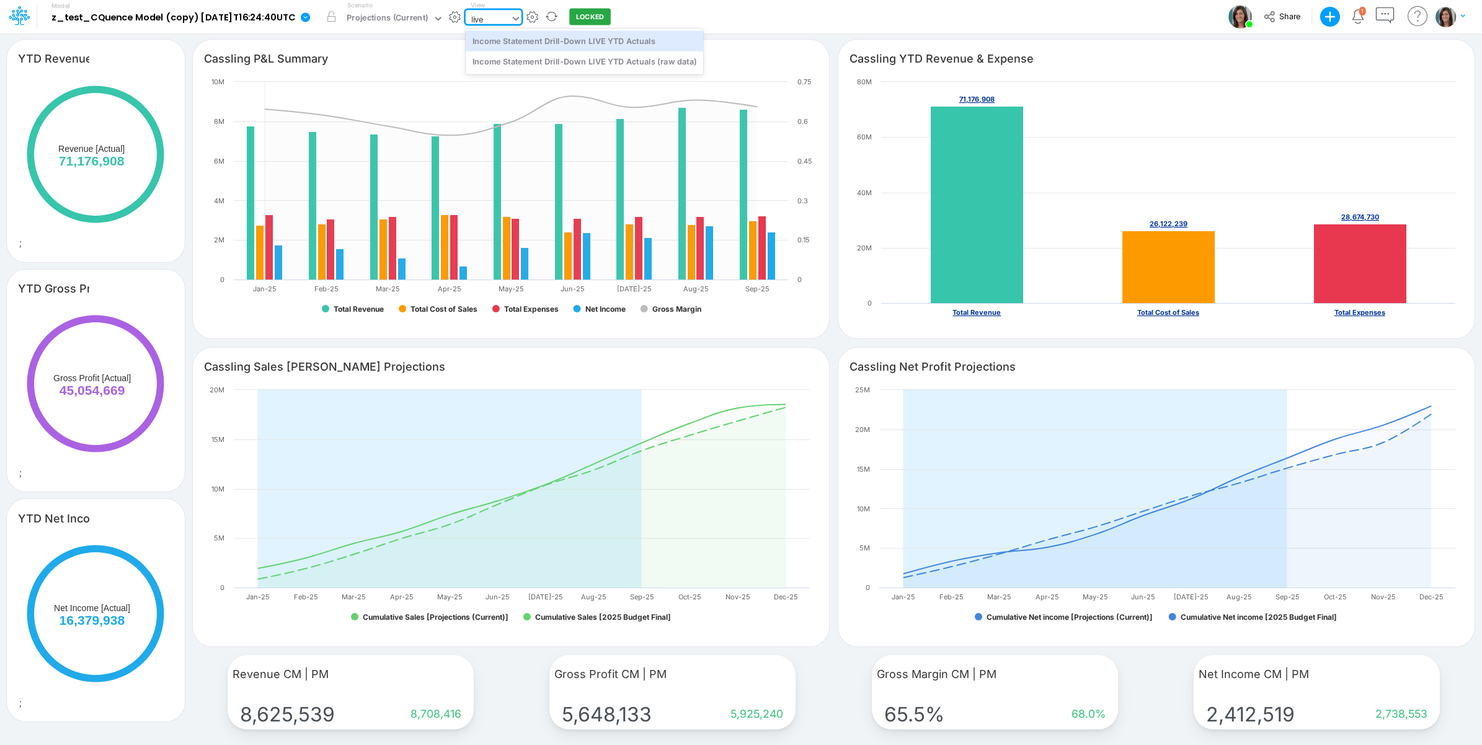
scroll to position [0, 0]
click at [575, 44] on div "Income Statement Drill-Down LIVE YTD Actuals" at bounding box center [584, 40] width 237 height 20
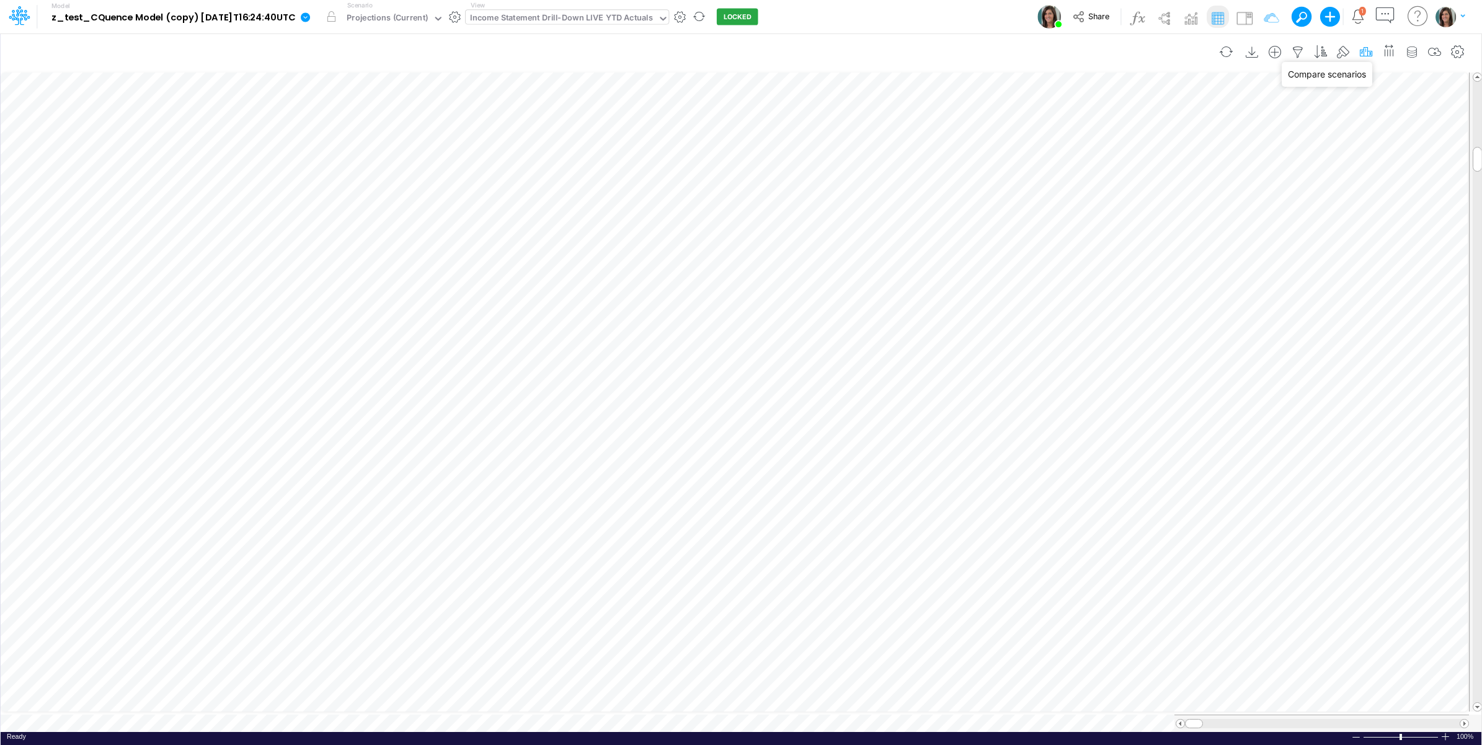
drag, startPoint x: 1366, startPoint y: 53, endPoint x: 1353, endPoint y: 56, distance: 12.6
click at [1366, 53] on icon "button" at bounding box center [1365, 52] width 19 height 13
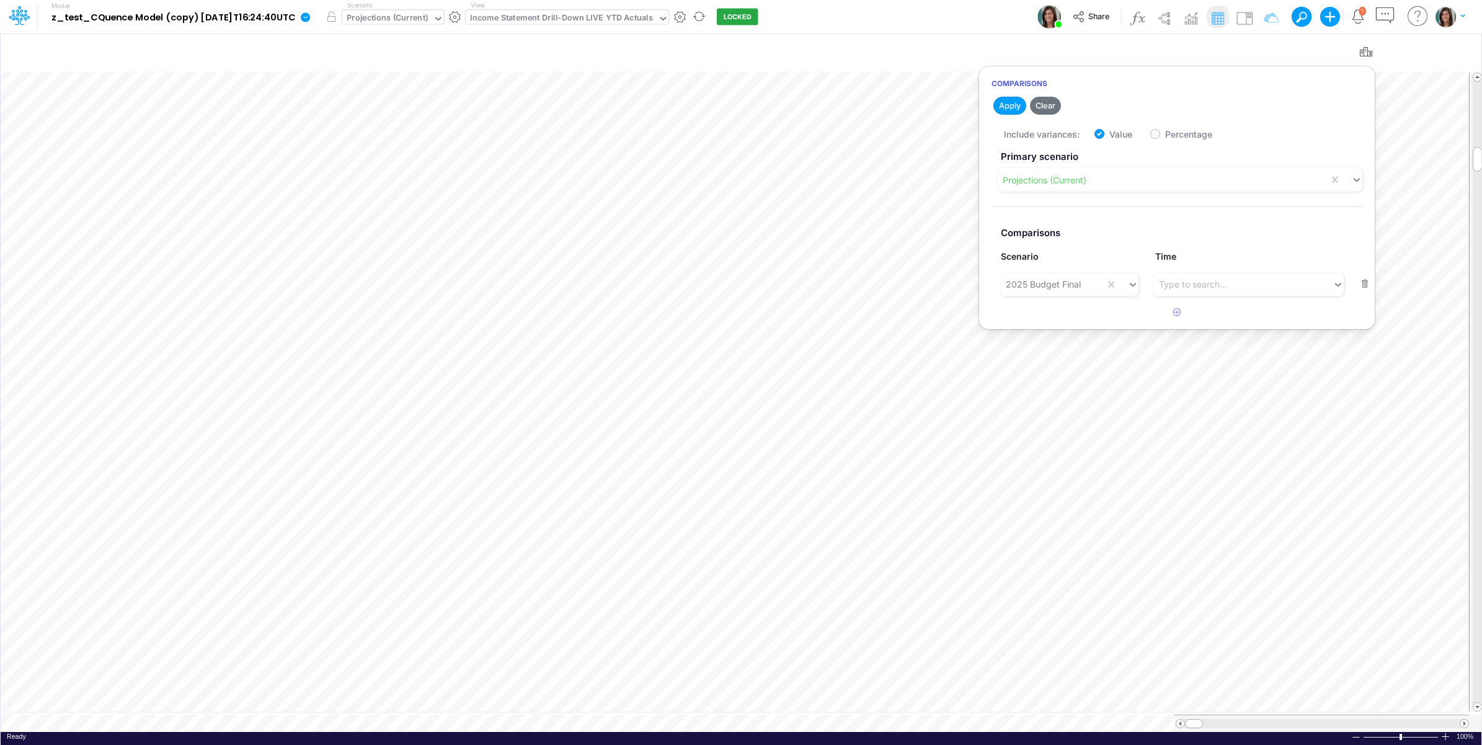
click at [412, 19] on div "Projections (Current)" at bounding box center [387, 19] width 81 height 14
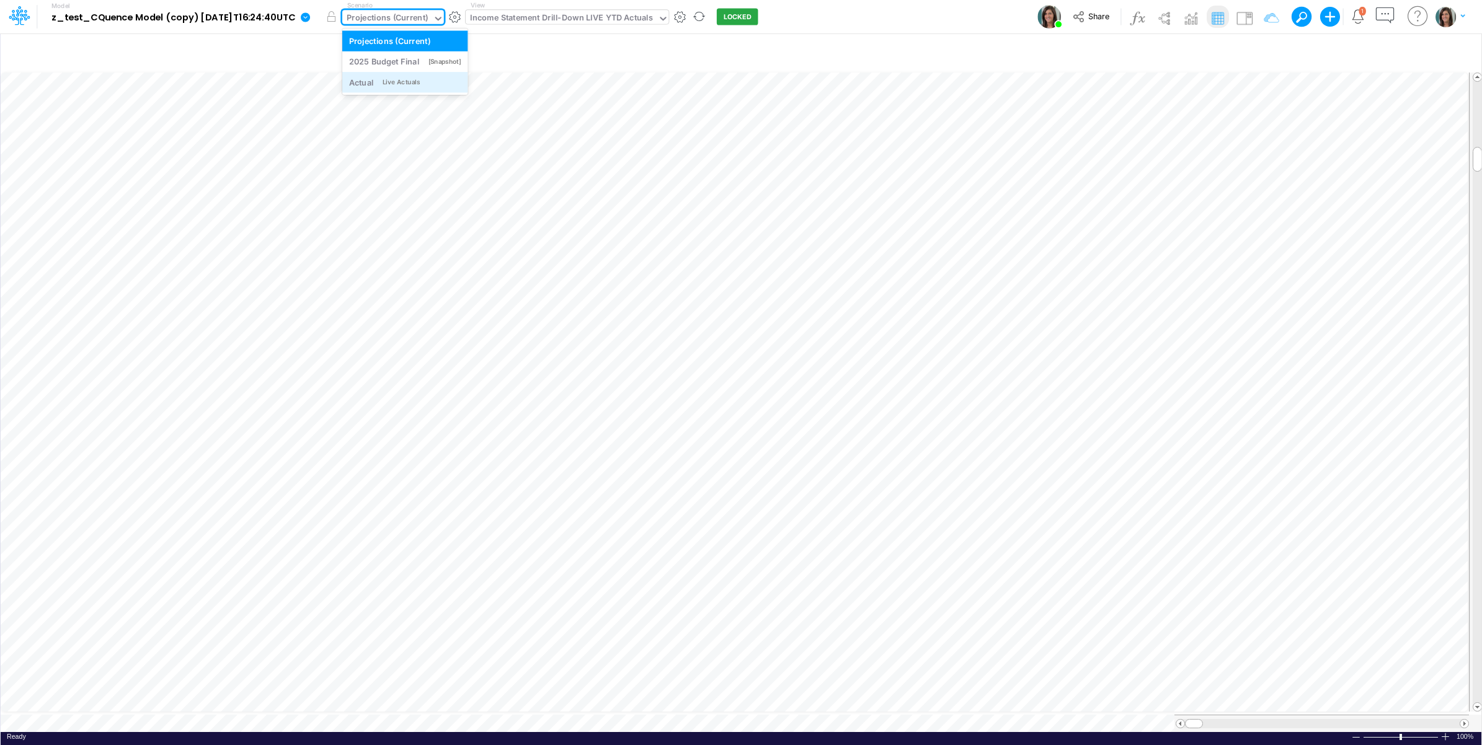
click at [409, 85] on div "Live Actuals" at bounding box center [400, 81] width 37 height 9
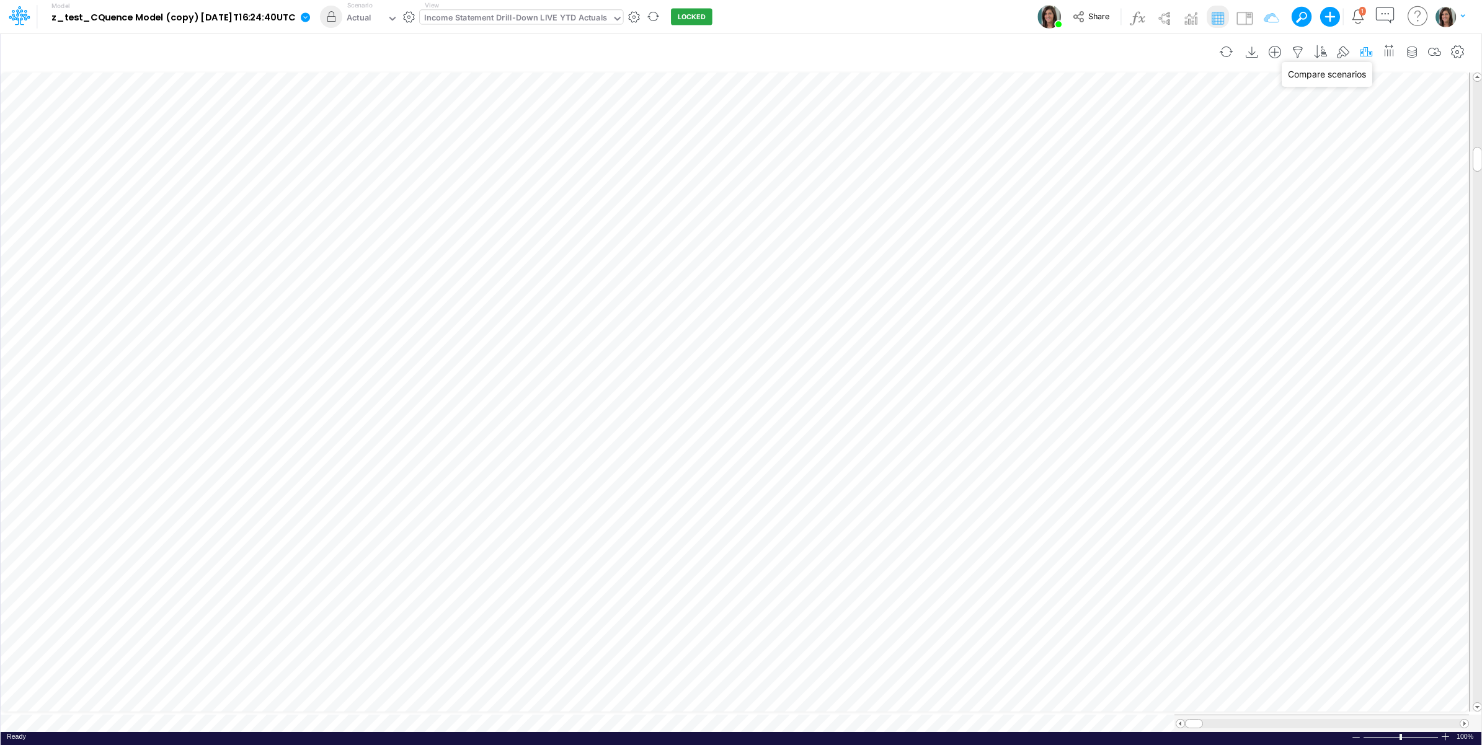
click at [1362, 53] on icon "button" at bounding box center [1365, 52] width 19 height 13
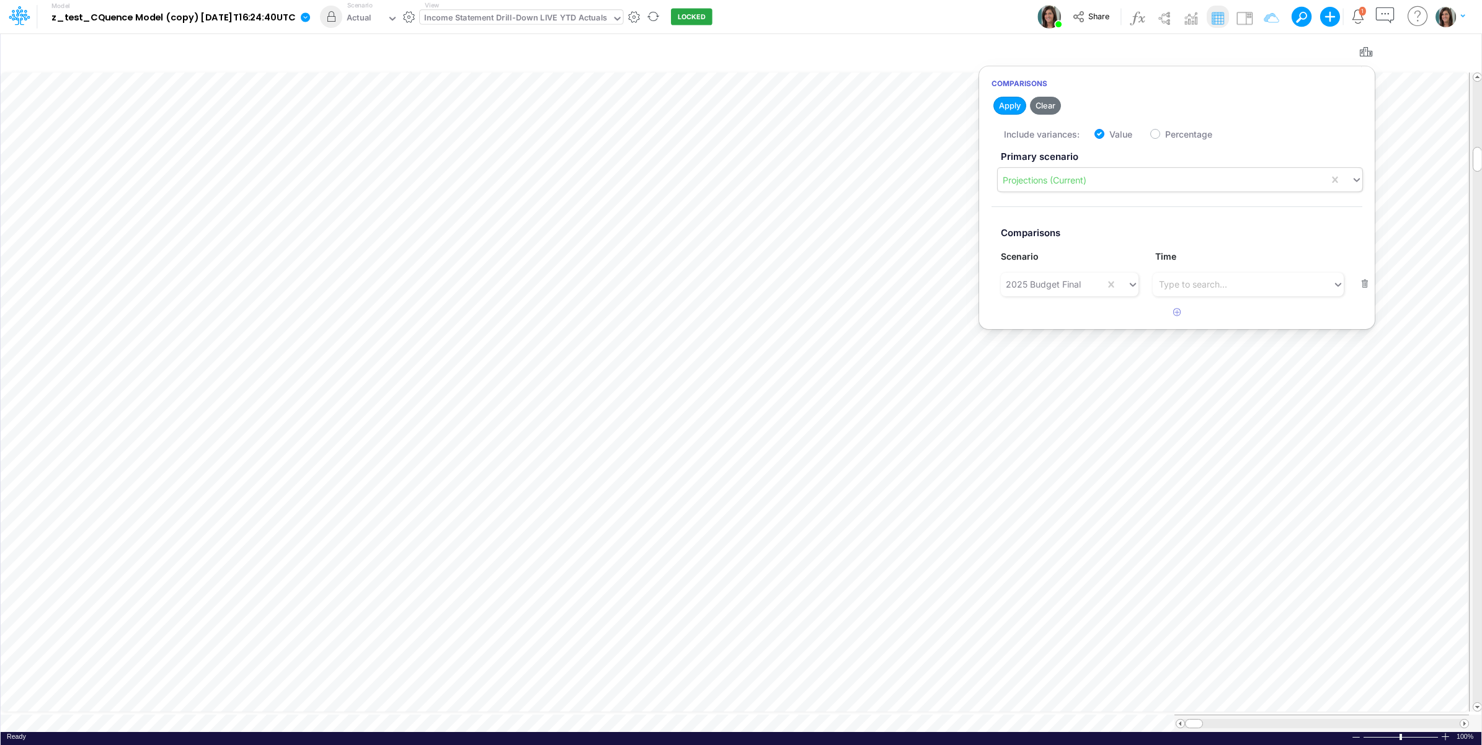
click at [1077, 179] on div "Projections (Current)" at bounding box center [1044, 180] width 84 height 13
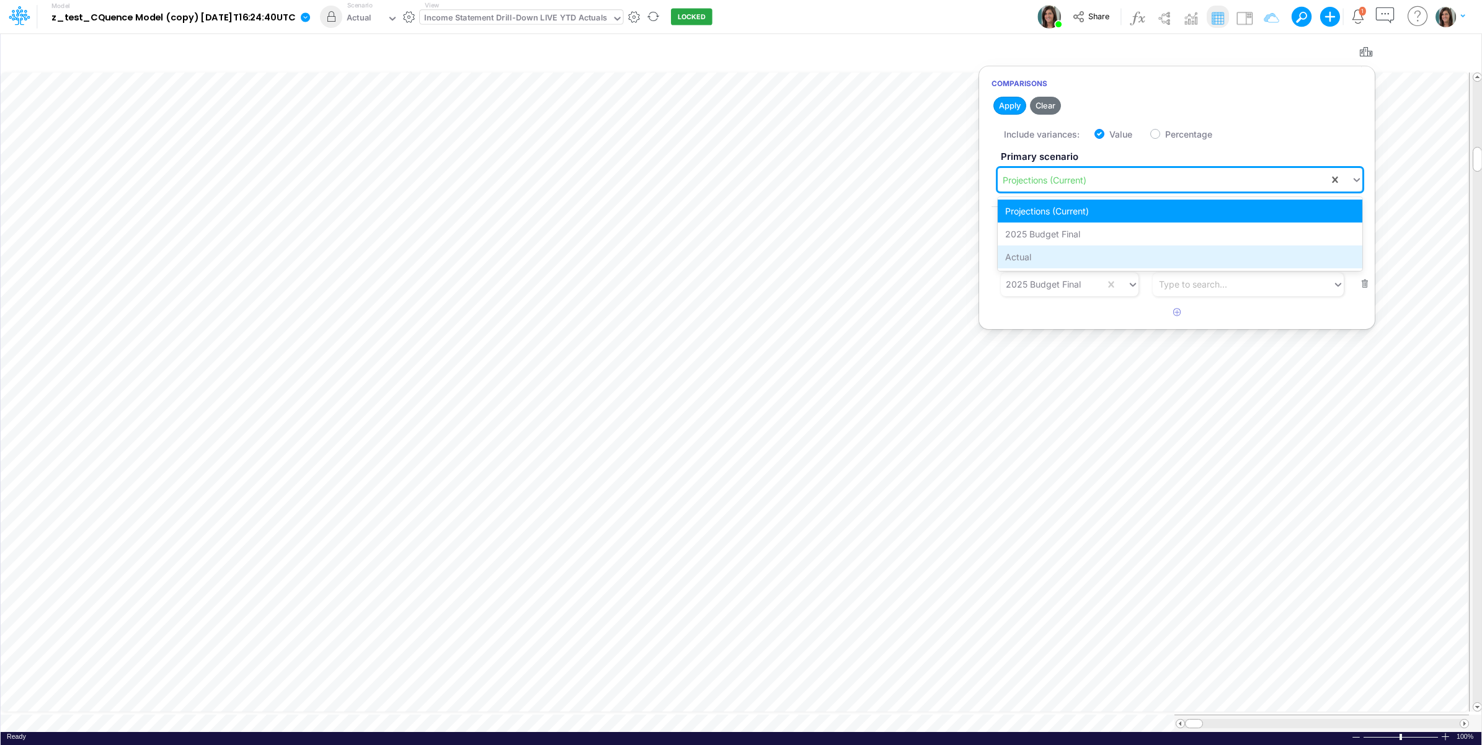
drag, startPoint x: 1040, startPoint y: 252, endPoint x: 1039, endPoint y: 242, distance: 10.6
click at [1039, 252] on div "Actual" at bounding box center [1179, 256] width 365 height 23
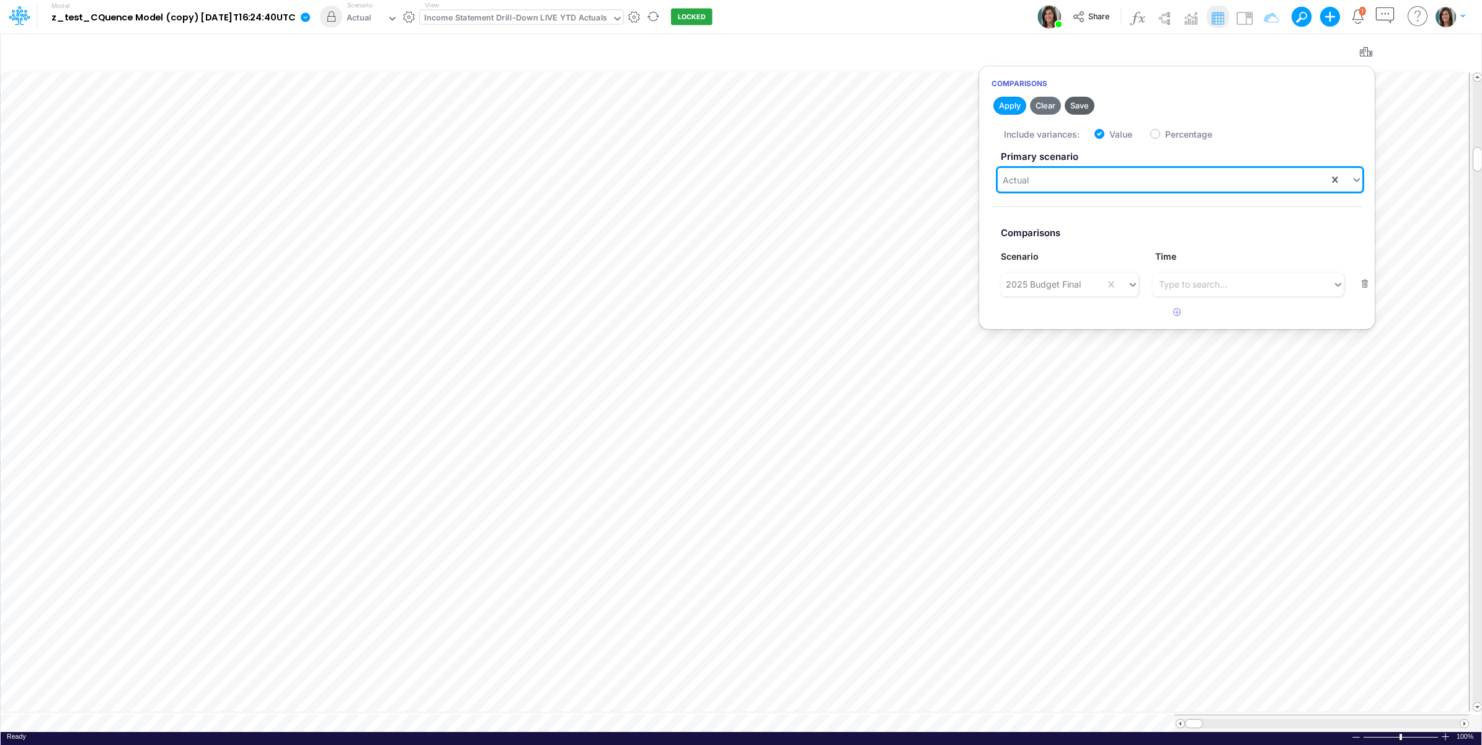
click at [1084, 103] on button "Save" at bounding box center [1079, 106] width 30 height 18
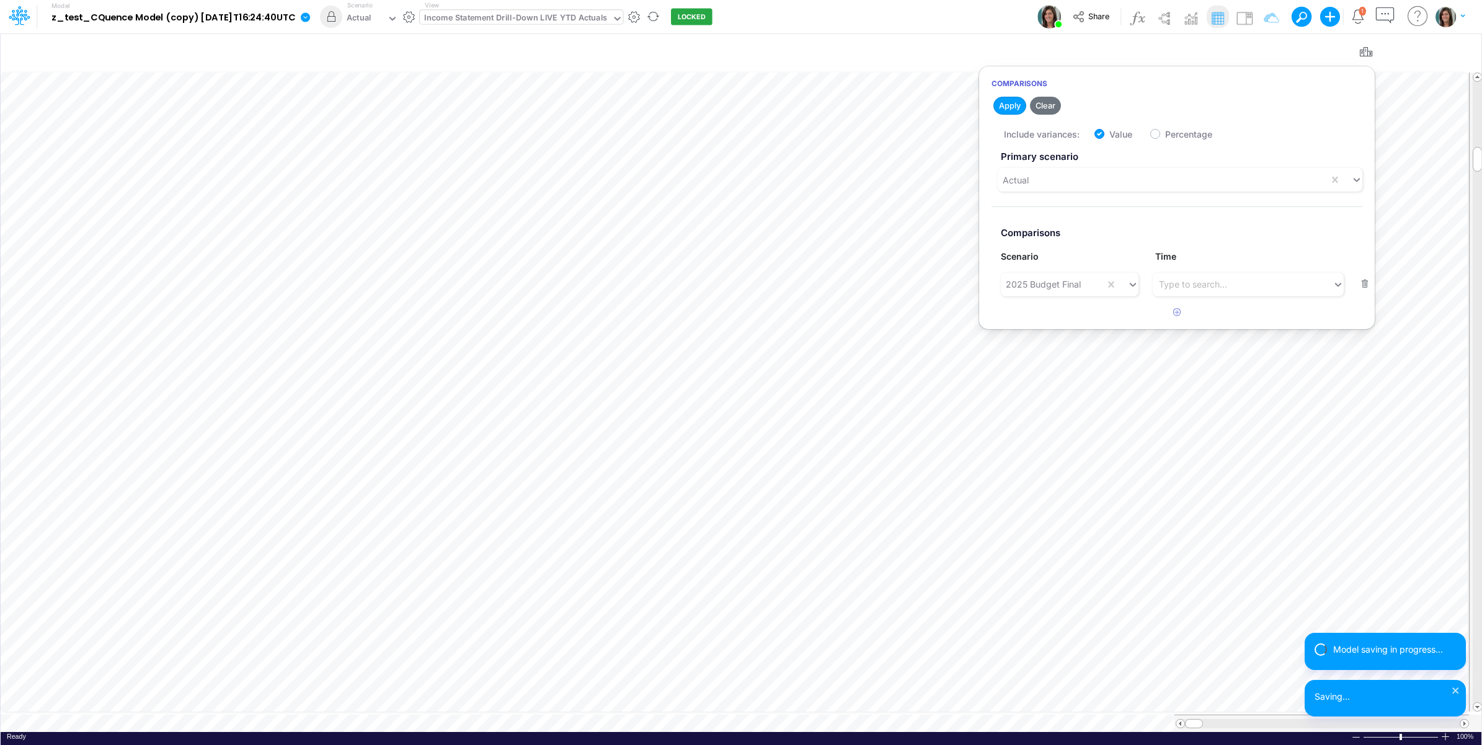
click at [992, 22] on div "Model z_test_CQuence Model (copy) 2025-10-14T16:24:40UTC Edit model settings Du…" at bounding box center [740, 16] width 1333 height 33
click at [1297, 50] on icon "button" at bounding box center [1297, 52] width 19 height 13
select select "notEqual"
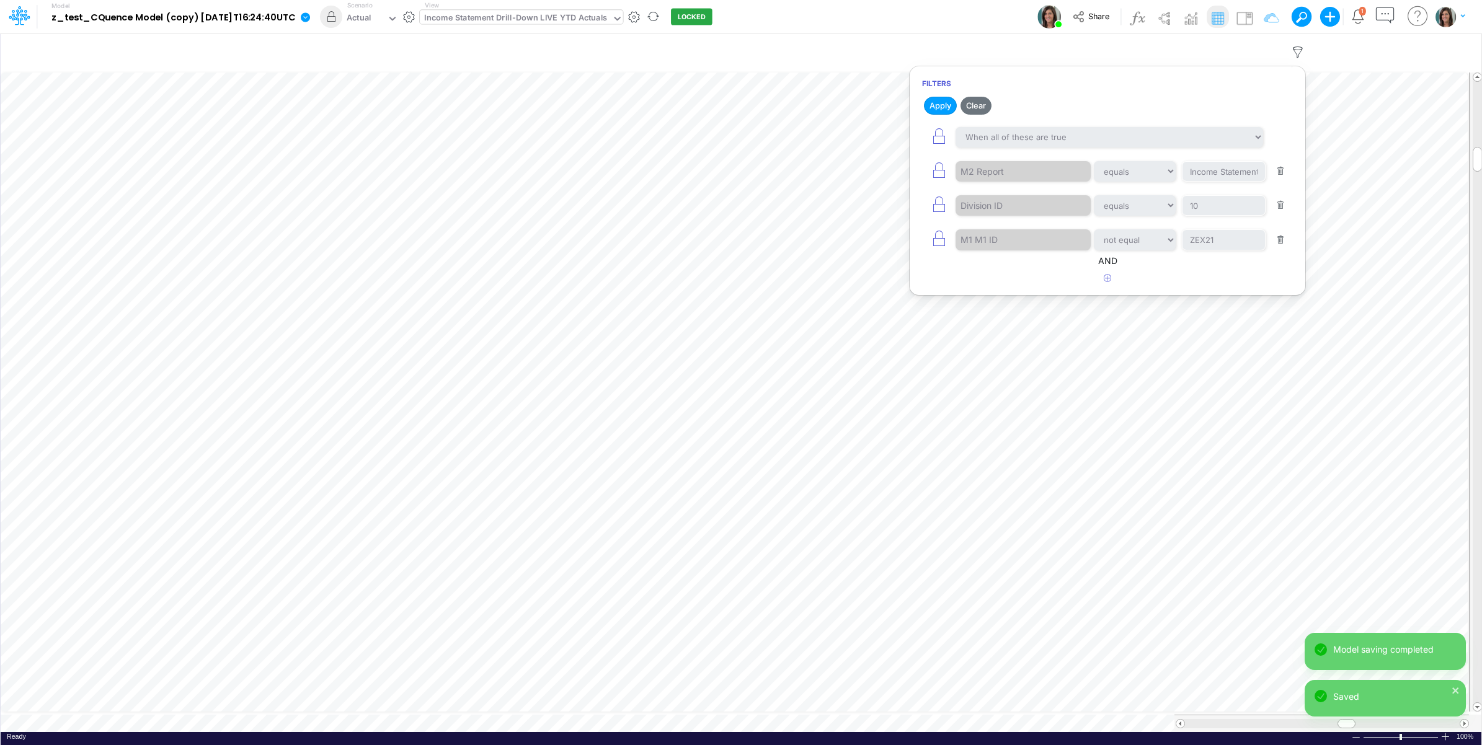
click at [984, 17] on div "Model z_test_CQuence Model (copy) 2025-10-14T16:24:40UTC Edit model settings Du…" at bounding box center [740, 16] width 1333 height 33
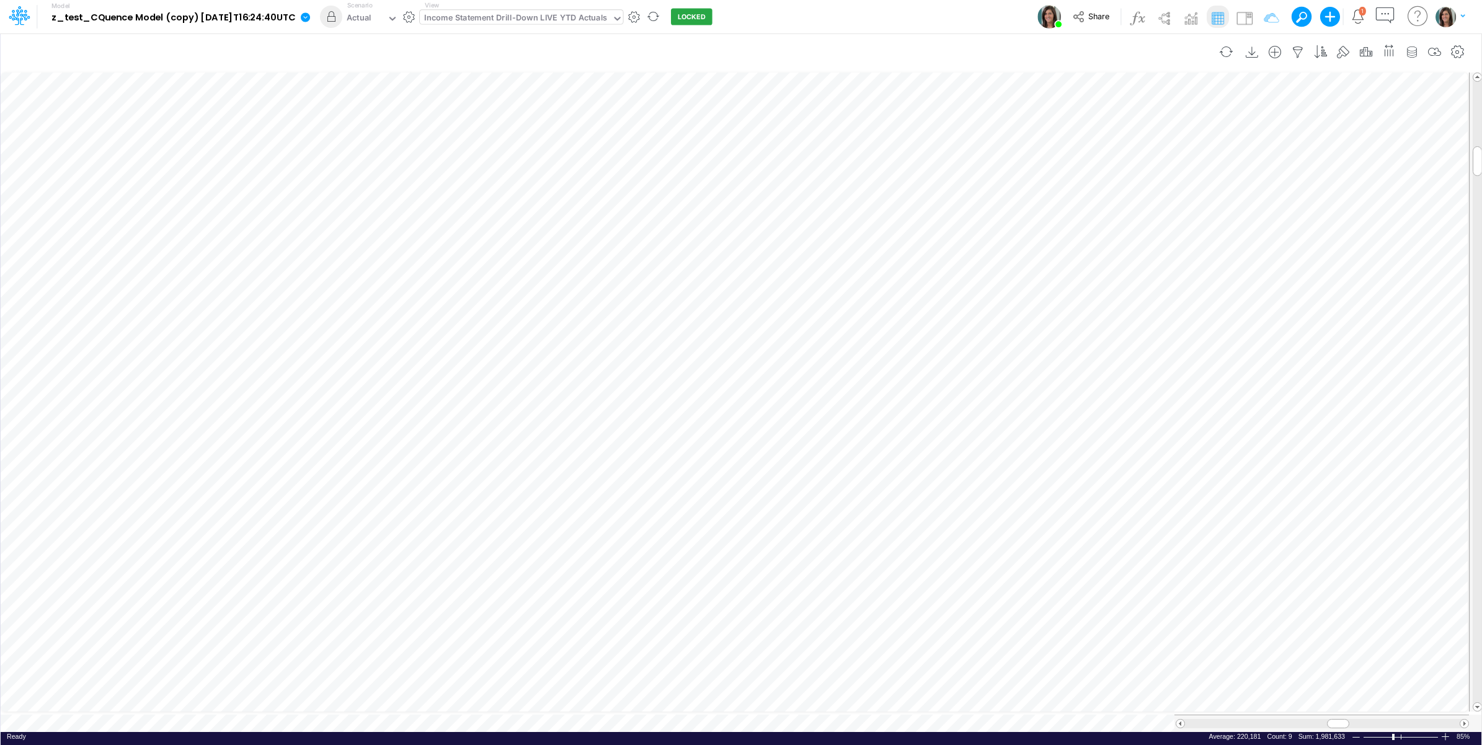
scroll to position [0, 1]
drag, startPoint x: 1362, startPoint y: 51, endPoint x: 1352, endPoint y: 51, distance: 9.9
click at [1363, 51] on icon "button" at bounding box center [1365, 52] width 19 height 13
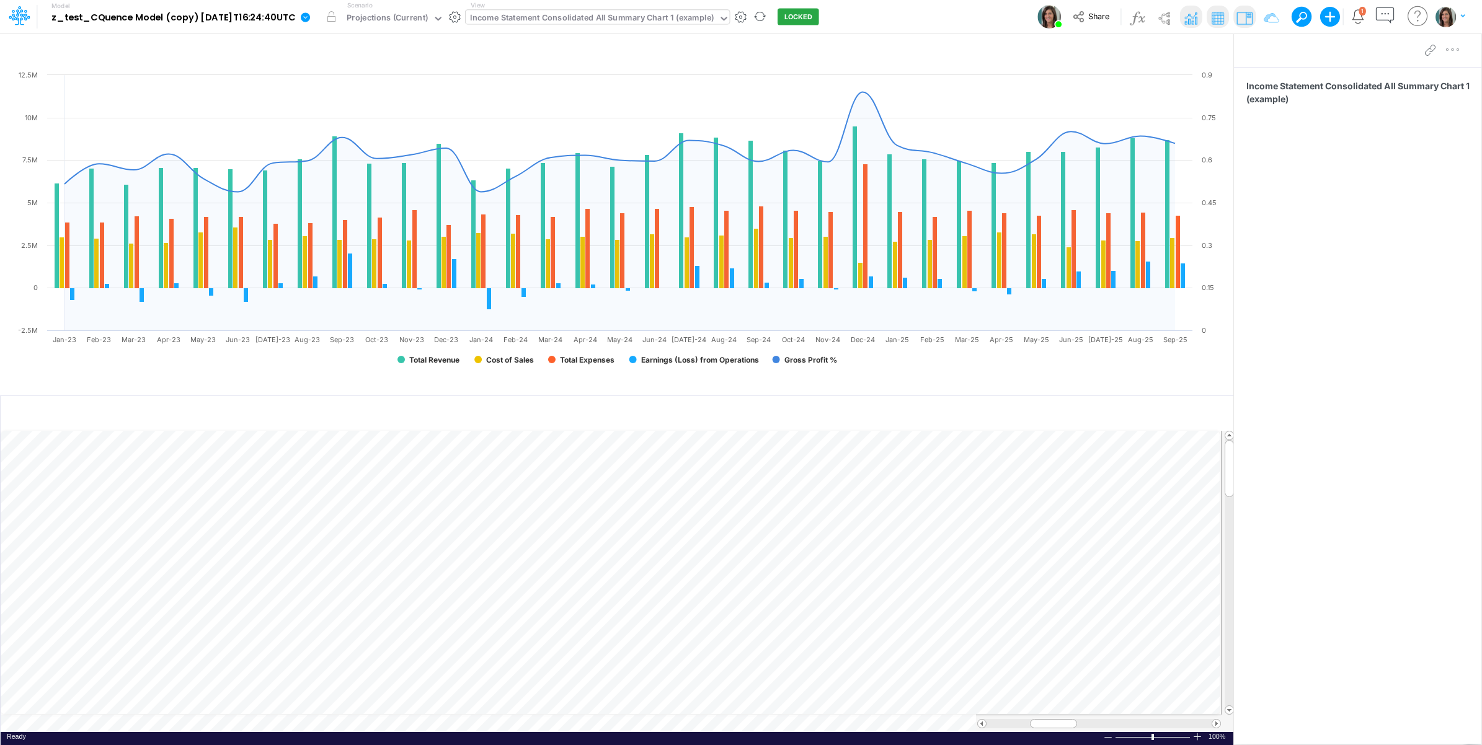
click at [559, 20] on div "Income Statement Consolidated All Summary Chart 1 (example)" at bounding box center [592, 19] width 244 height 14
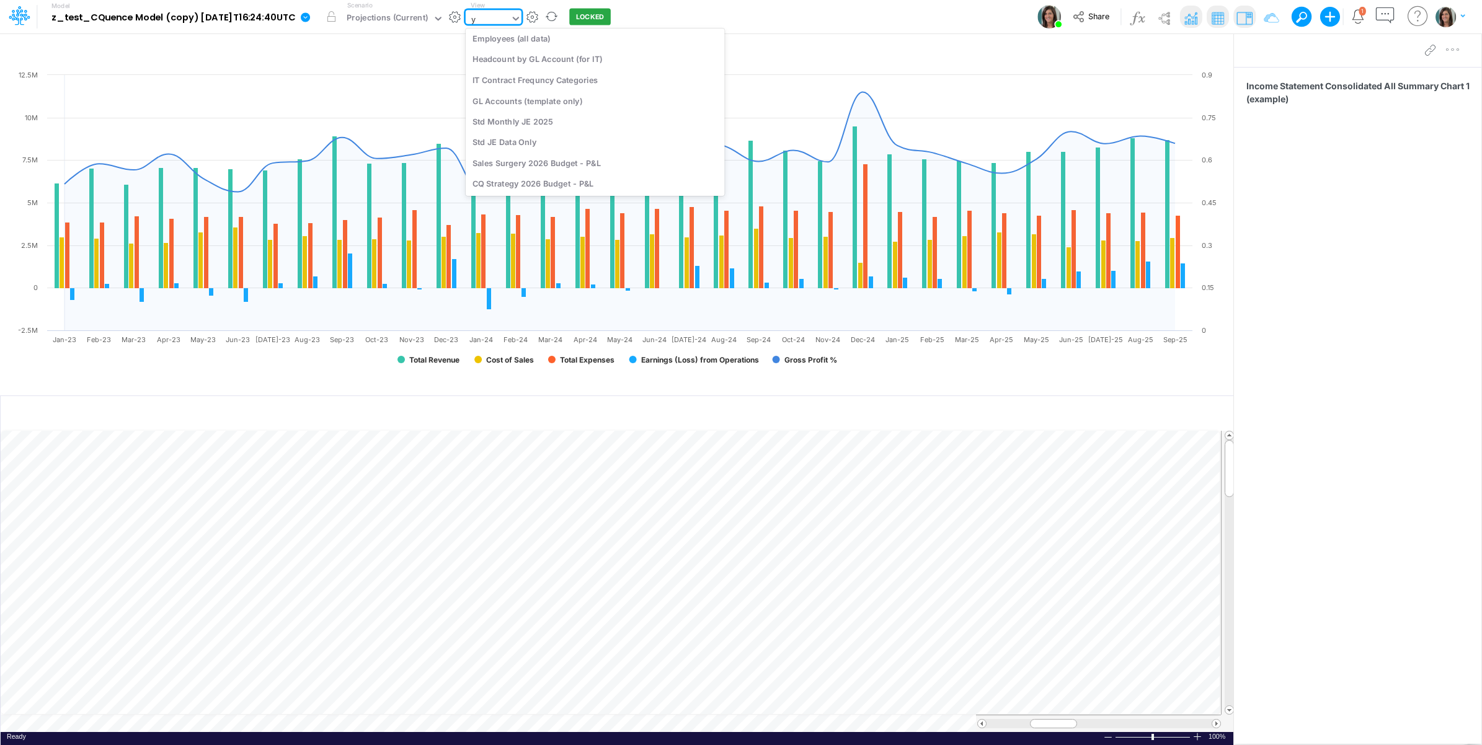
scroll to position [3, 0]
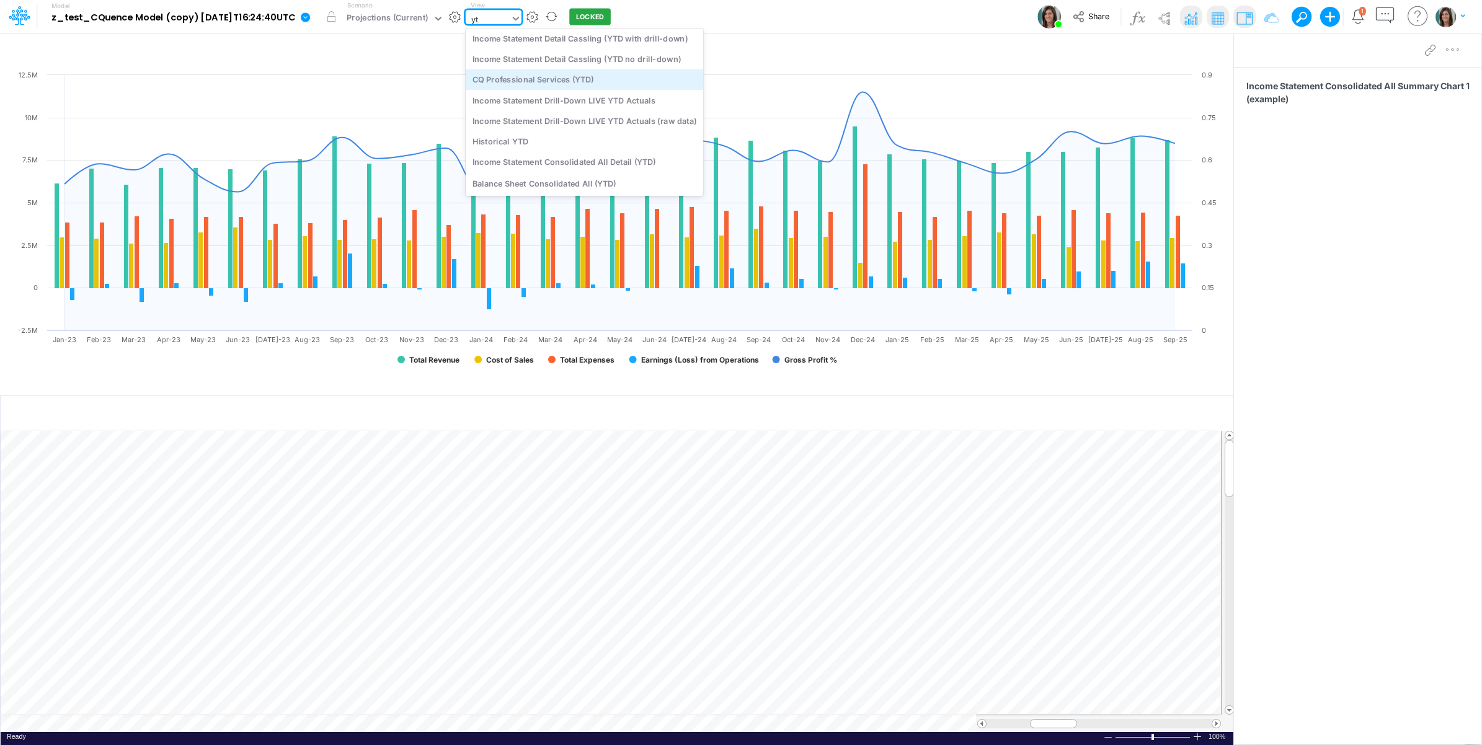
type input "y"
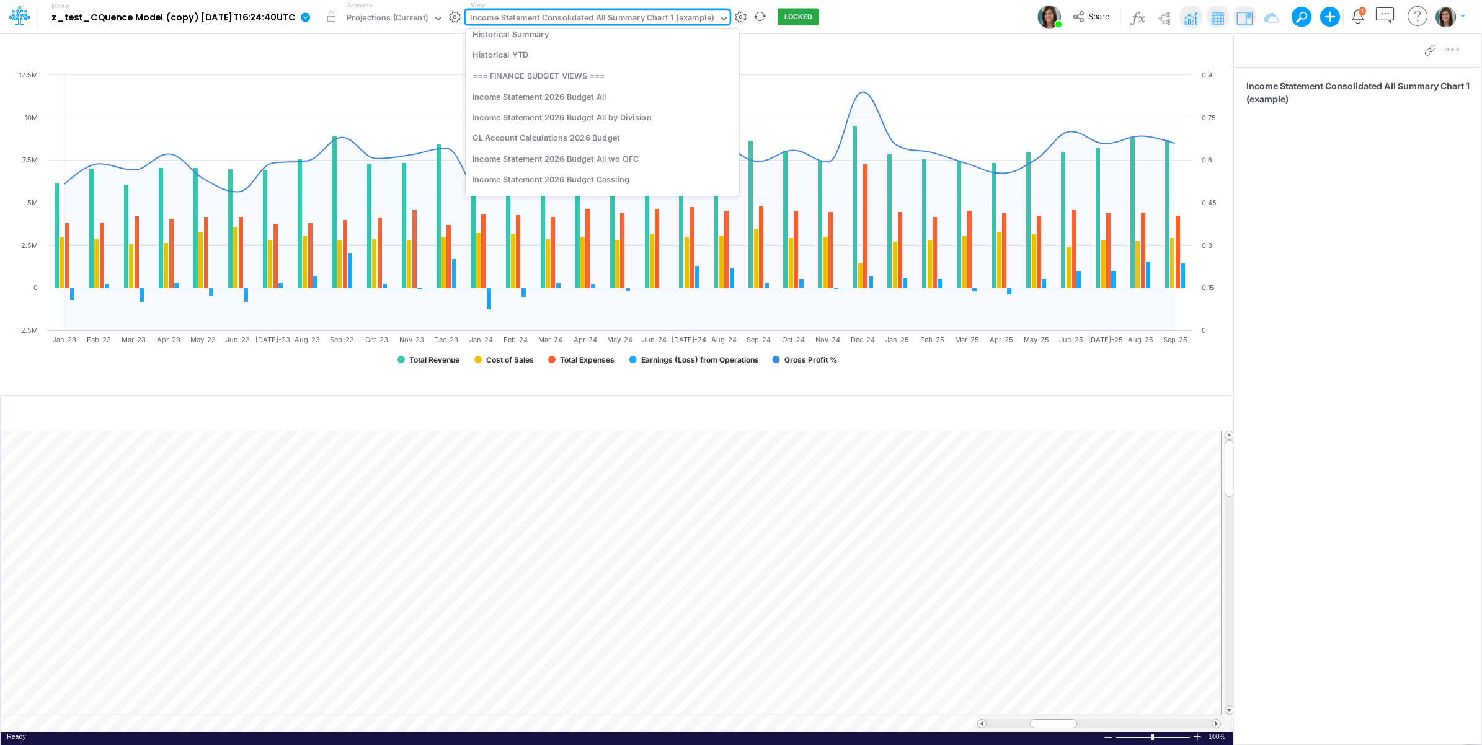
scroll to position [214, 0]
type input "live"
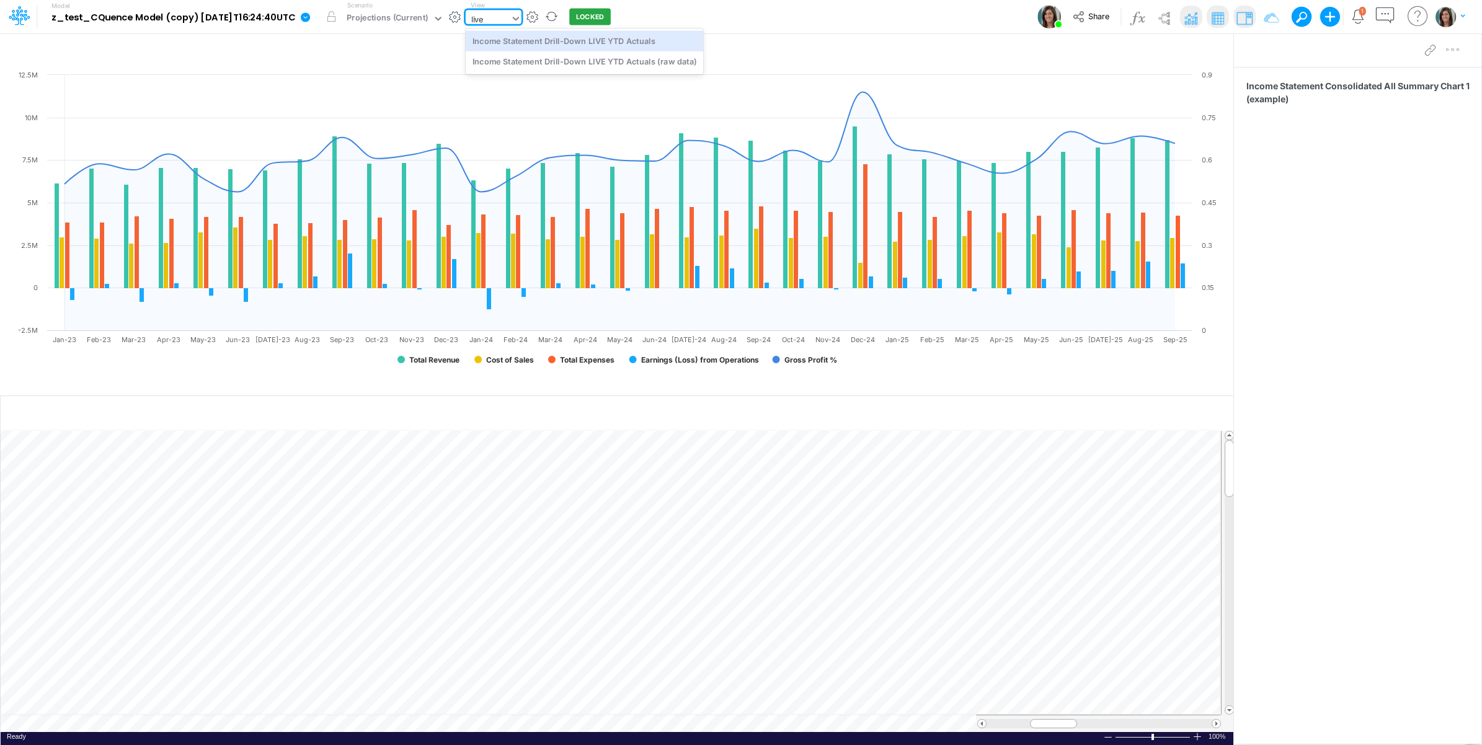
scroll to position [0, 0]
click at [665, 45] on div "Income Statement Drill-Down LIVE YTD Actuals" at bounding box center [584, 40] width 237 height 20
